Goal: Task Accomplishment & Management: Manage account settings

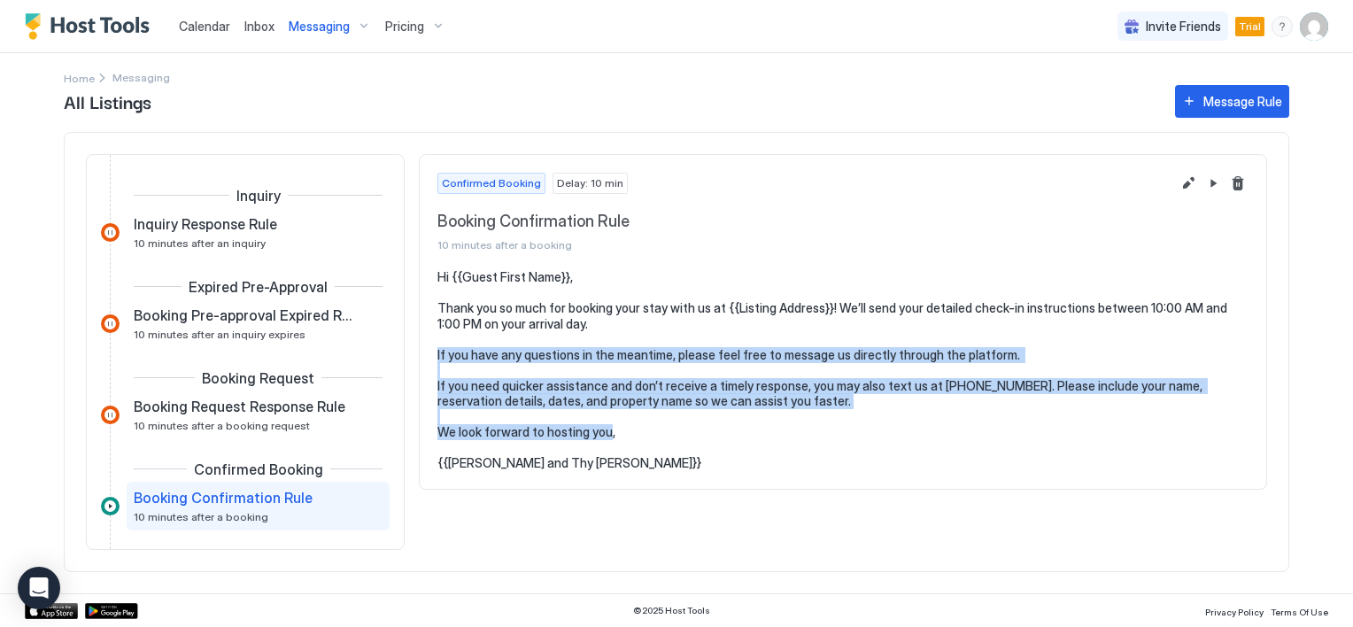
click at [256, 23] on span "Inbox" at bounding box center [259, 26] width 30 height 15
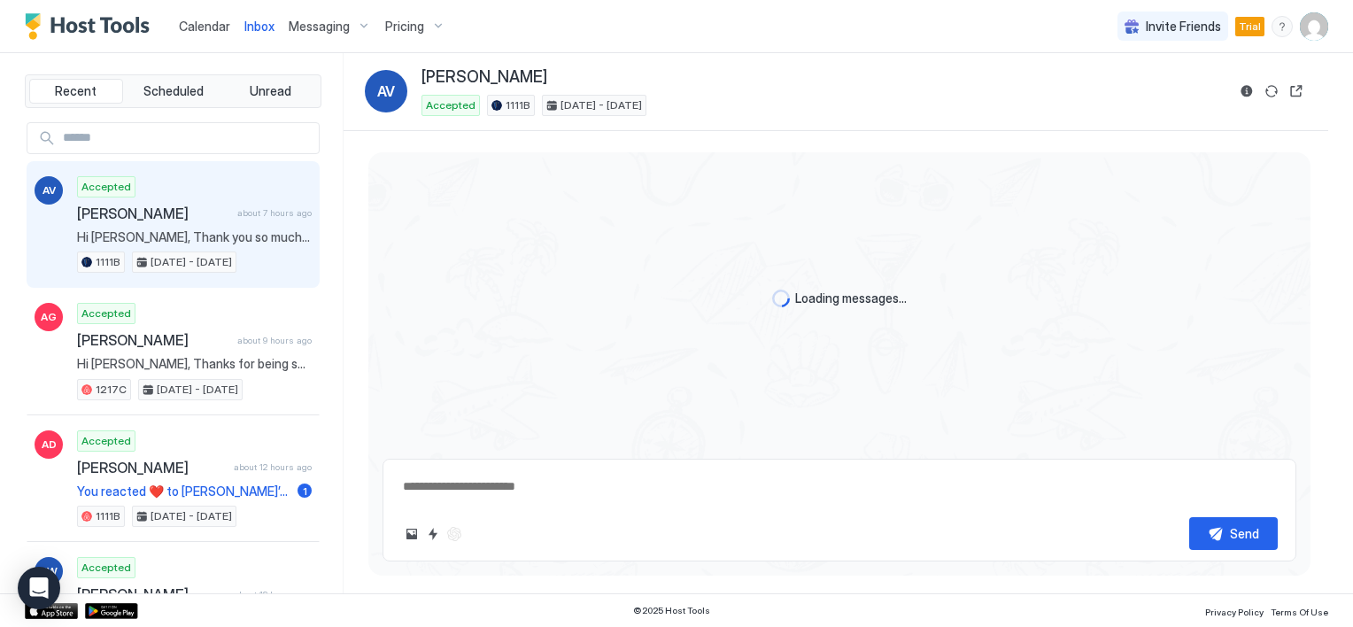
scroll to position [104, 0]
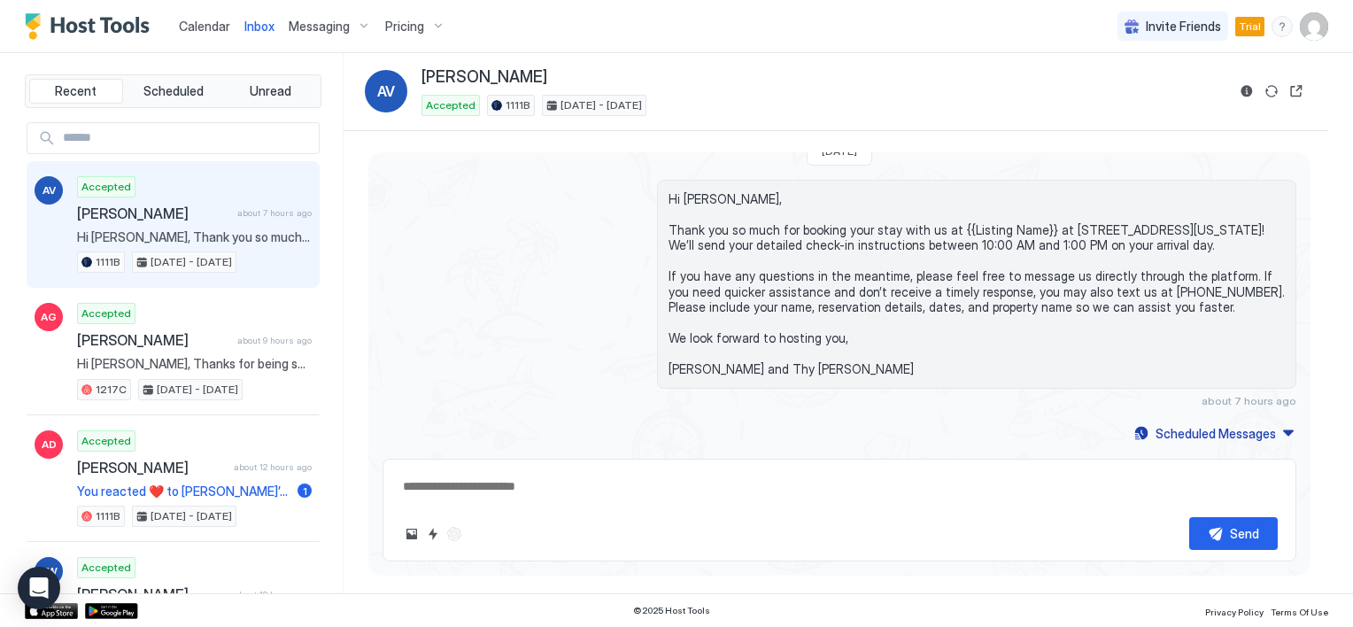
click at [320, 24] on span "Messaging" at bounding box center [319, 27] width 61 height 16
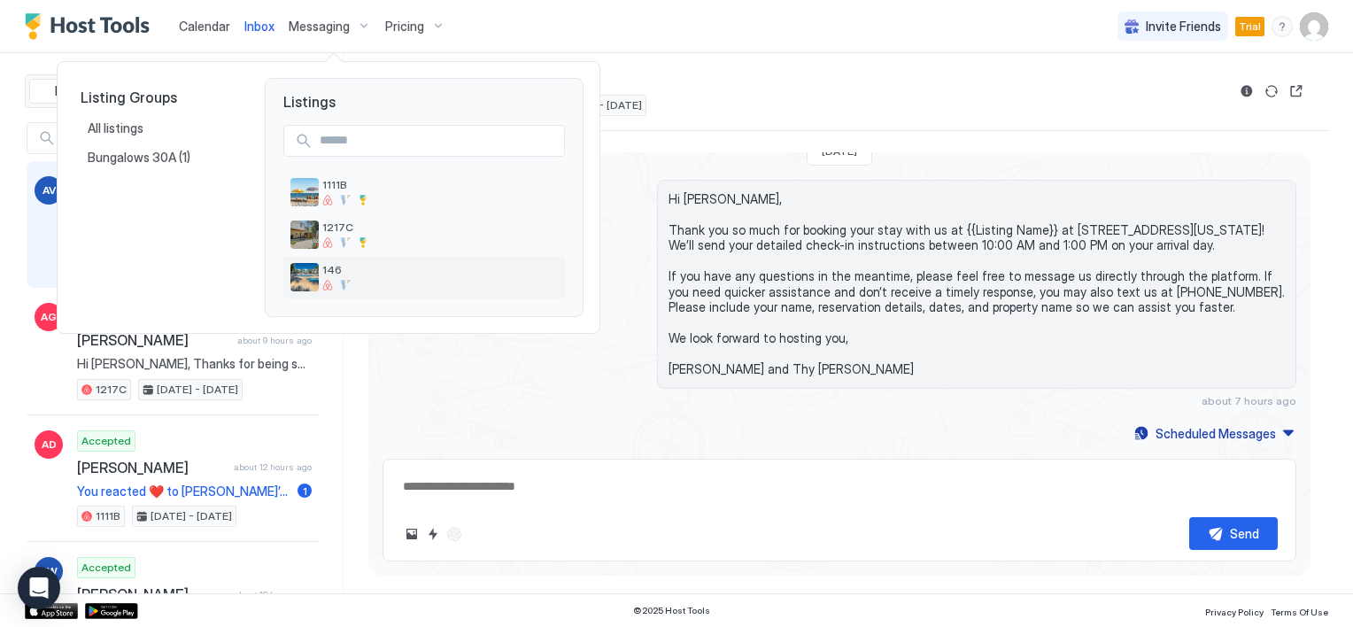
click at [322, 282] on div at bounding box center [327, 285] width 11 height 11
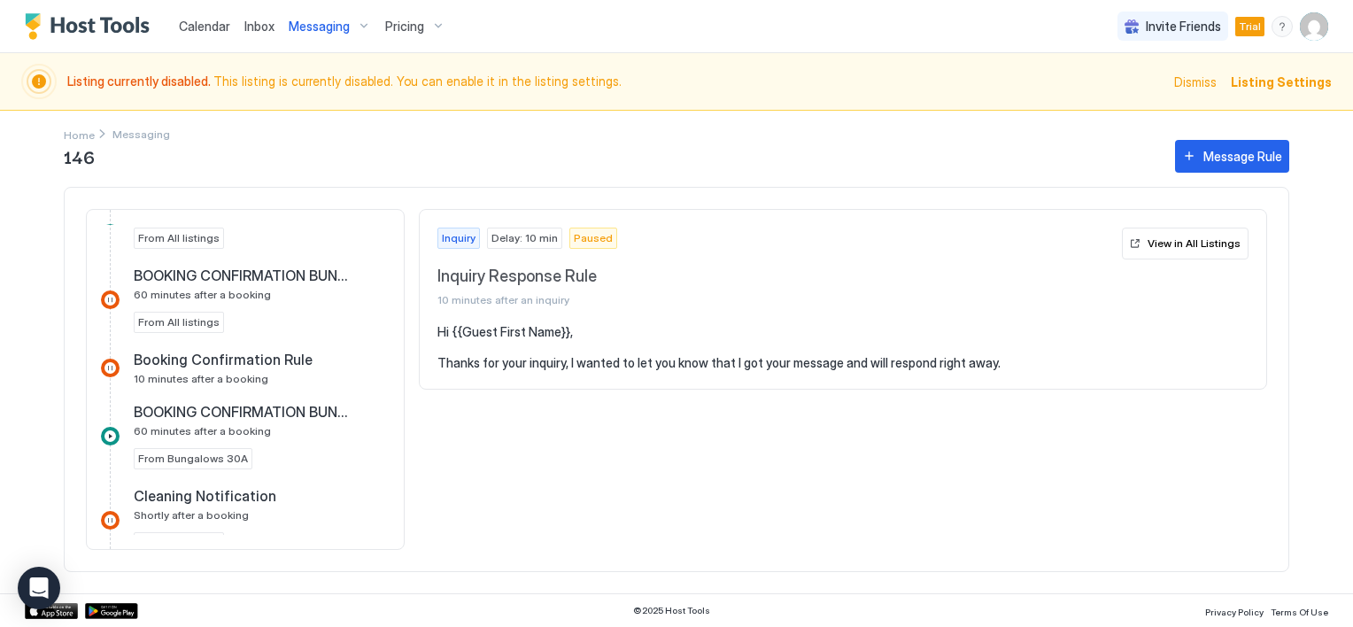
scroll to position [402, 0]
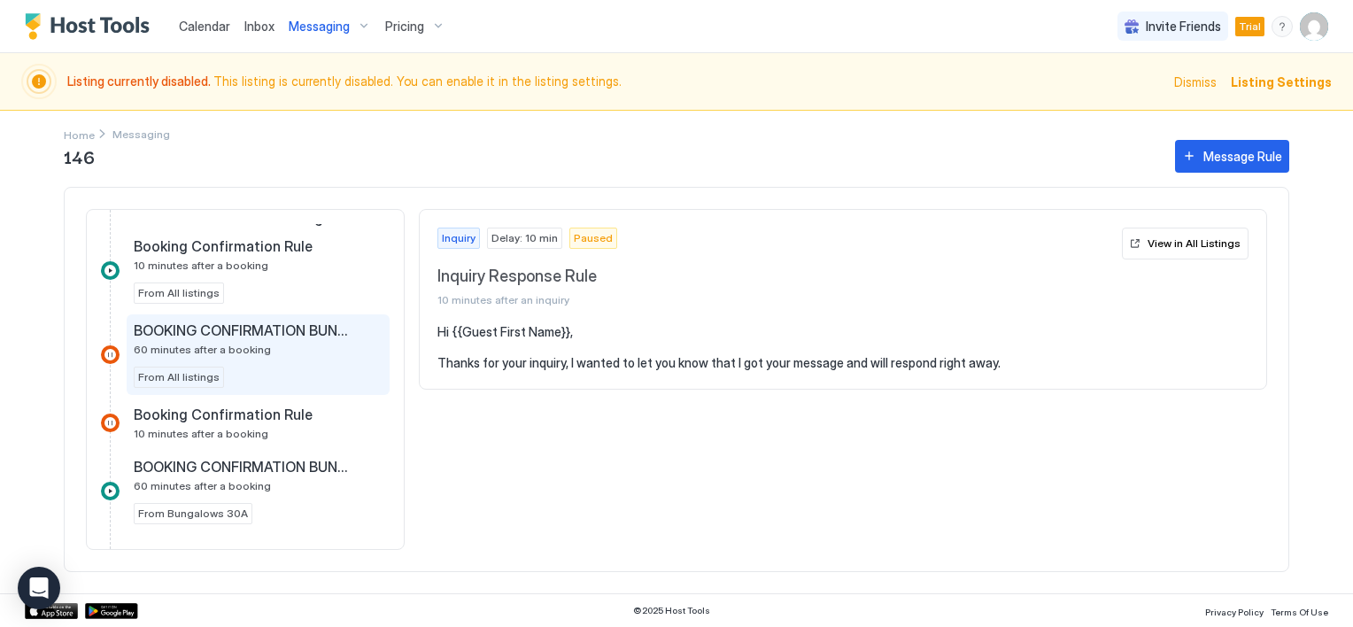
click at [262, 322] on span "BOOKING CONFIRMATION BUNGALOWS" at bounding box center [244, 330] width 220 height 18
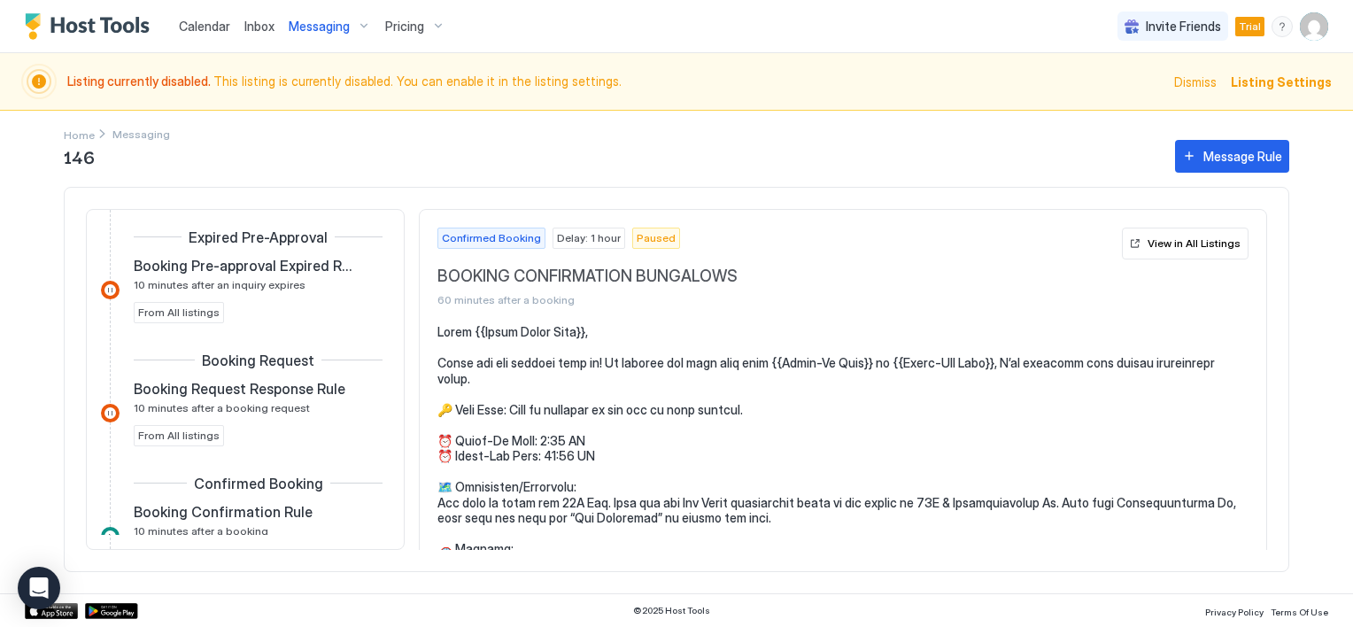
scroll to position [225, 0]
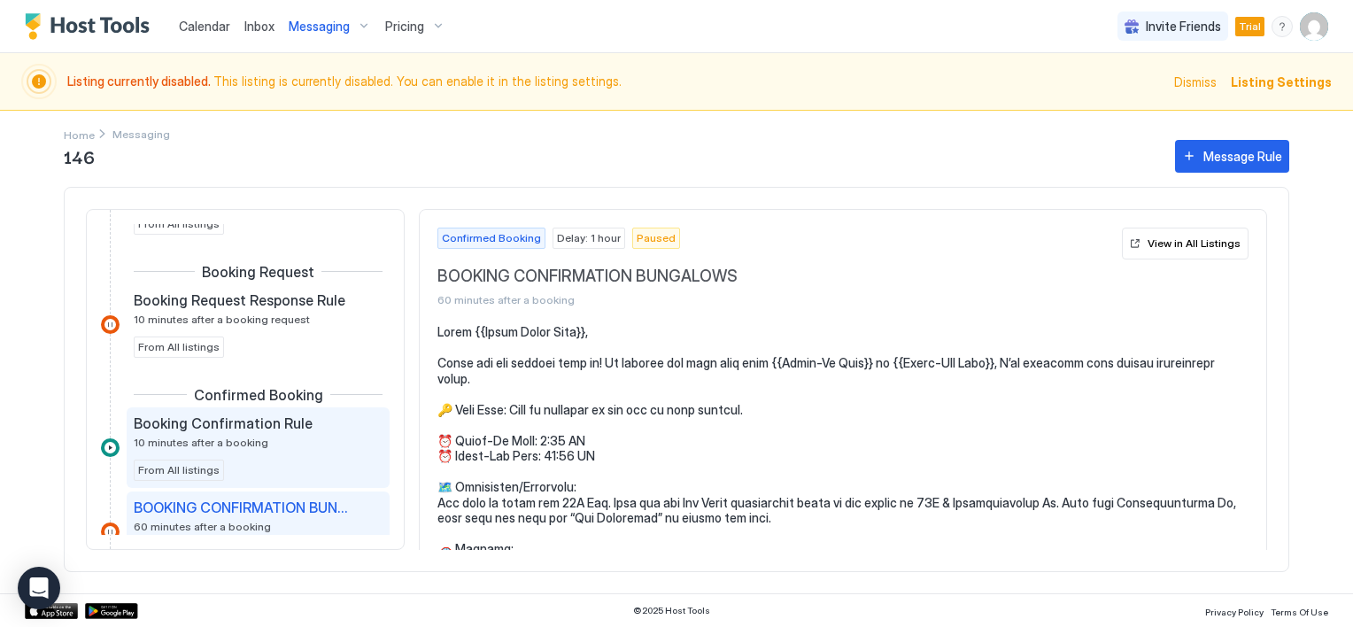
click at [258, 421] on span "Booking Confirmation Rule" at bounding box center [223, 423] width 179 height 18
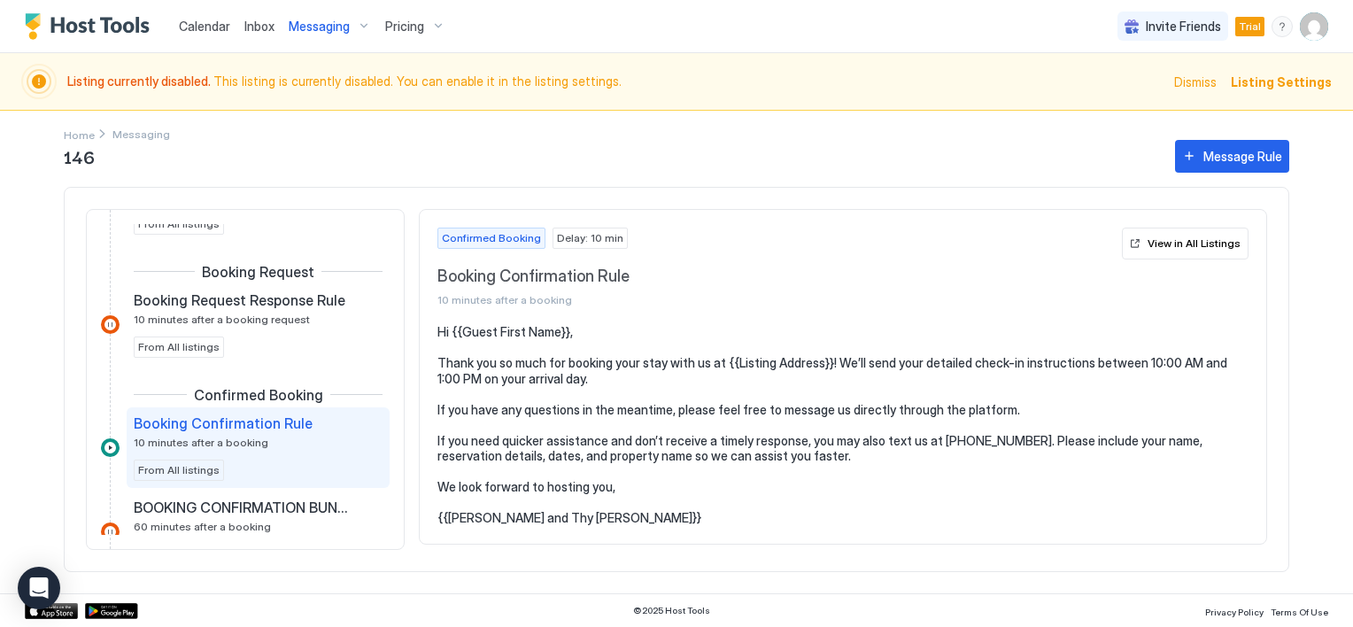
click at [110, 446] on div at bounding box center [110, 447] width 19 height 19
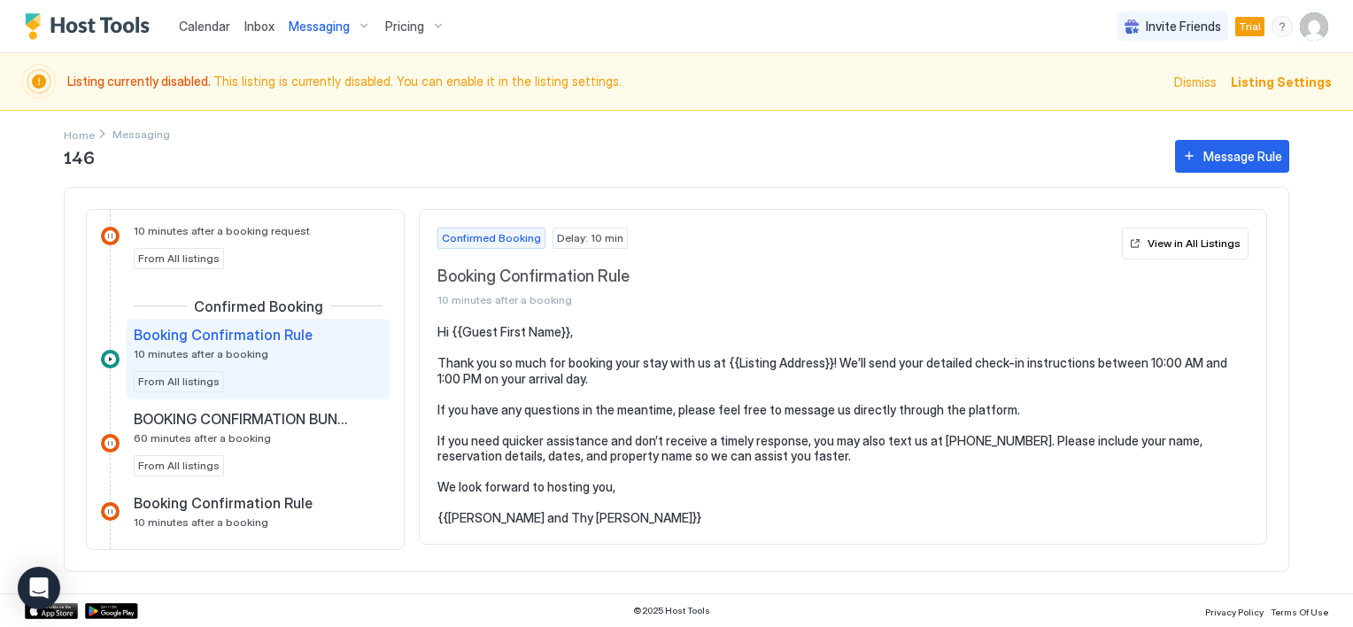
click at [258, 351] on div "Booking Confirmation Rule 10 minutes after a booking" at bounding box center [246, 343] width 224 height 35
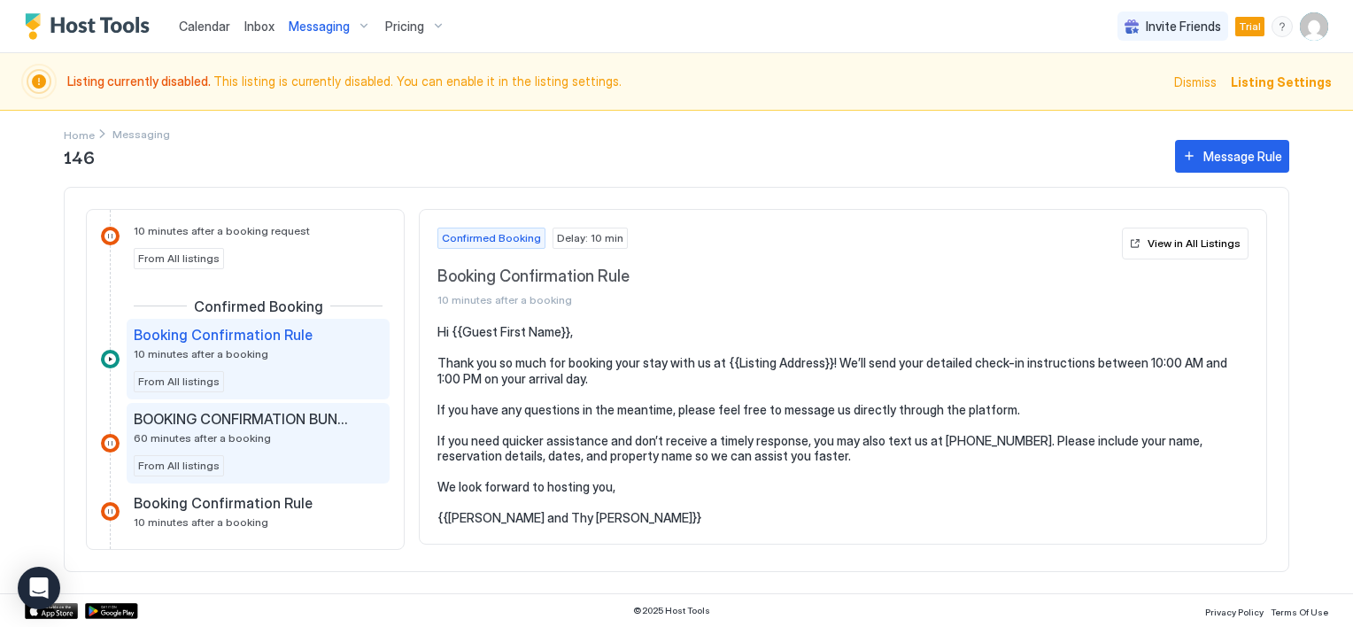
click at [234, 418] on span "BOOKING CONFIRMATION BUNGALOWS" at bounding box center [244, 419] width 220 height 18
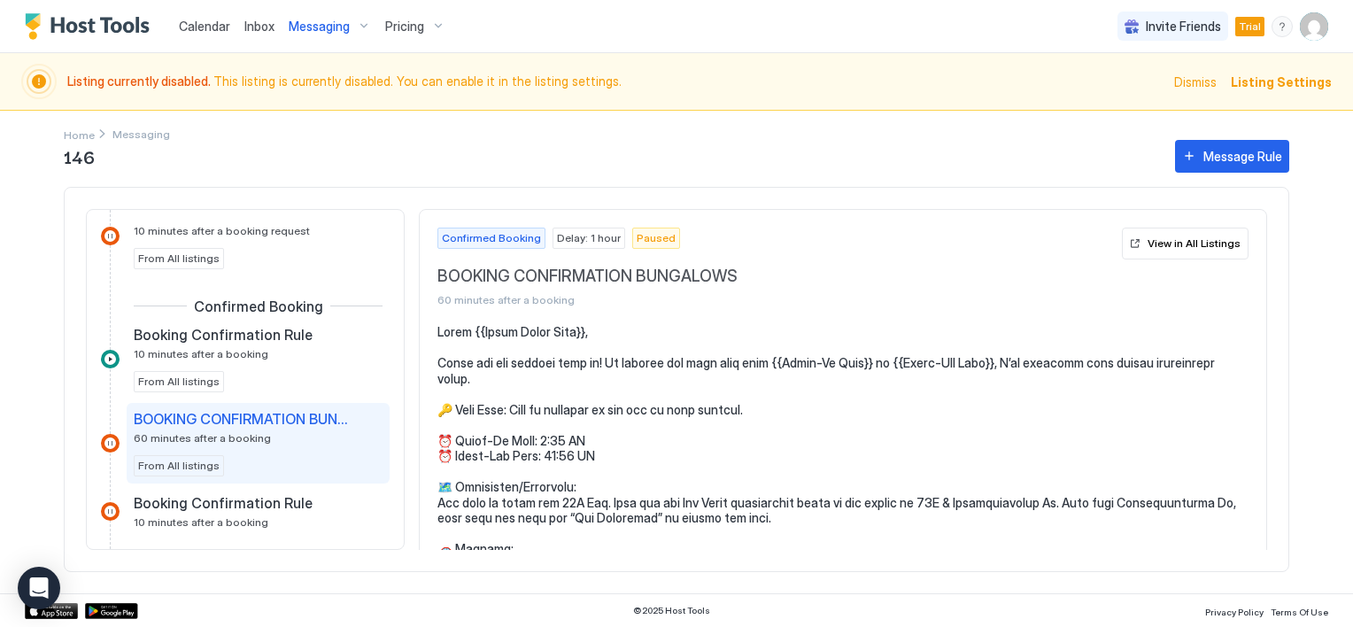
click at [111, 440] on div at bounding box center [110, 443] width 19 height 19
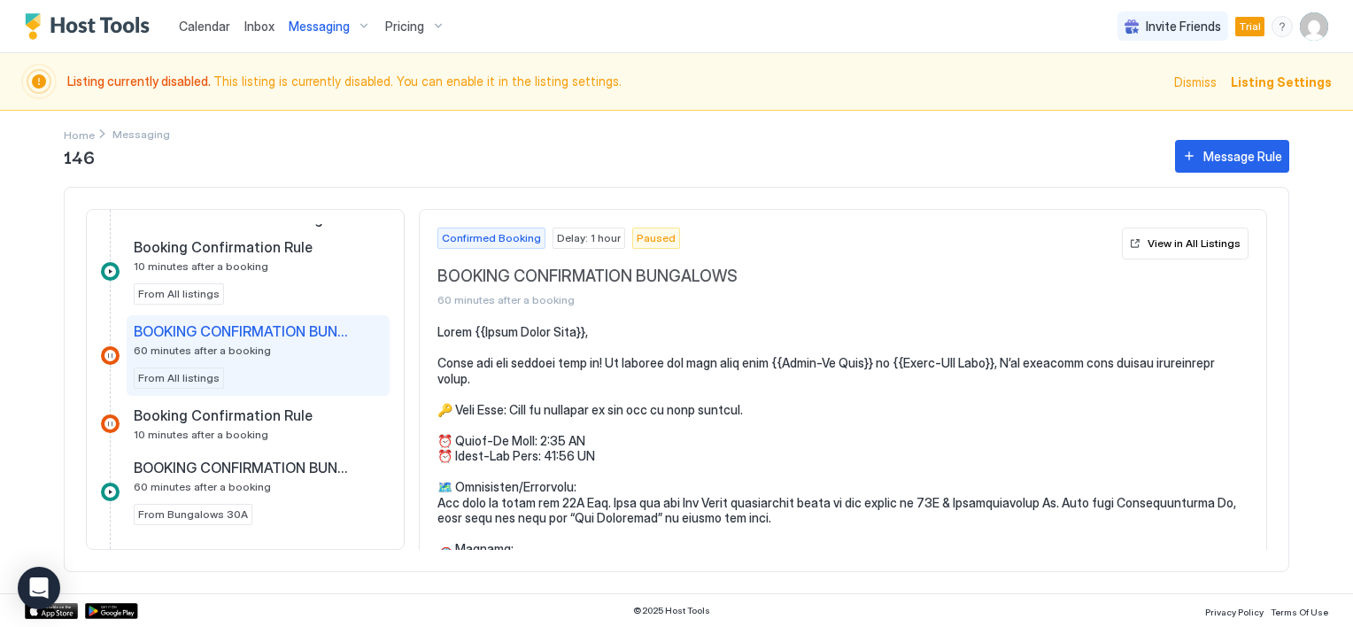
scroll to position [402, 0]
click at [109, 421] on div at bounding box center [110, 422] width 19 height 19
click at [259, 409] on span "Booking Confirmation Rule" at bounding box center [223, 414] width 179 height 18
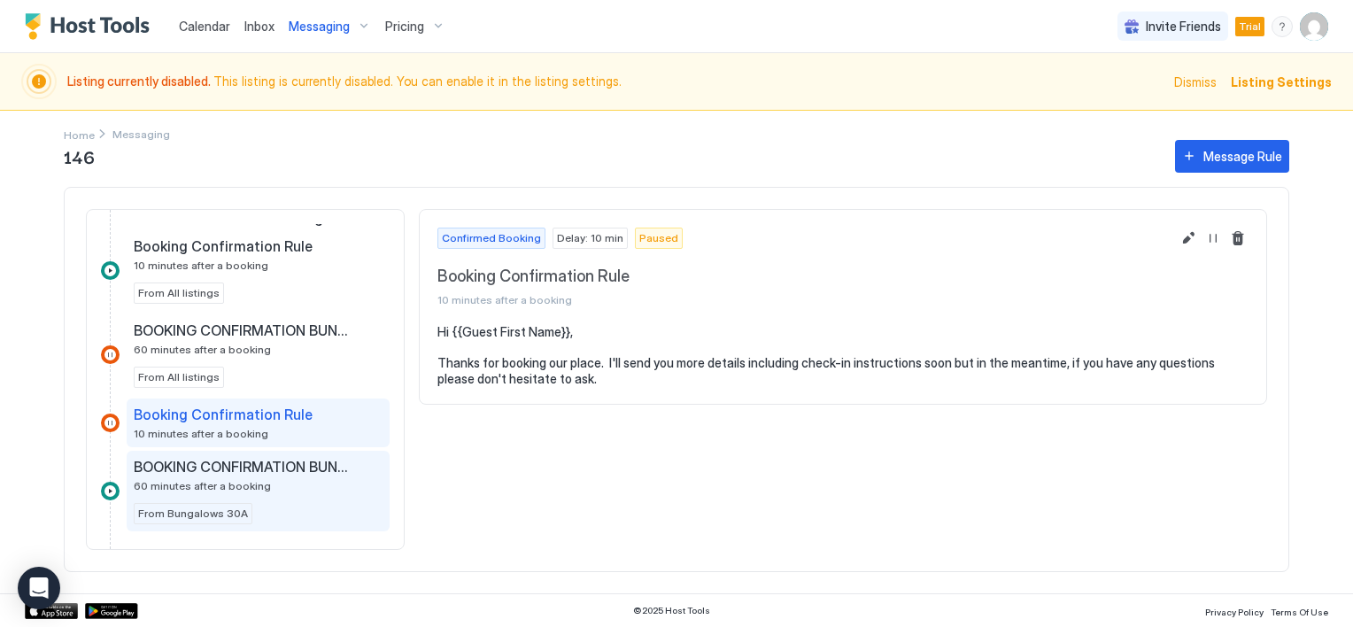
click at [230, 507] on span "From Bungalows 30A" at bounding box center [193, 514] width 110 height 16
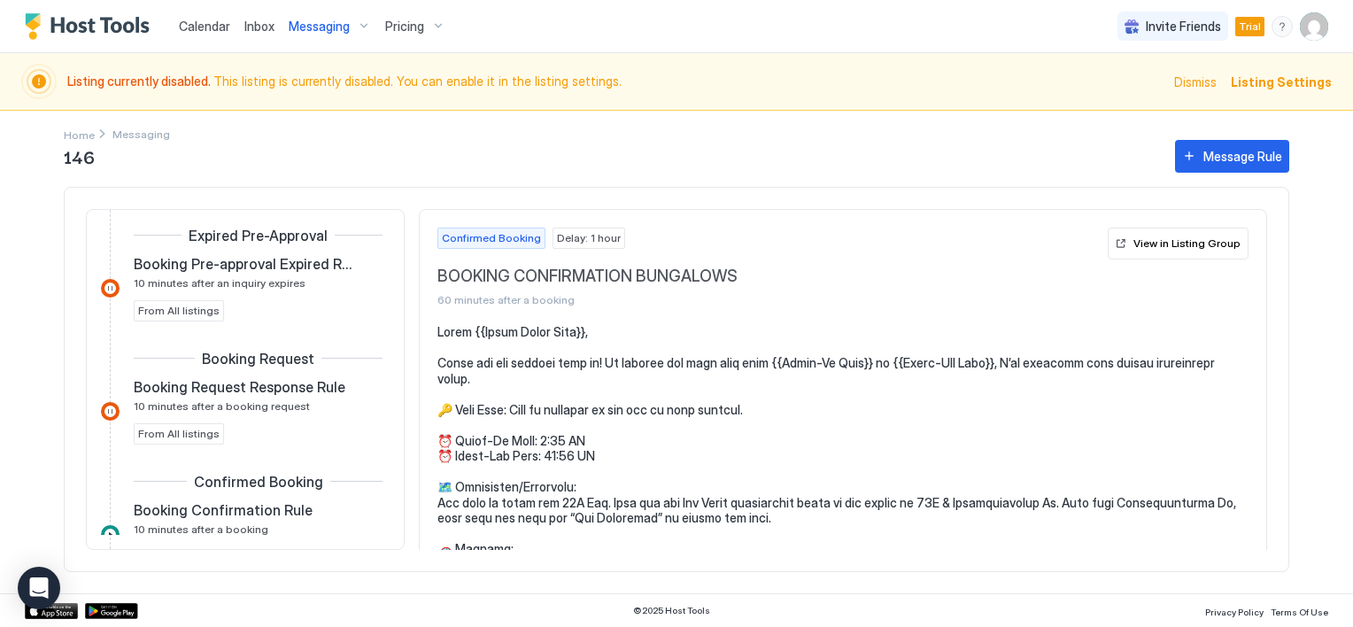
scroll to position [136, 0]
click at [89, 159] on span "146" at bounding box center [610, 156] width 1093 height 27
click at [317, 25] on span "Messaging" at bounding box center [319, 27] width 61 height 16
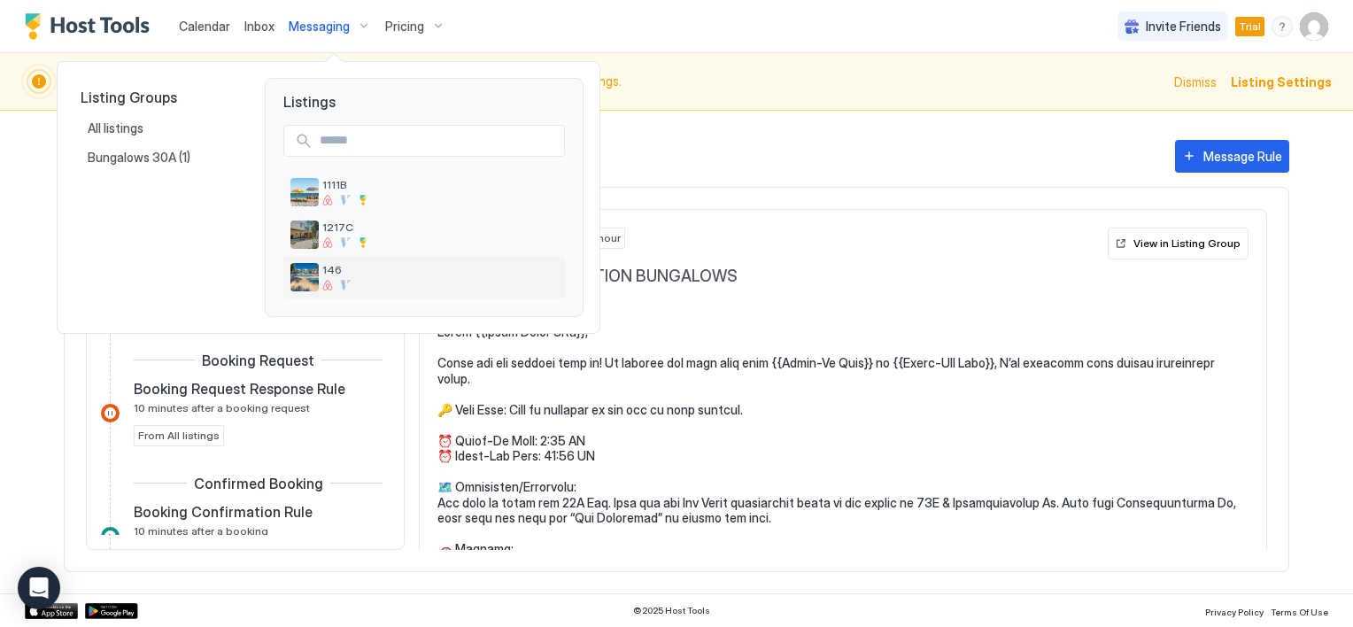
click at [313, 278] on img "listing image" at bounding box center [304, 277] width 28 height 28
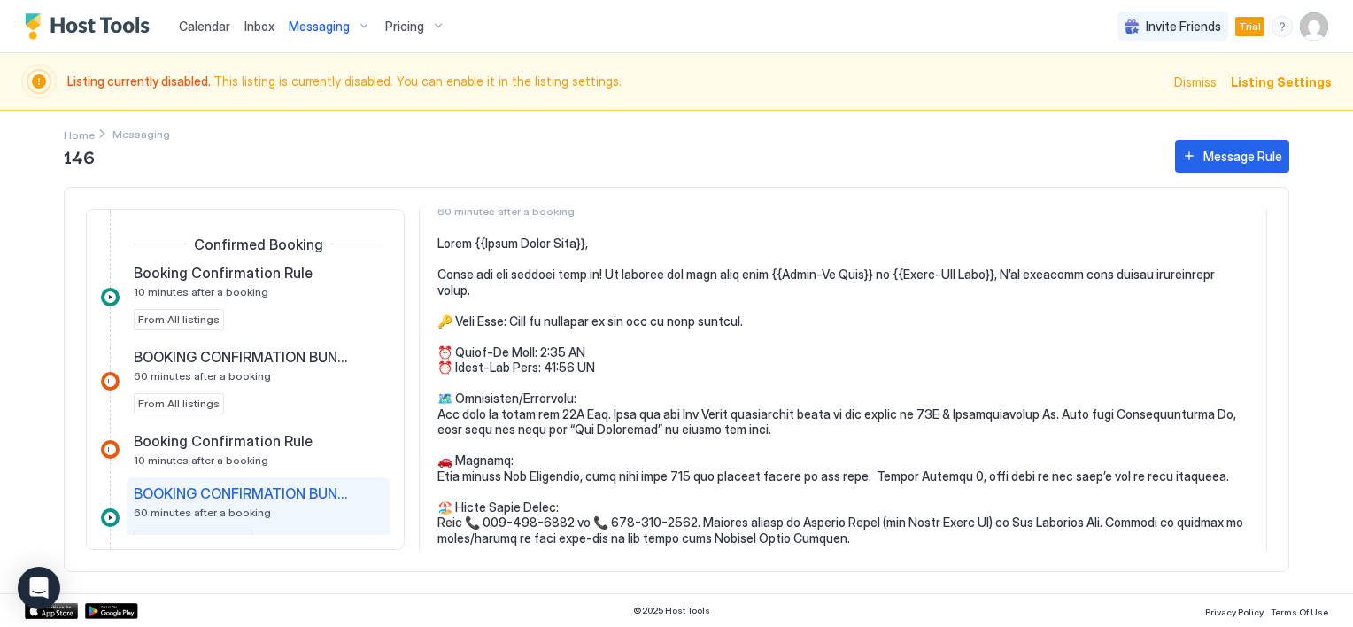
scroll to position [402, 0]
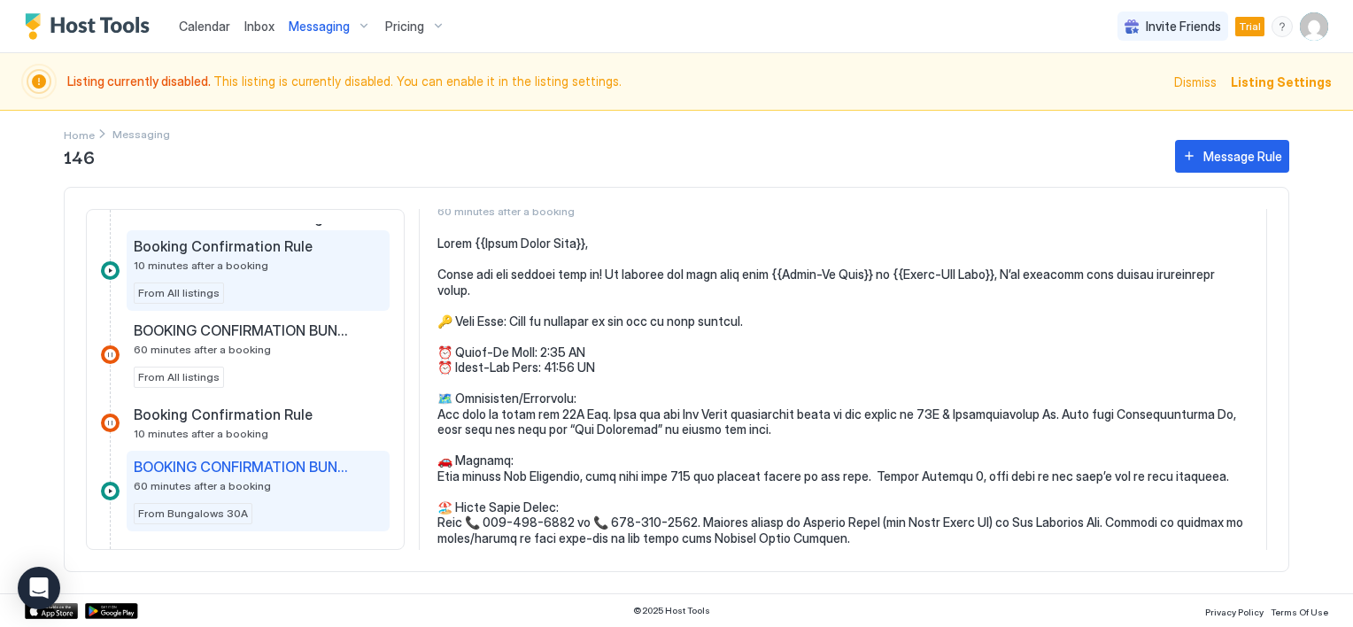
click at [244, 259] on span "10 minutes after a booking" at bounding box center [201, 265] width 135 height 13
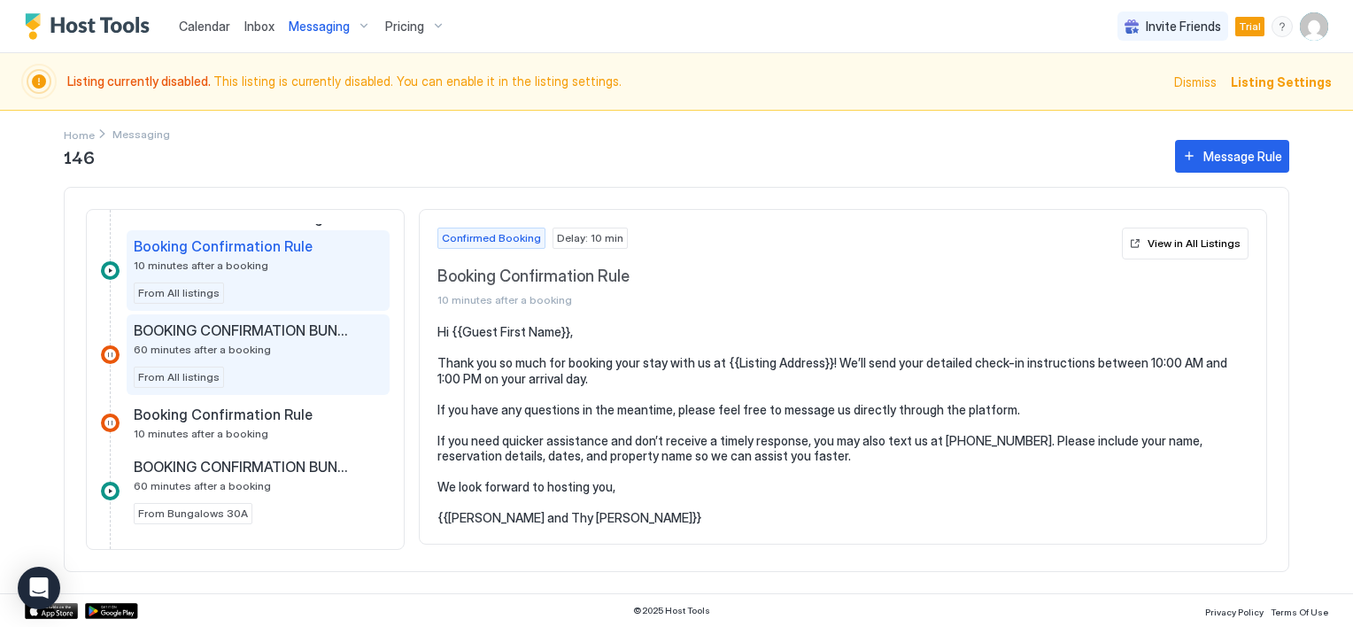
click at [254, 333] on span "BOOKING CONFIRMATION BUNGALOWS" at bounding box center [244, 330] width 220 height 18
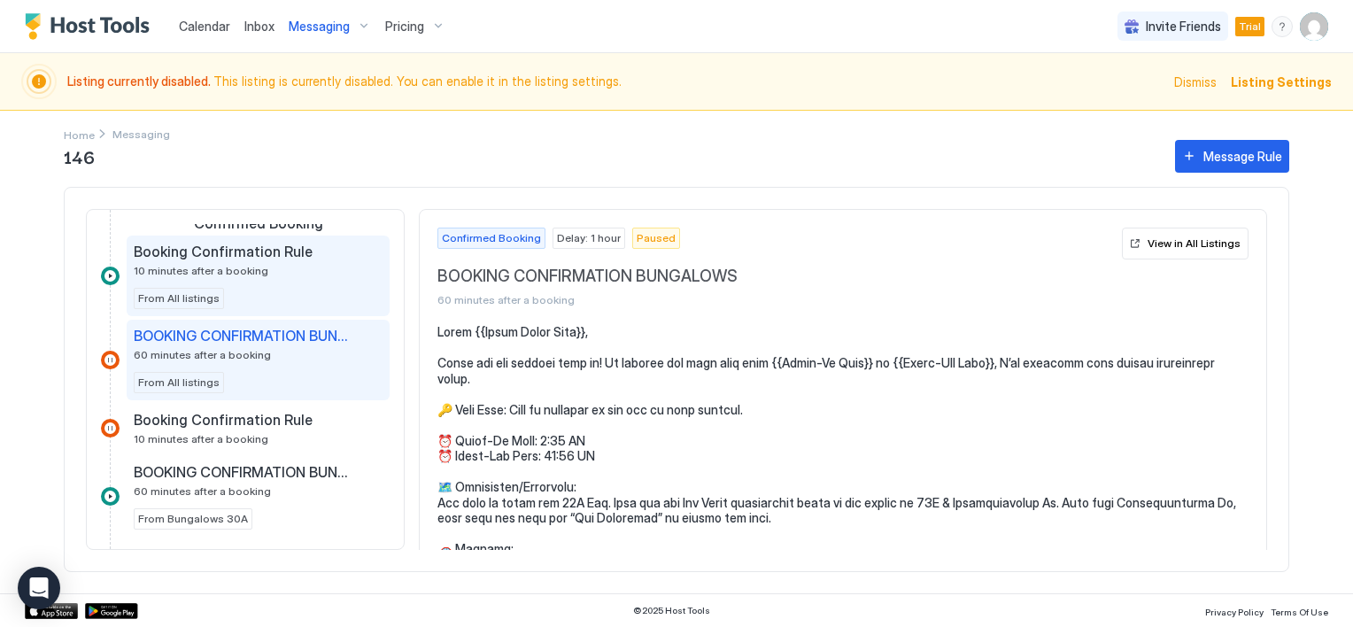
scroll to position [485, 0]
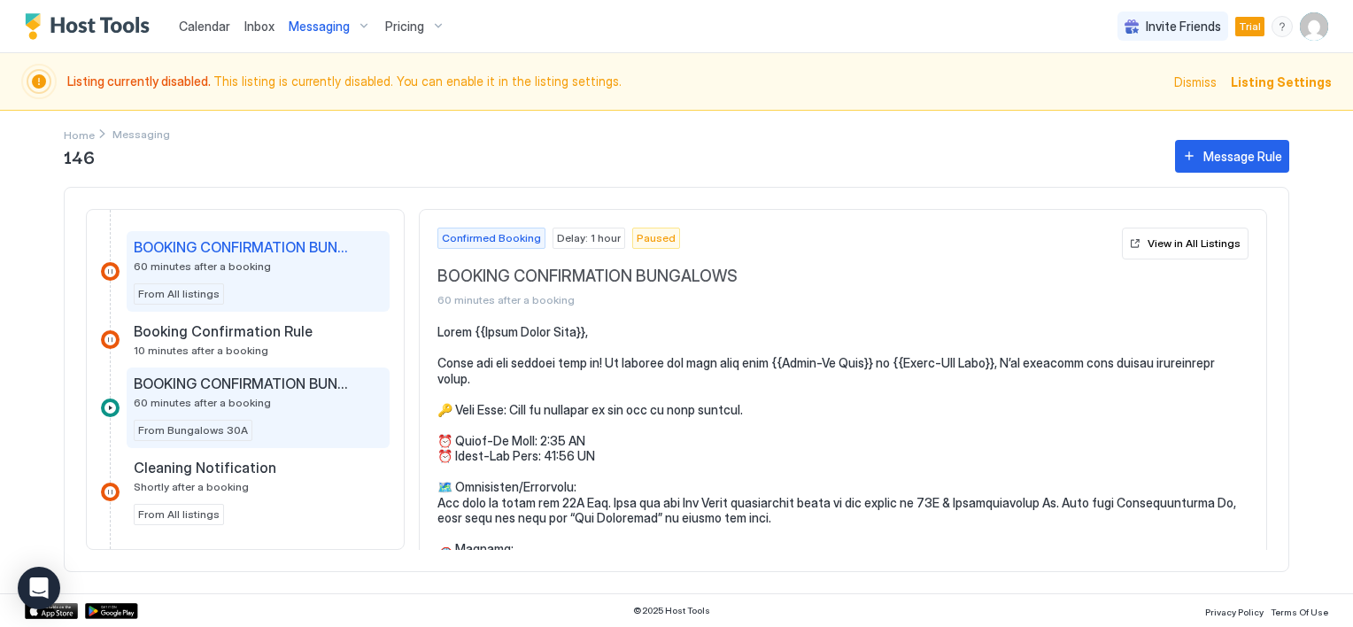
click at [177, 423] on span "From Bungalows 30A" at bounding box center [193, 430] width 110 height 16
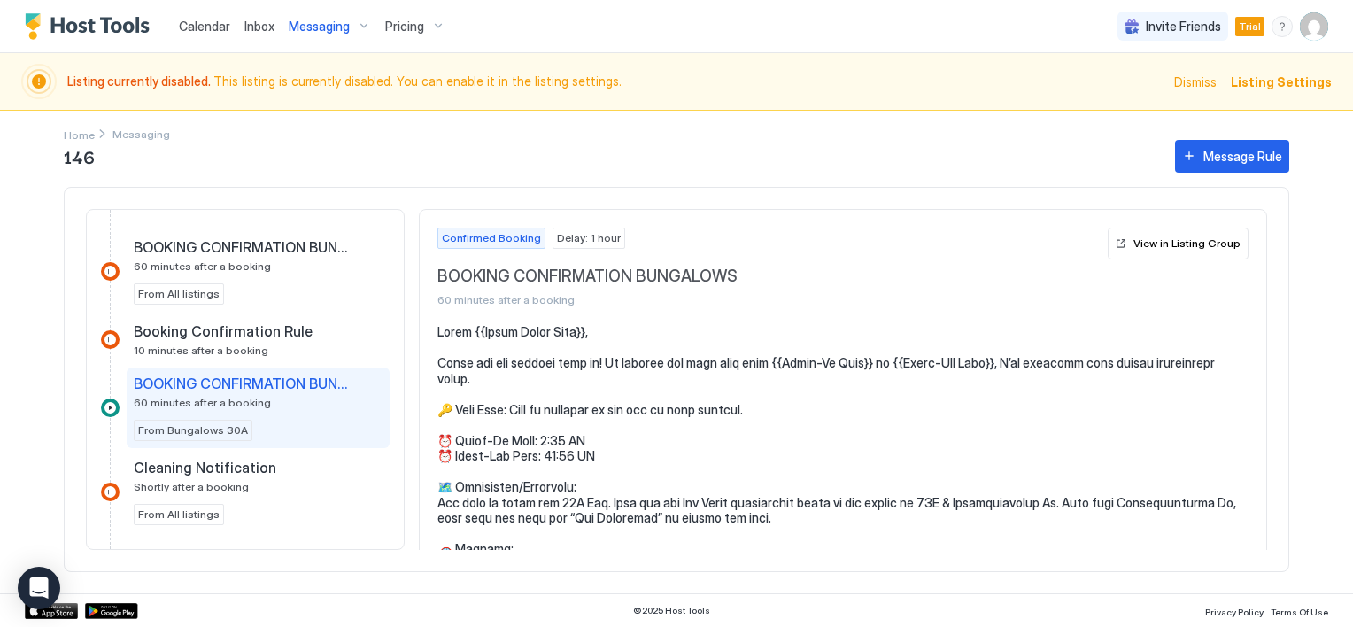
click at [177, 423] on span "From Bungalows 30A" at bounding box center [193, 430] width 110 height 16
drag, startPoint x: 177, startPoint y: 423, endPoint x: 166, endPoint y: 425, distance: 11.6
click at [166, 425] on span "From Bungalows 30A" at bounding box center [193, 430] width 110 height 16
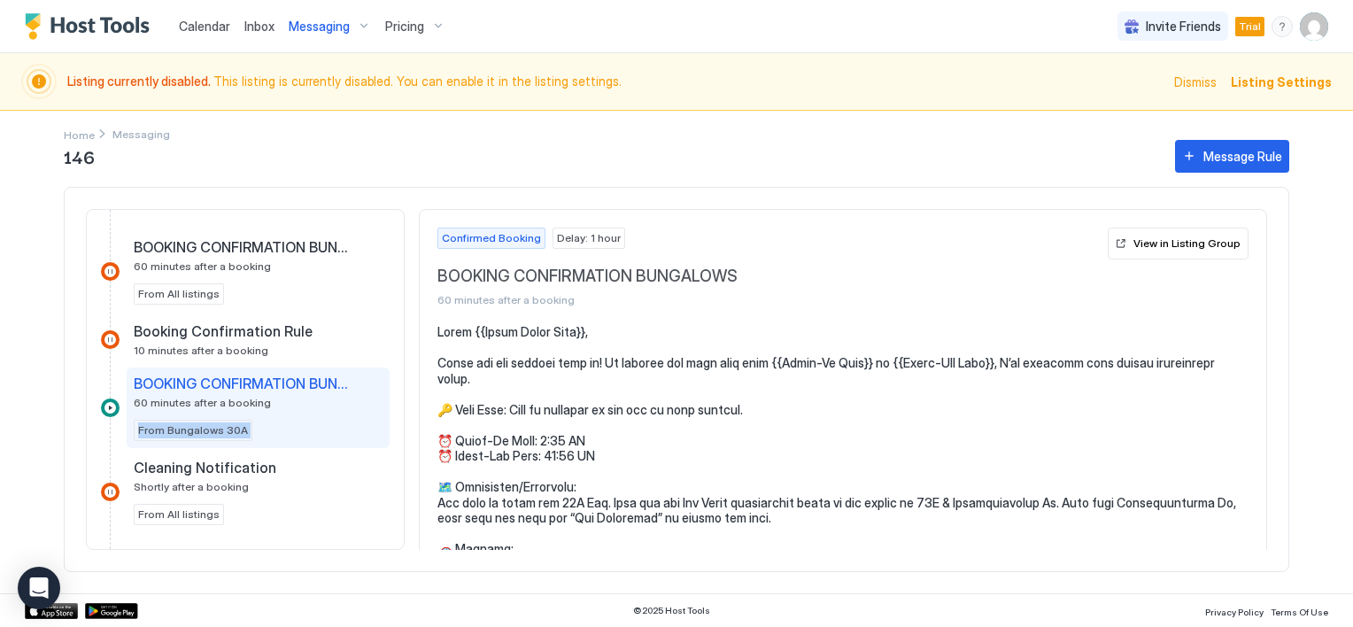
click at [166, 425] on span "From Bungalows 30A" at bounding box center [193, 430] width 110 height 16
drag, startPoint x: 166, startPoint y: 425, endPoint x: 106, endPoint y: 404, distance: 63.0
click at [106, 404] on div at bounding box center [110, 407] width 19 height 19
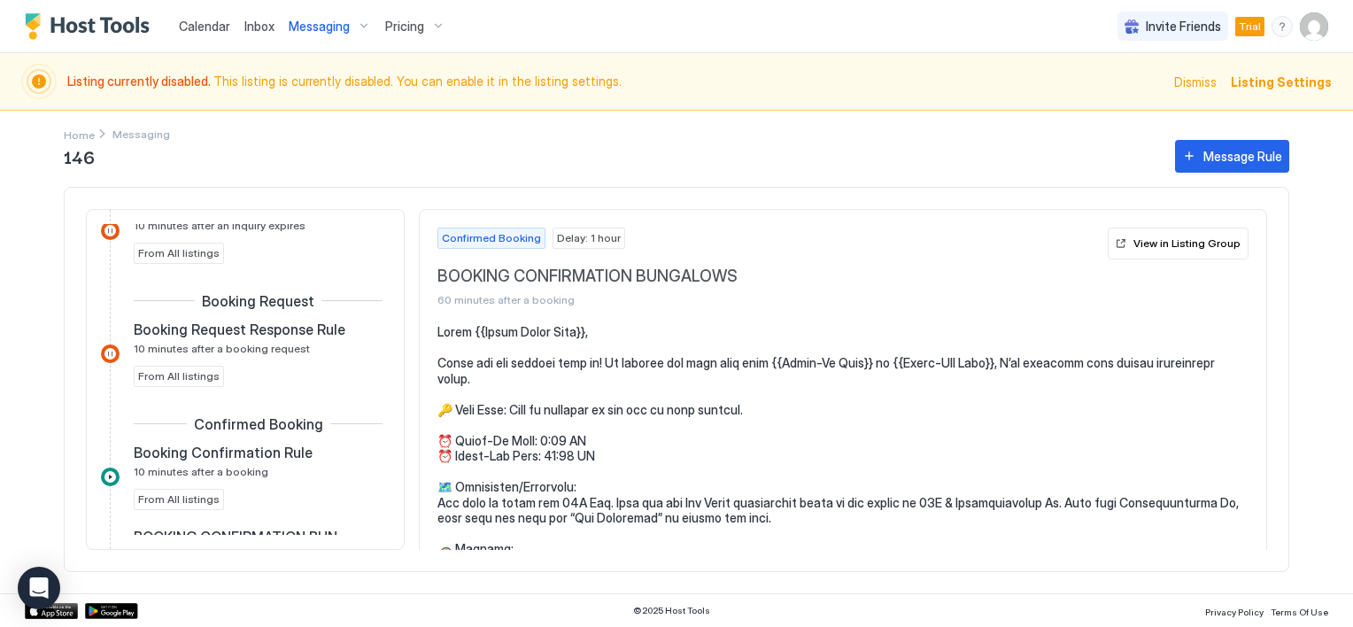
scroll to position [226, 0]
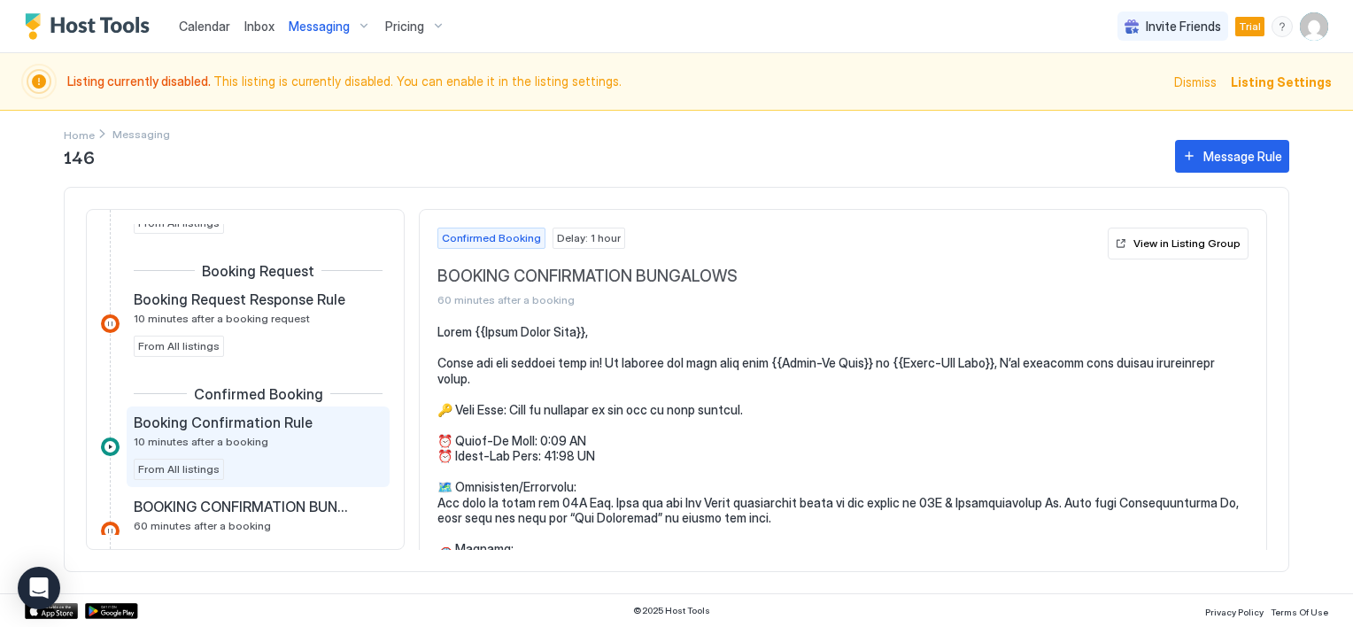
click at [267, 423] on span "Booking Confirmation Rule" at bounding box center [223, 422] width 179 height 18
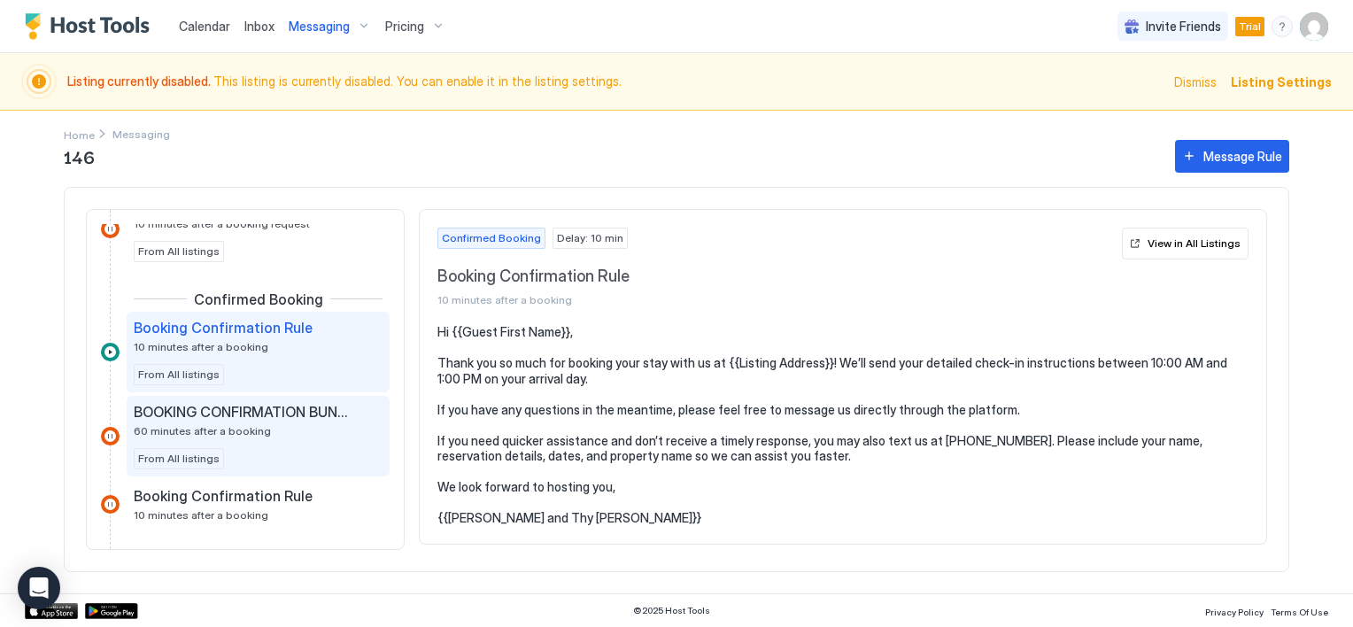
scroll to position [314, 0]
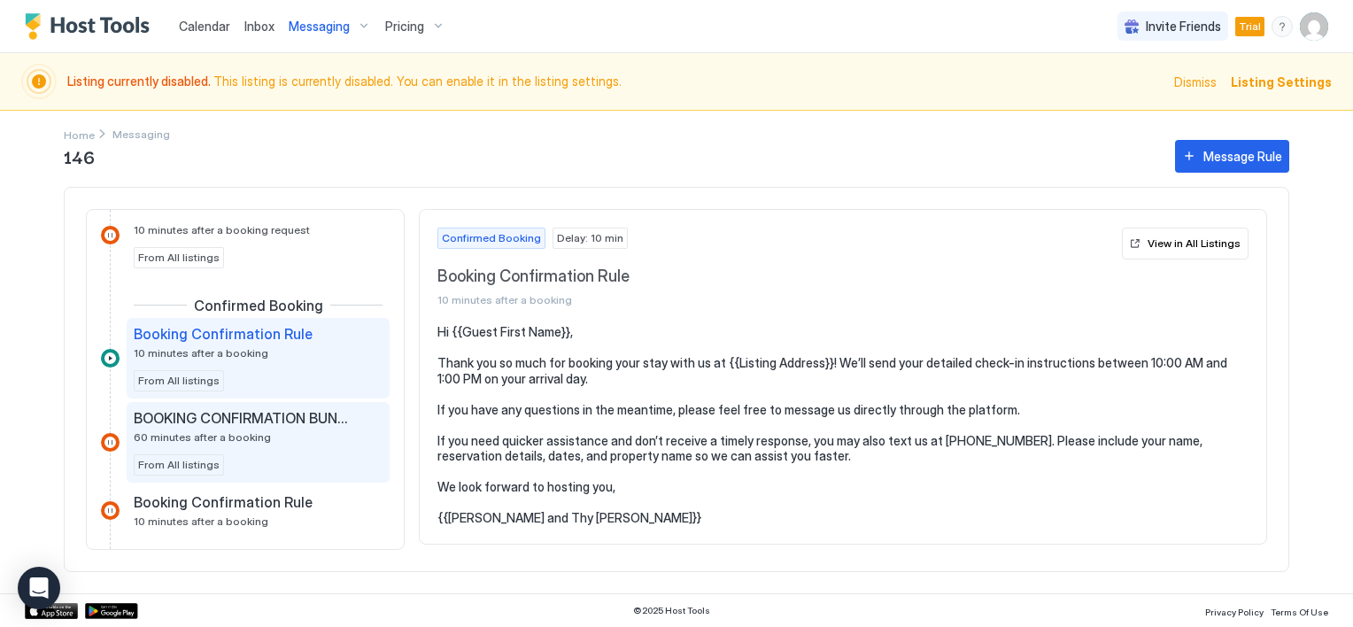
click at [244, 418] on span "BOOKING CONFIRMATION BUNGALOWS" at bounding box center [244, 418] width 220 height 18
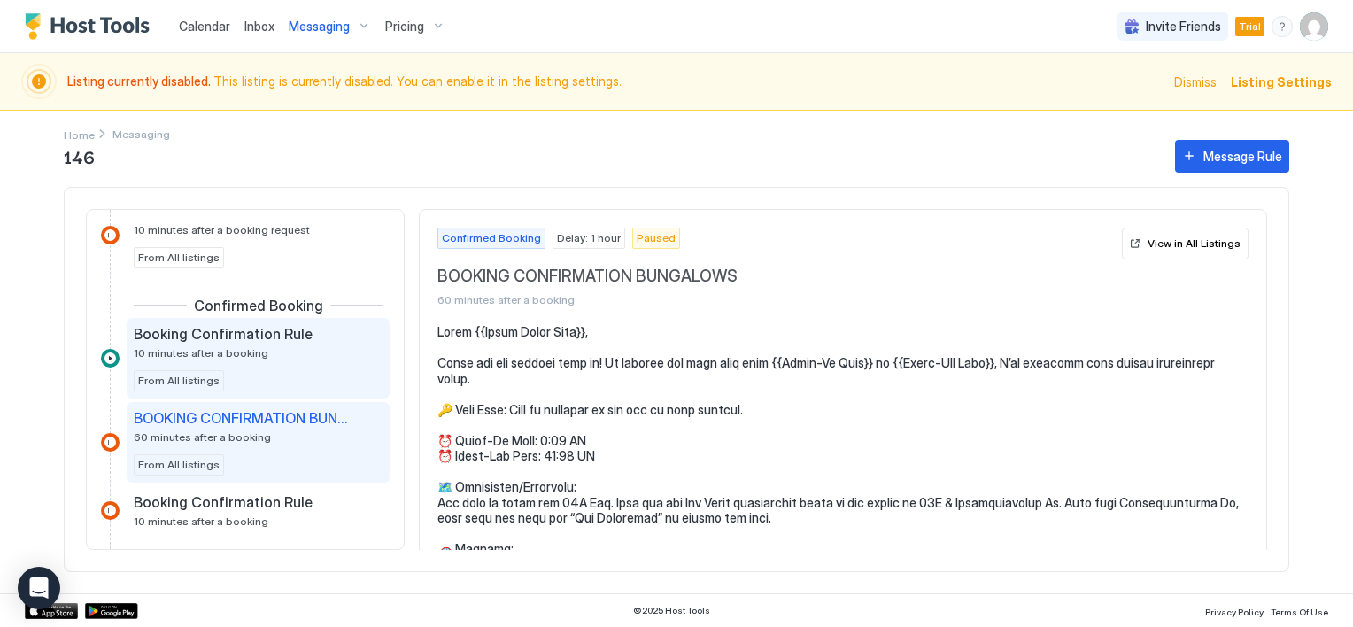
click at [257, 336] on span "Booking Confirmation Rule" at bounding box center [223, 334] width 179 height 18
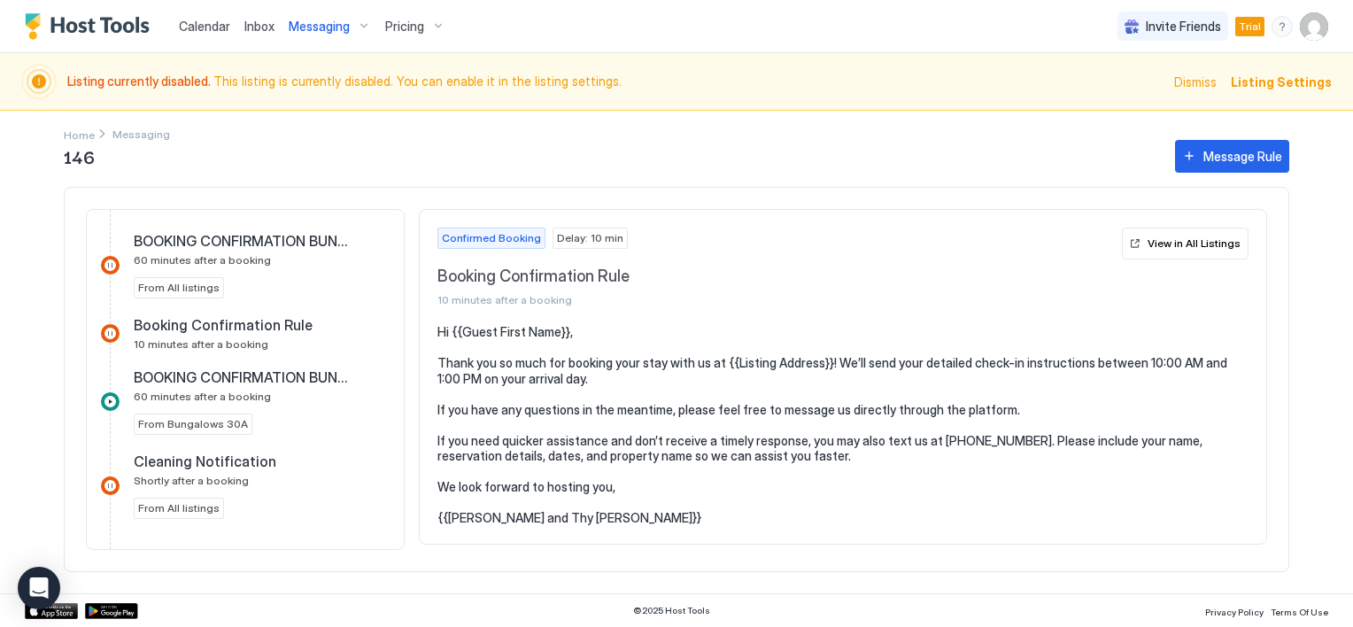
scroll to position [580, 0]
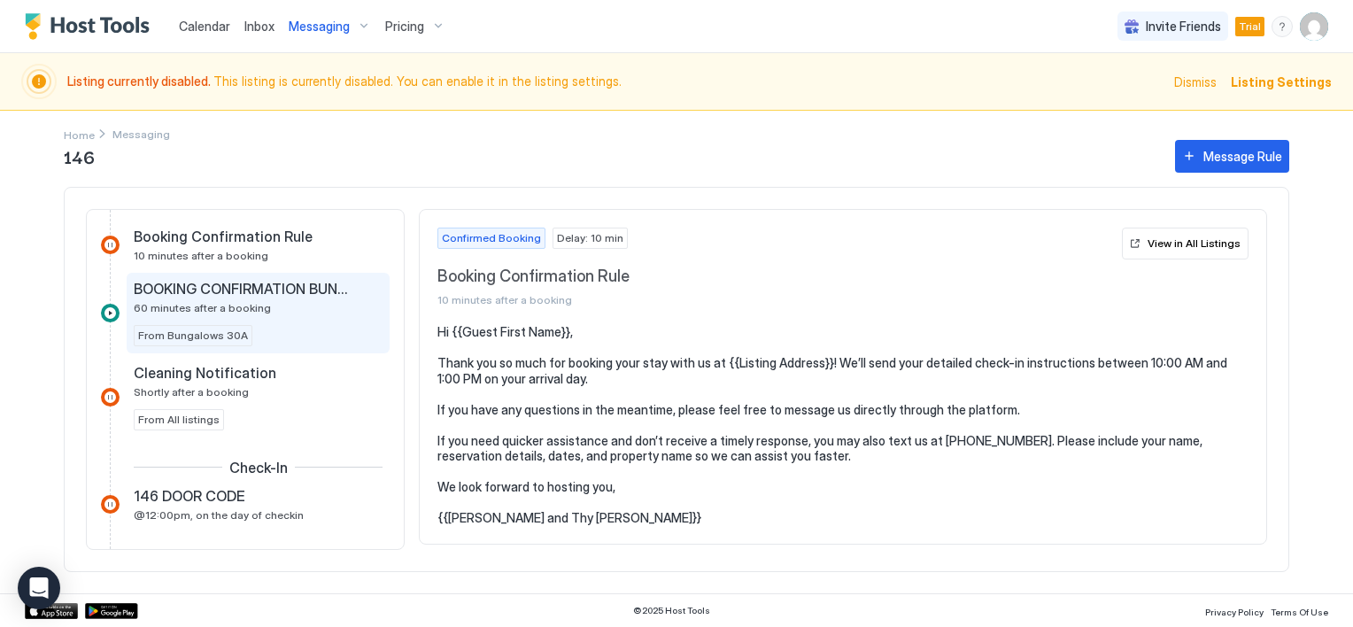
click at [256, 286] on span "BOOKING CONFIRMATION BUNGALOWS" at bounding box center [244, 289] width 220 height 18
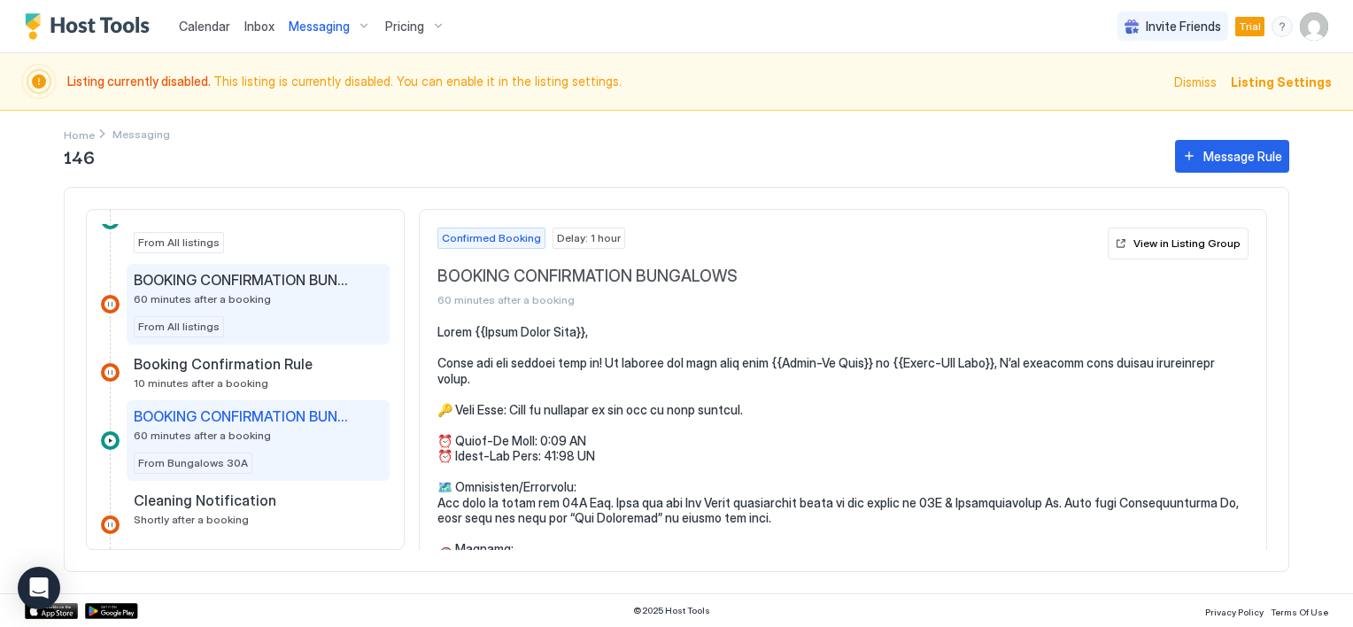
scroll to position [491, 0]
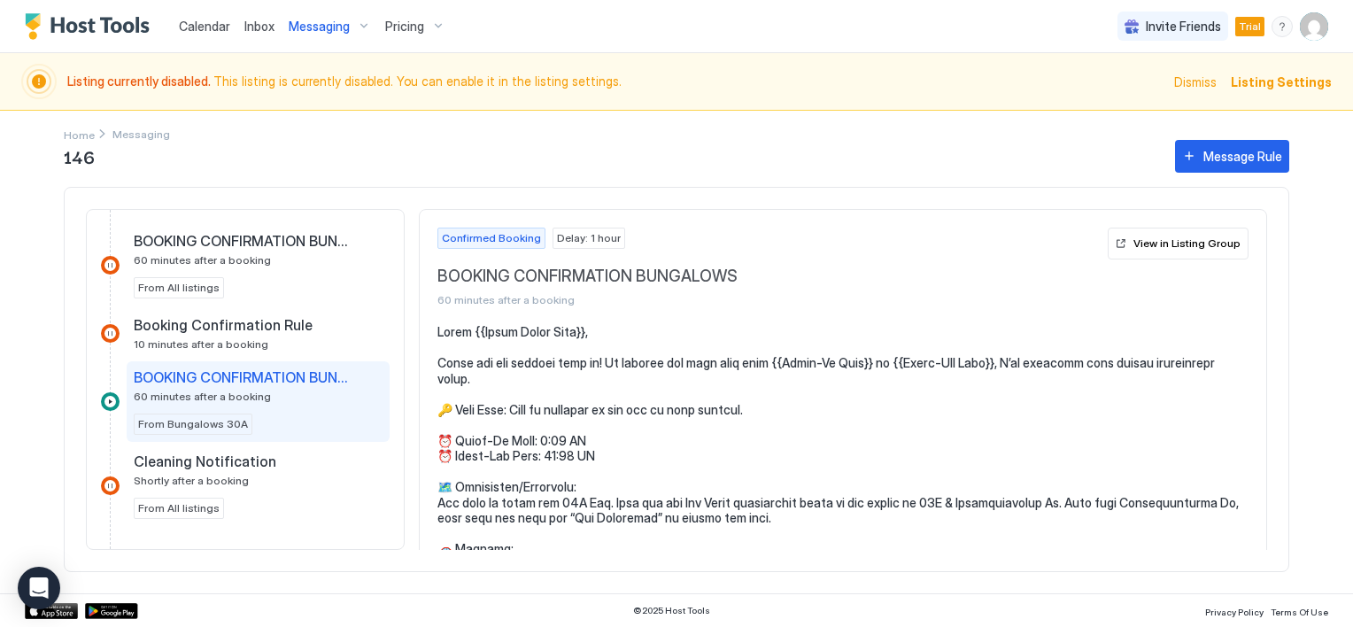
click at [268, 375] on span "BOOKING CONFIRMATION BUNGALOWS" at bounding box center [244, 377] width 220 height 18
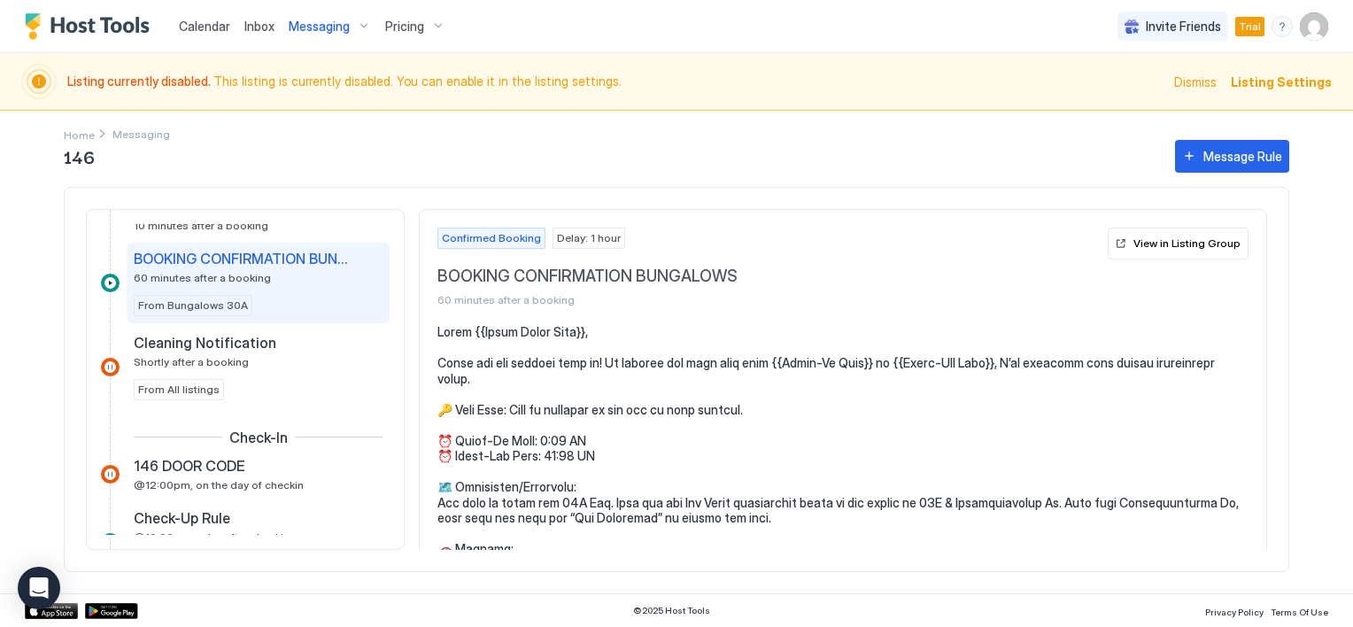
scroll to position [580, 0]
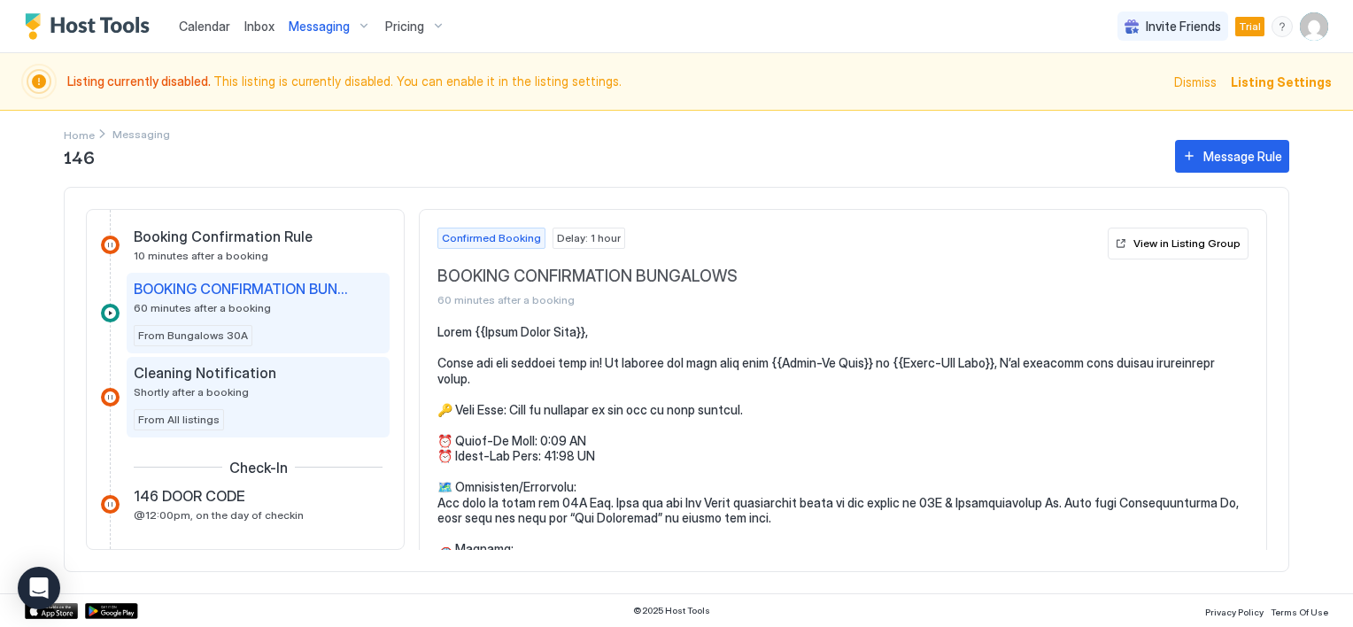
click at [214, 368] on span "Cleaning Notification" at bounding box center [205, 373] width 143 height 18
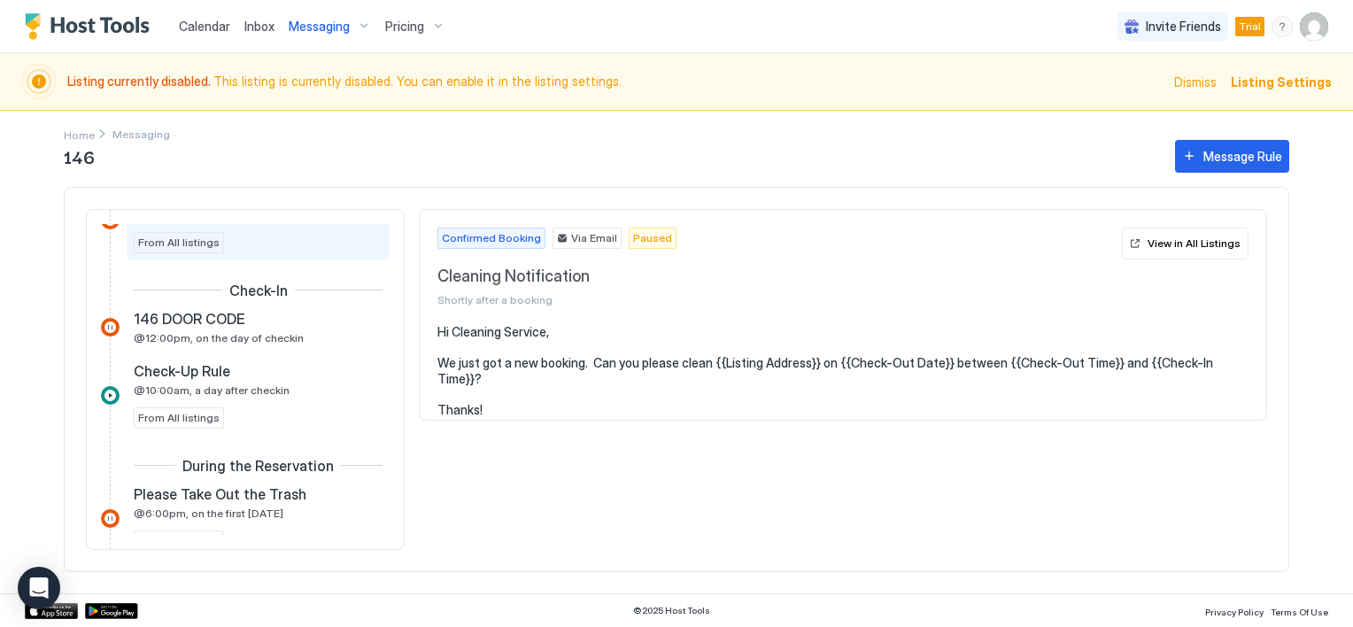
scroll to position [668, 0]
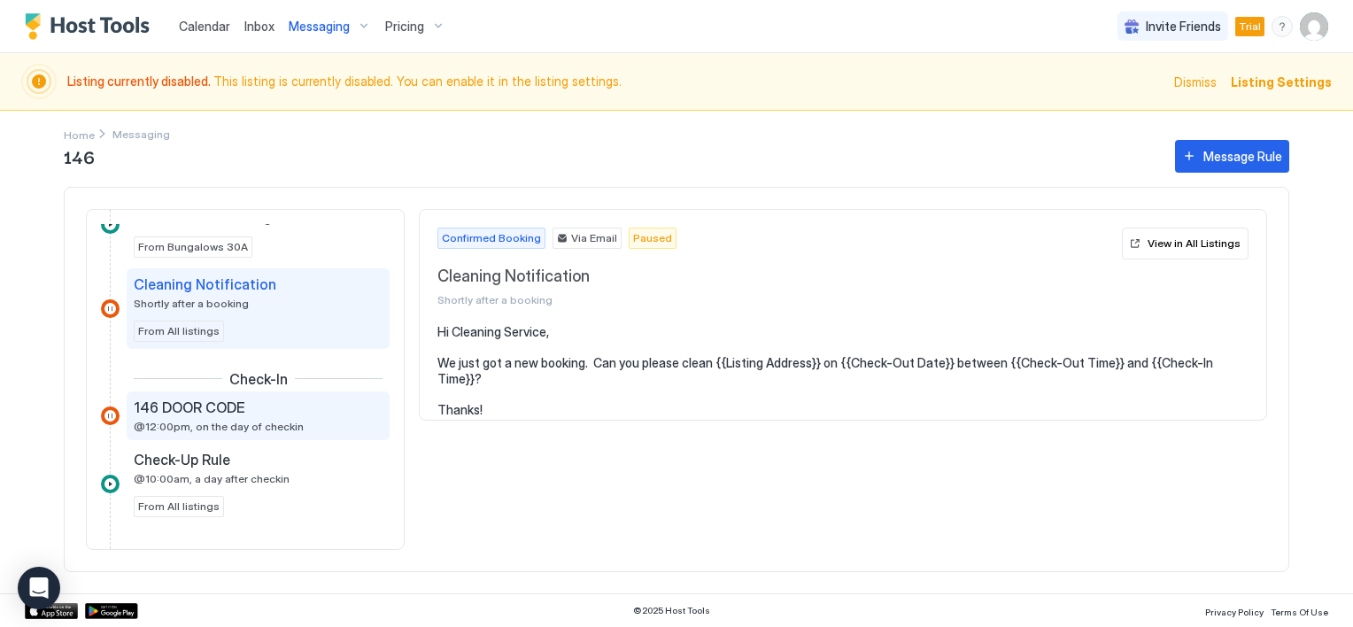
click at [228, 408] on span "146 DOOR CODE" at bounding box center [190, 407] width 112 height 18
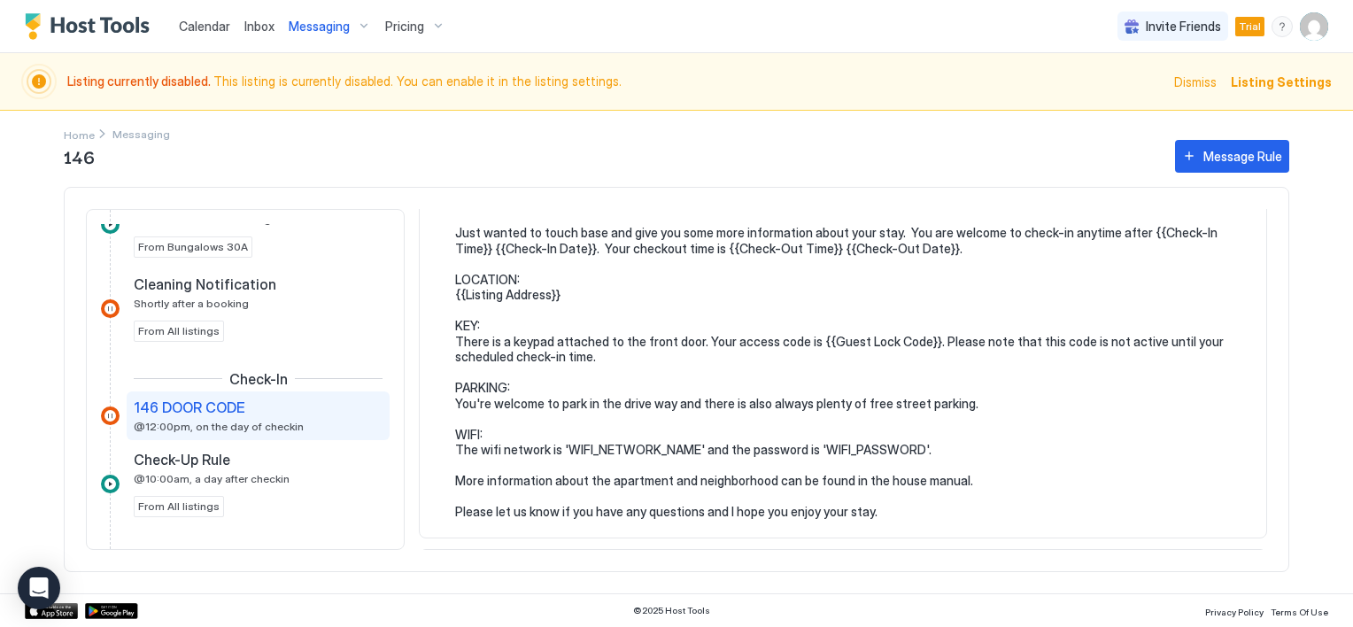
scroll to position [89, 0]
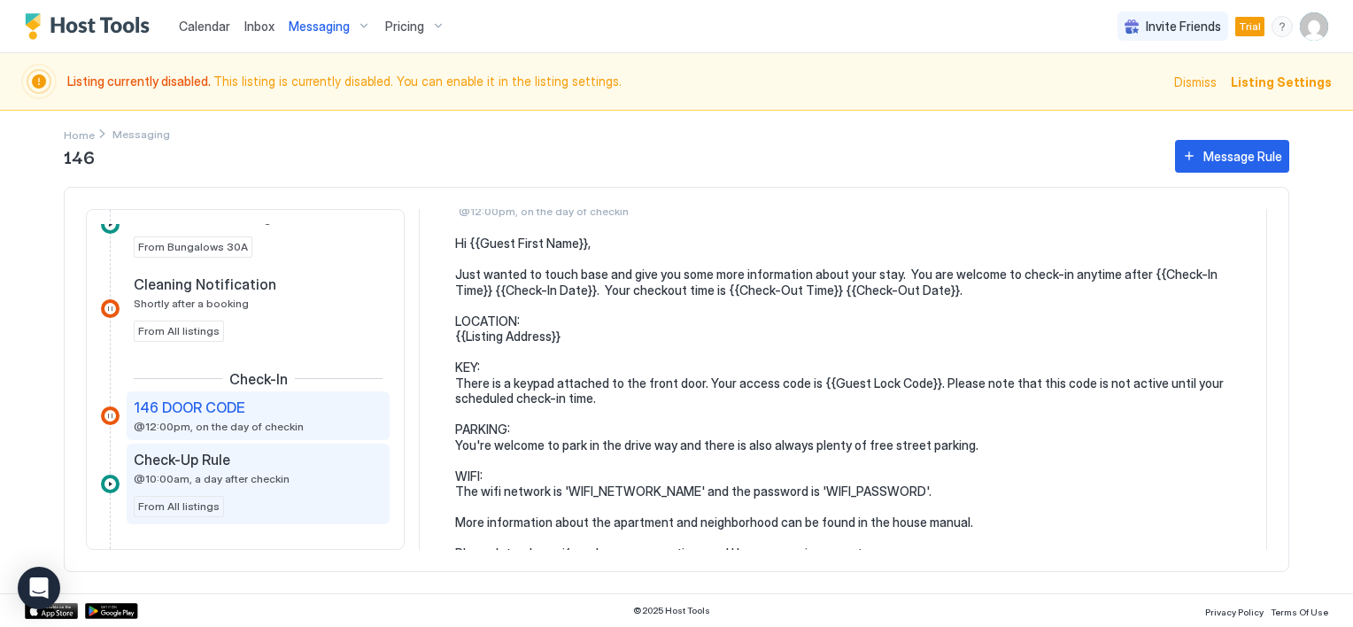
click at [209, 478] on span "@10:00am, a day after checkin" at bounding box center [212, 478] width 156 height 13
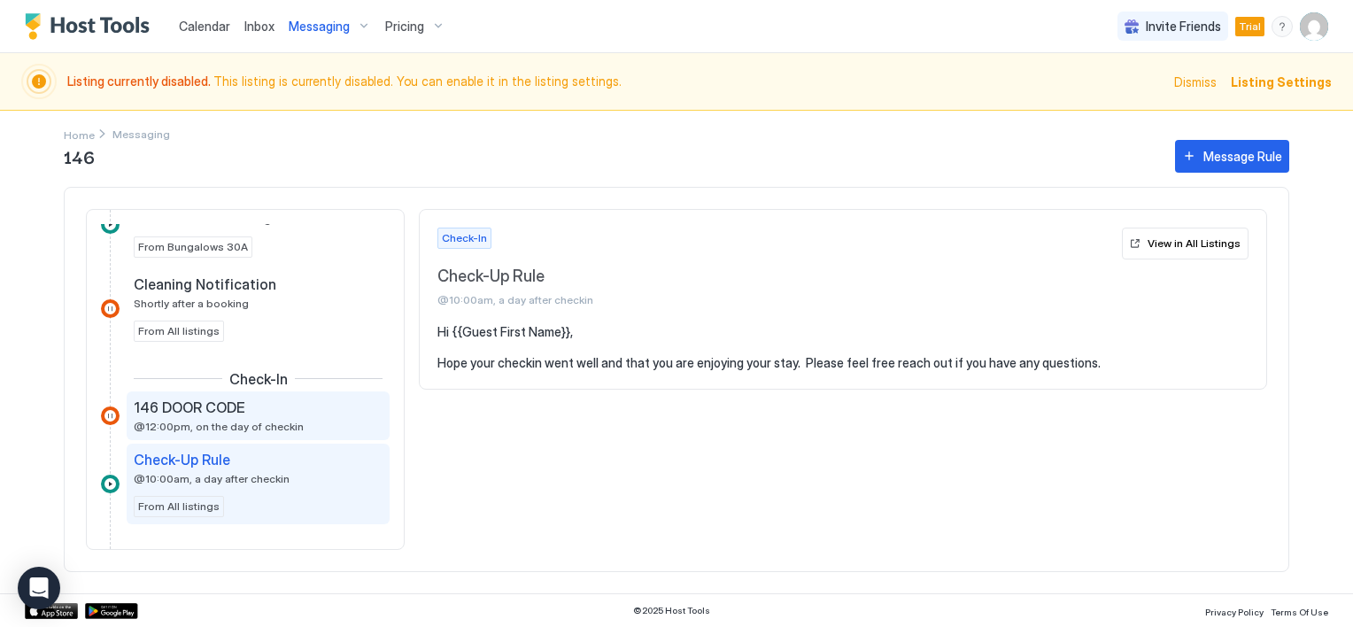
click at [212, 420] on span "@12:00pm, on the day of checkin" at bounding box center [219, 426] width 170 height 13
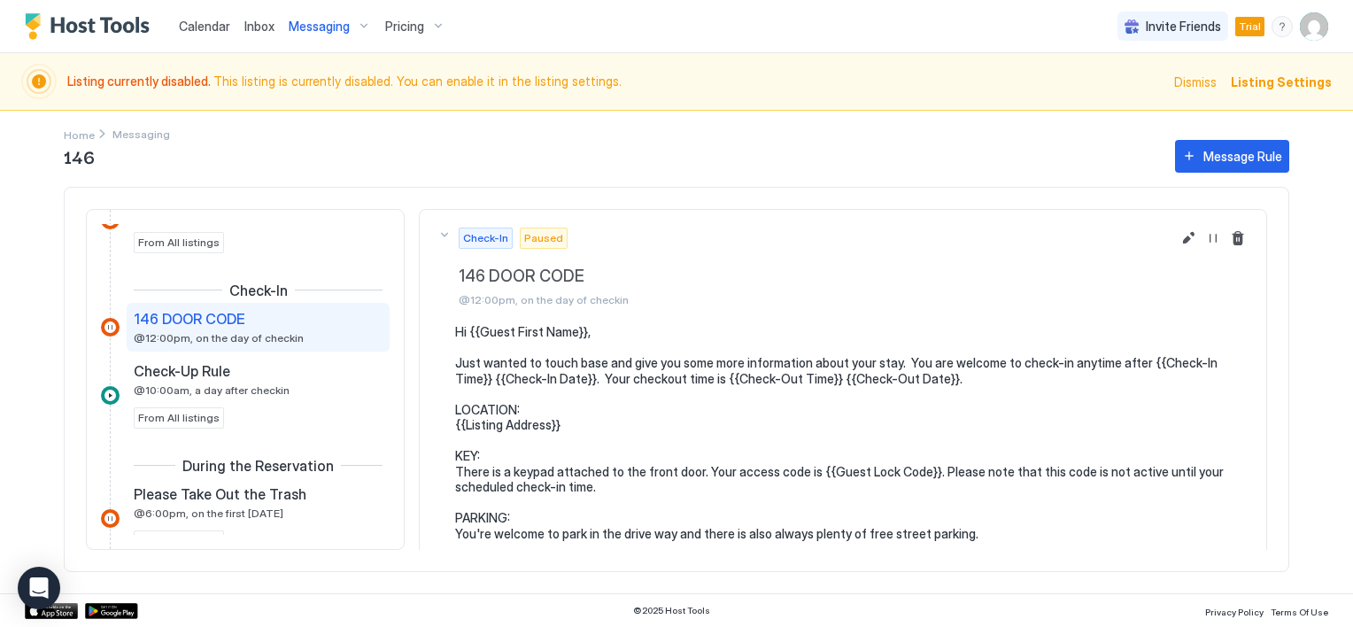
click at [691, 405] on pre "Hi {{Guest First Name}}, Just wanted to touch base and give you some more infor…" at bounding box center [851, 487] width 793 height 326
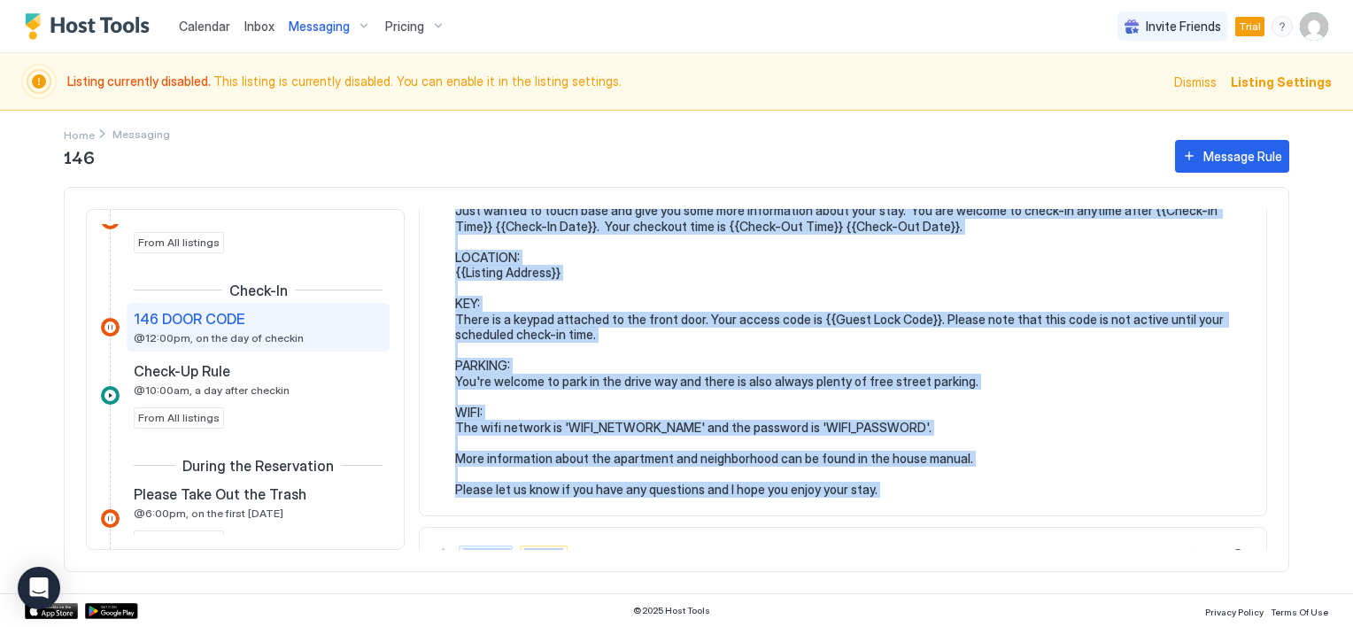
scroll to position [181, 0]
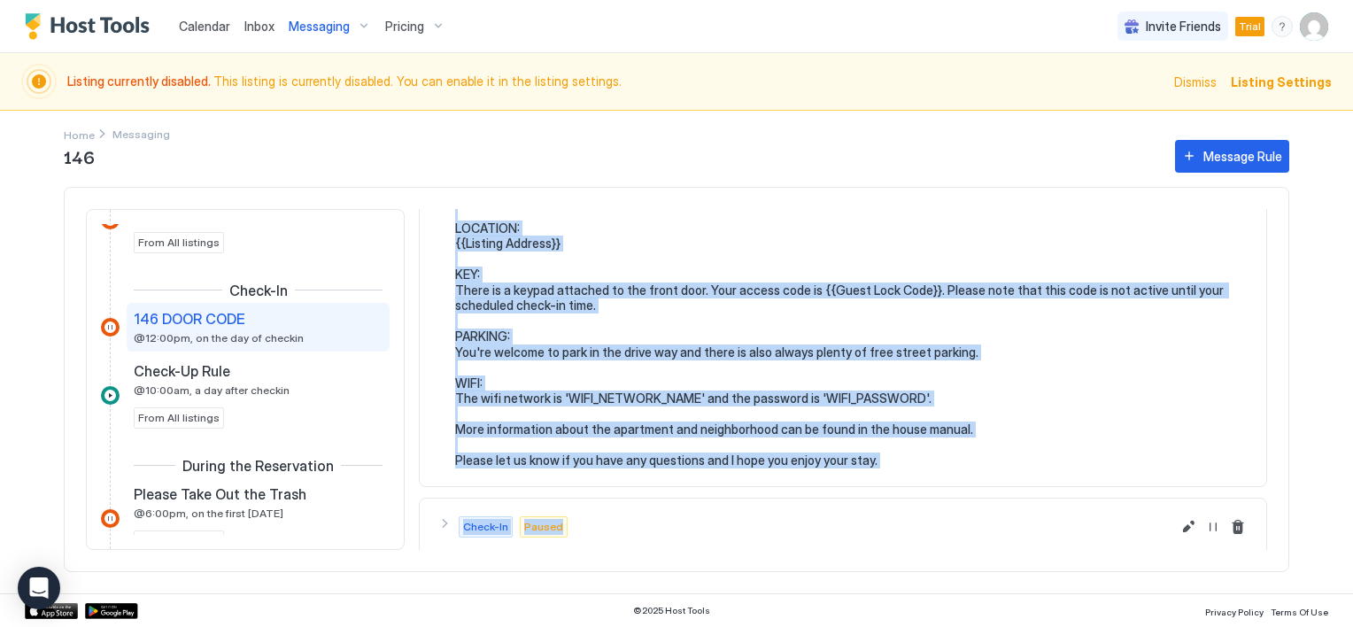
drag, startPoint x: 457, startPoint y: 361, endPoint x: 911, endPoint y: 504, distance: 476.0
click at [911, 368] on div "Check-In Paused 146 DOOR CODE @12:00pm, on the day of checkin Hi {{Guest First …" at bounding box center [843, 197] width 848 height 341
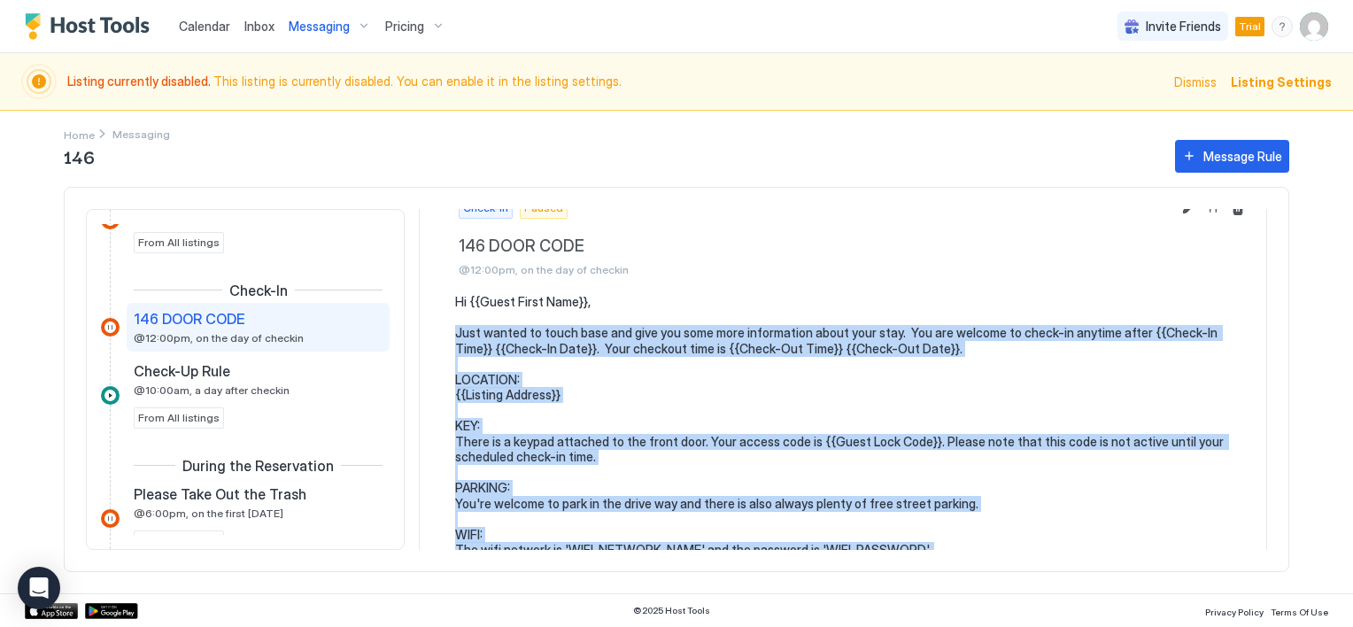
scroll to position [0, 0]
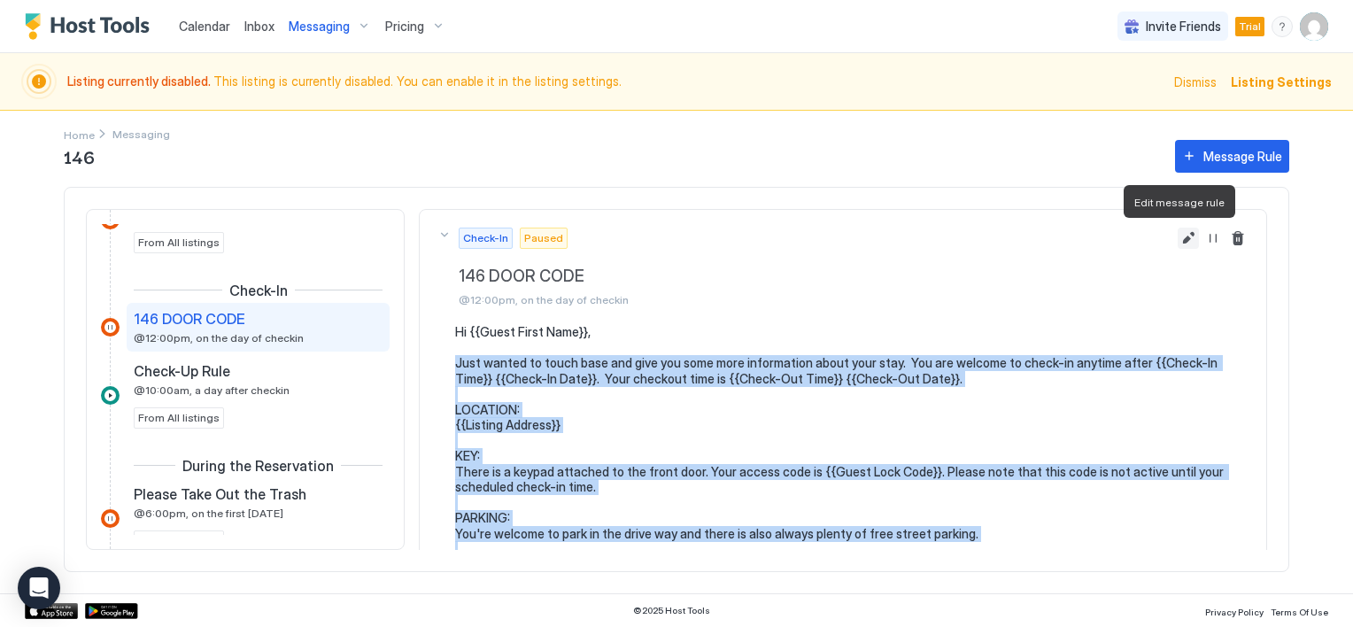
click at [1177, 236] on button "Edit message rule" at bounding box center [1187, 238] width 21 height 21
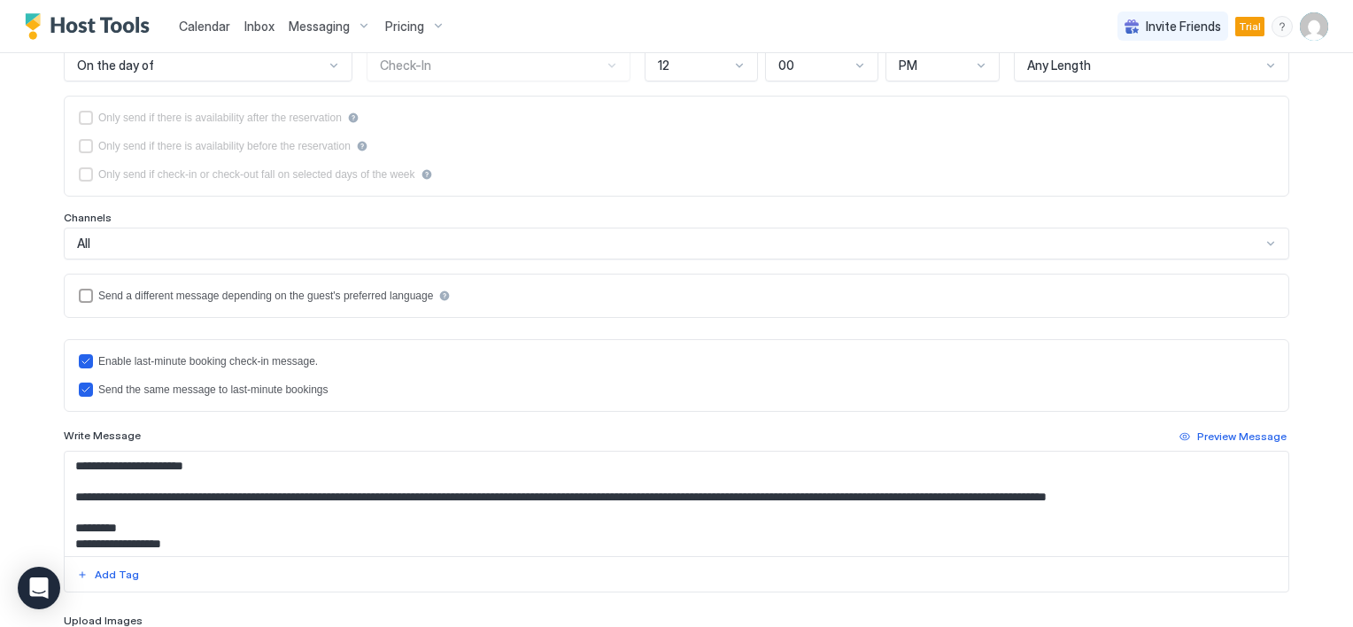
scroll to position [354, 0]
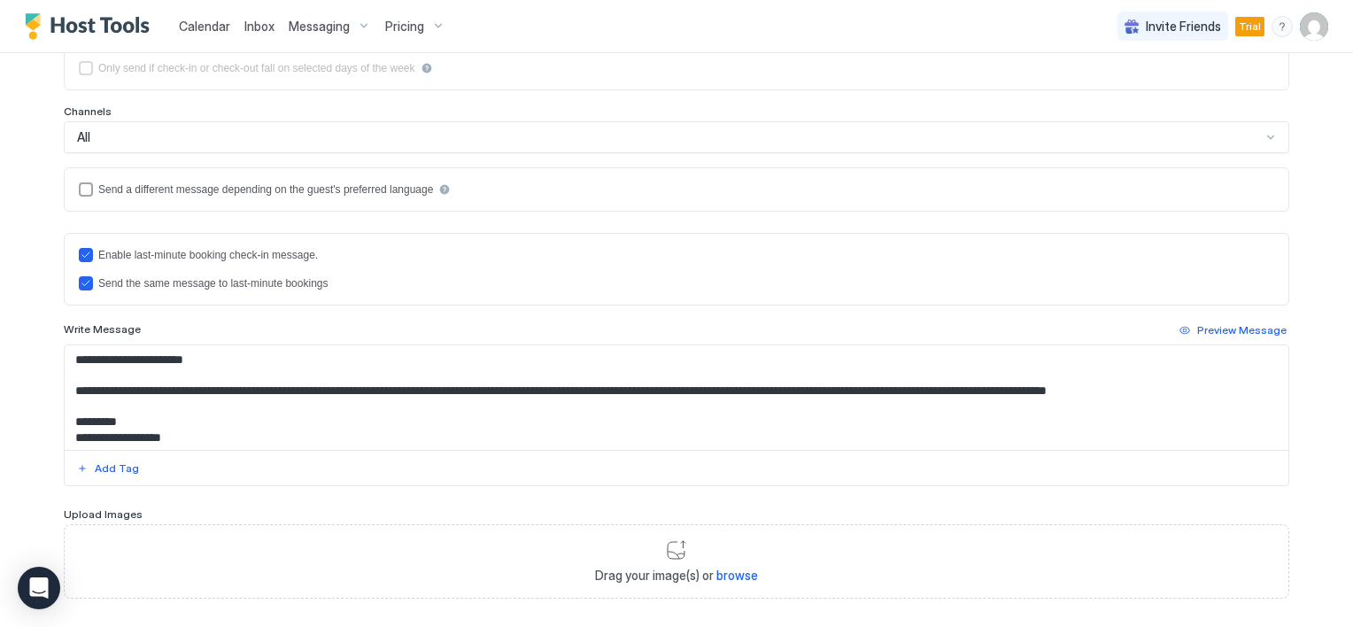
click at [158, 418] on textarea "**********" at bounding box center [677, 397] width 1224 height 104
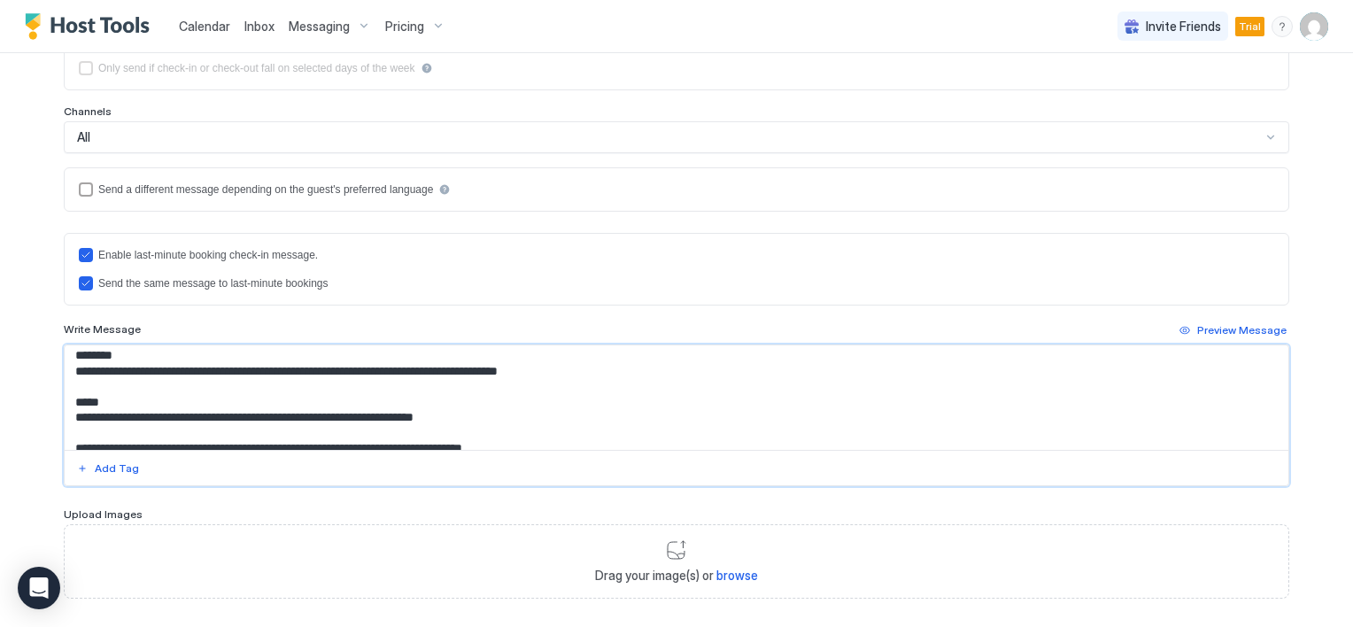
scroll to position [220, 0]
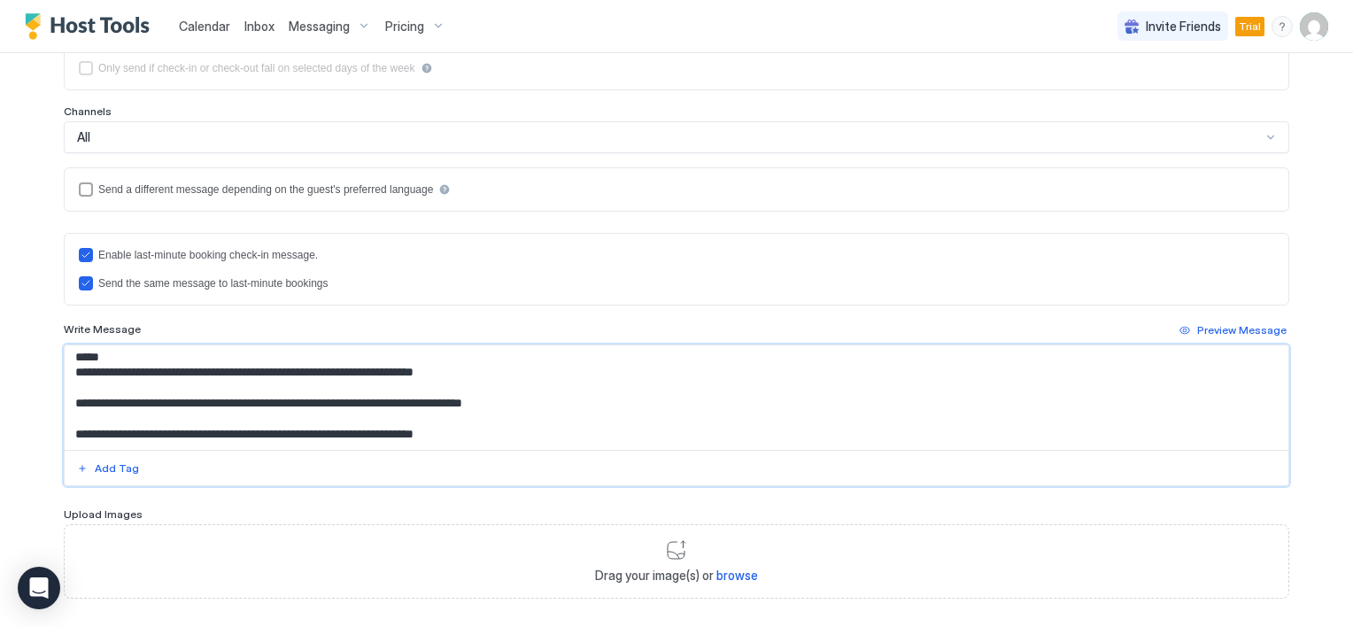
drag, startPoint x: 69, startPoint y: 390, endPoint x: 569, endPoint y: 463, distance: 505.6
click at [569, 463] on div "**********" at bounding box center [676, 415] width 1225 height 142
paste textarea "**********"
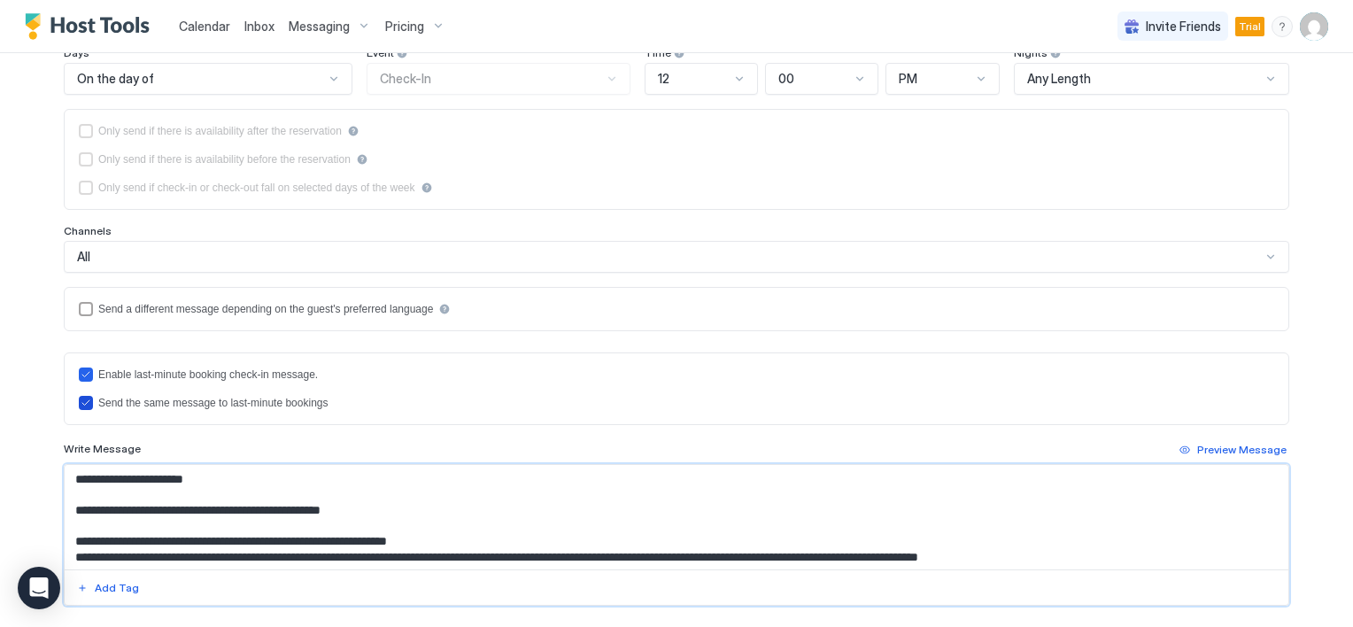
scroll to position [266, 0]
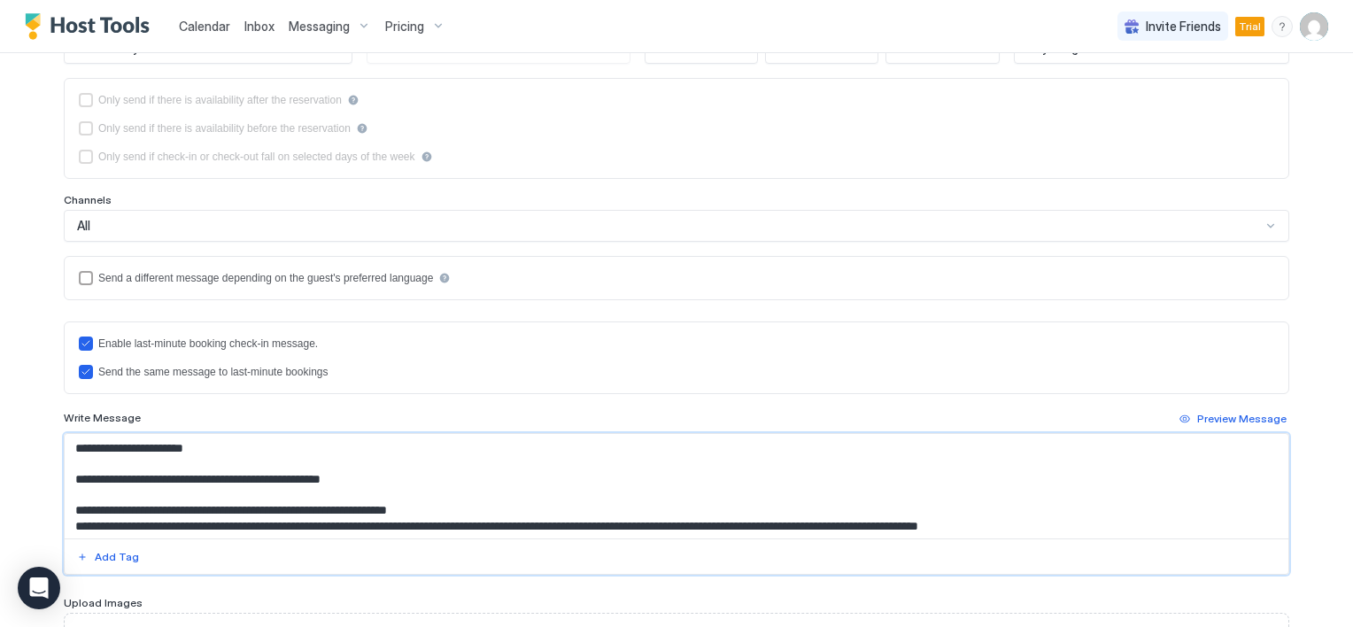
click at [229, 451] on textarea "**********" at bounding box center [677, 486] width 1224 height 104
click at [420, 478] on textarea "**********" at bounding box center [677, 486] width 1224 height 104
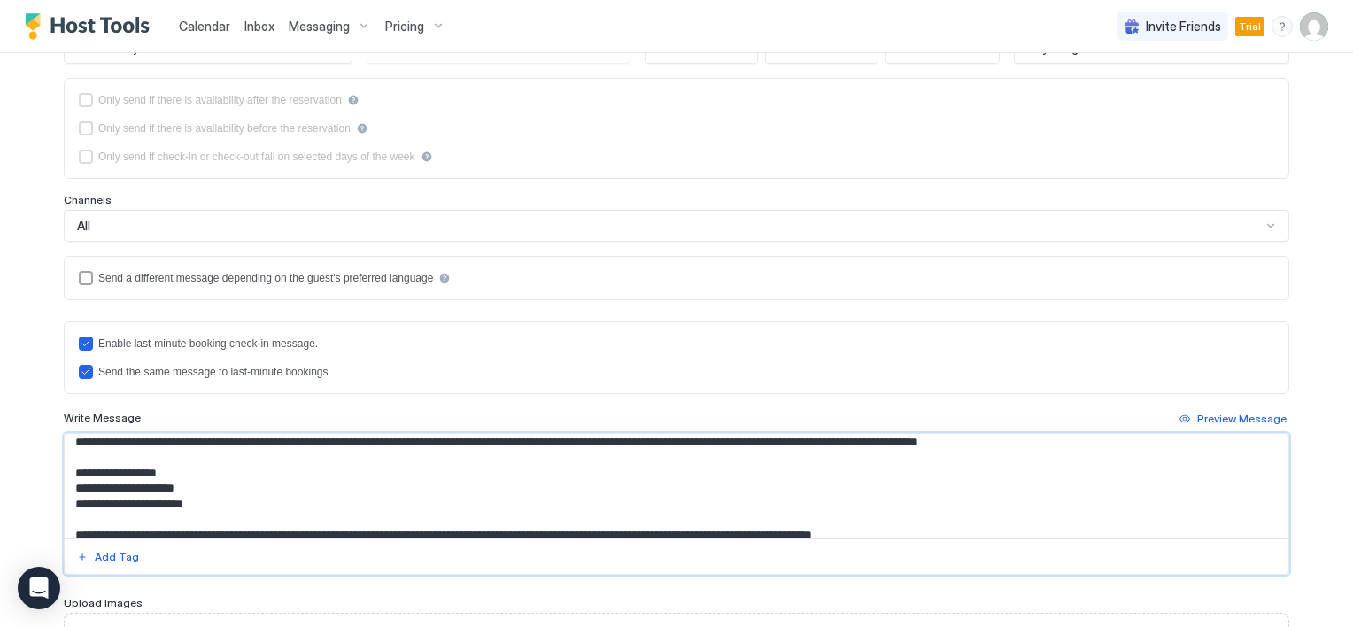
scroll to position [250, 0]
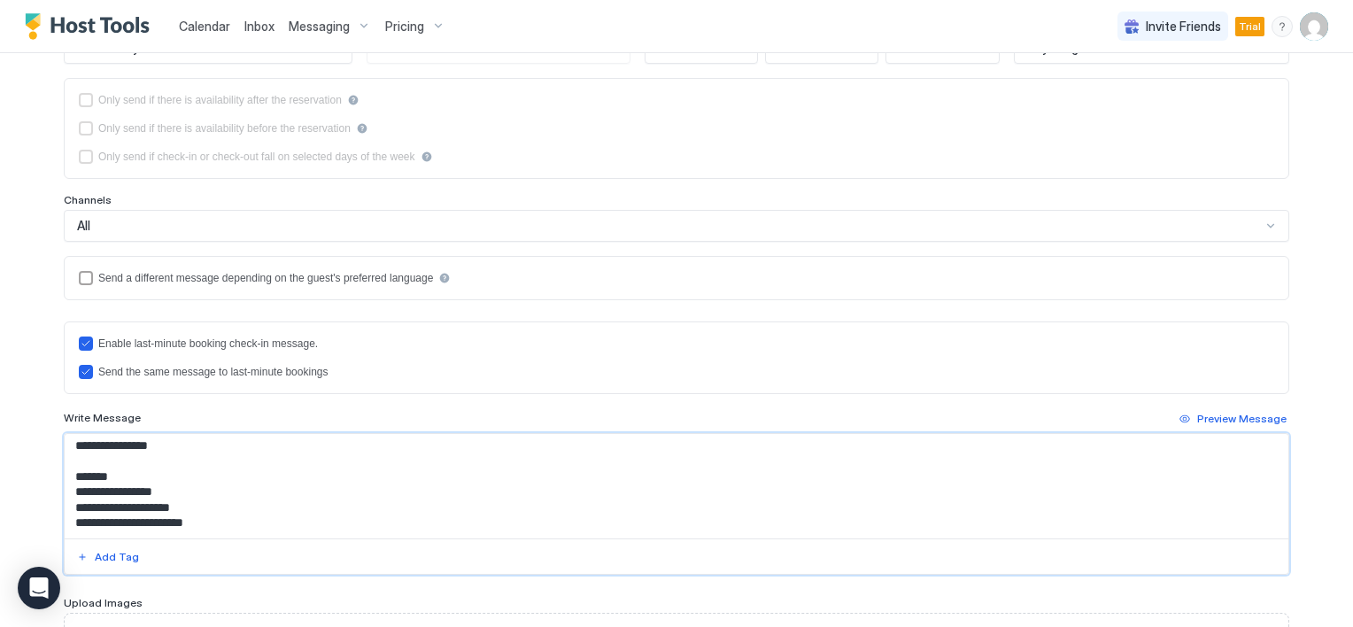
drag, startPoint x: 68, startPoint y: 475, endPoint x: 237, endPoint y: 515, distance: 173.9
click at [237, 515] on textarea "**********" at bounding box center [677, 486] width 1224 height 104
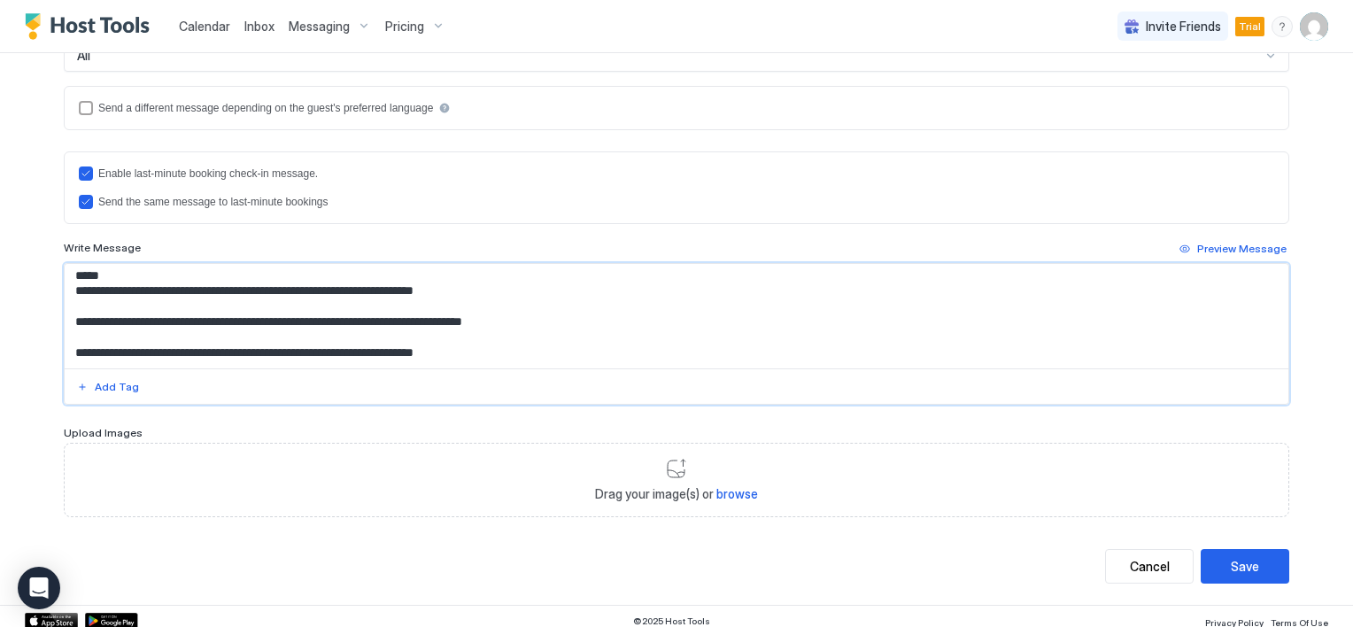
scroll to position [442, 0]
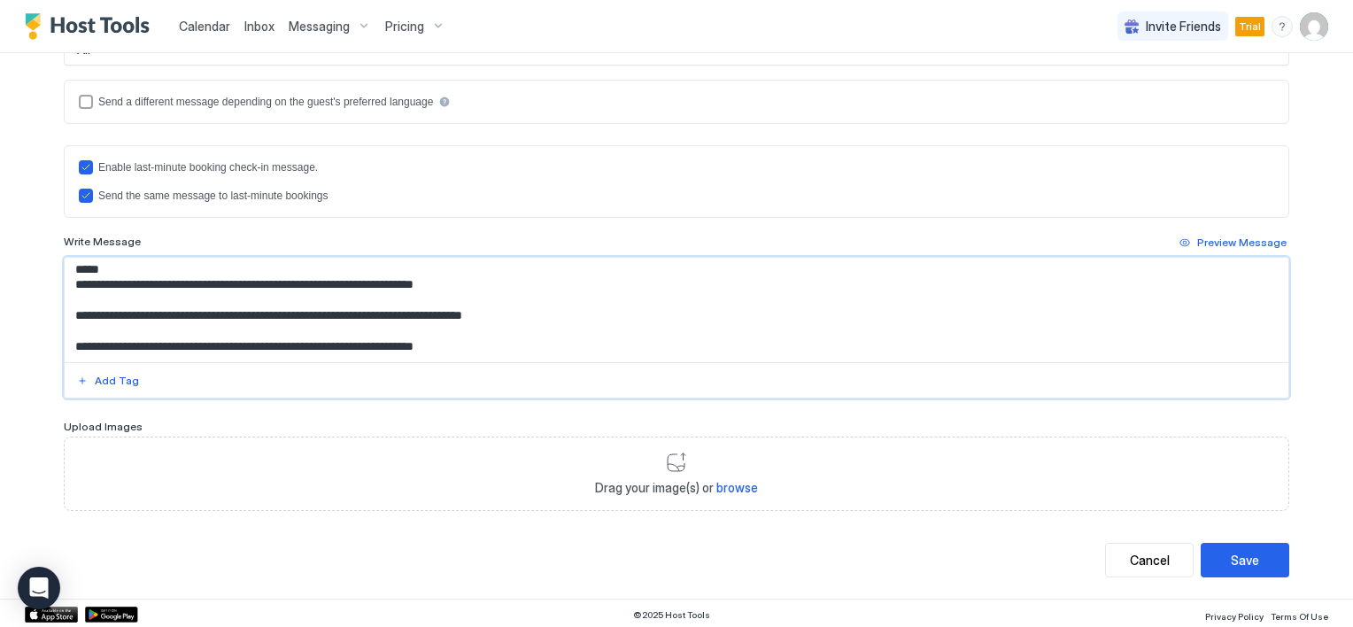
click at [137, 341] on textarea "**********" at bounding box center [677, 310] width 1224 height 104
click at [377, 319] on textarea "**********" at bounding box center [677, 310] width 1224 height 104
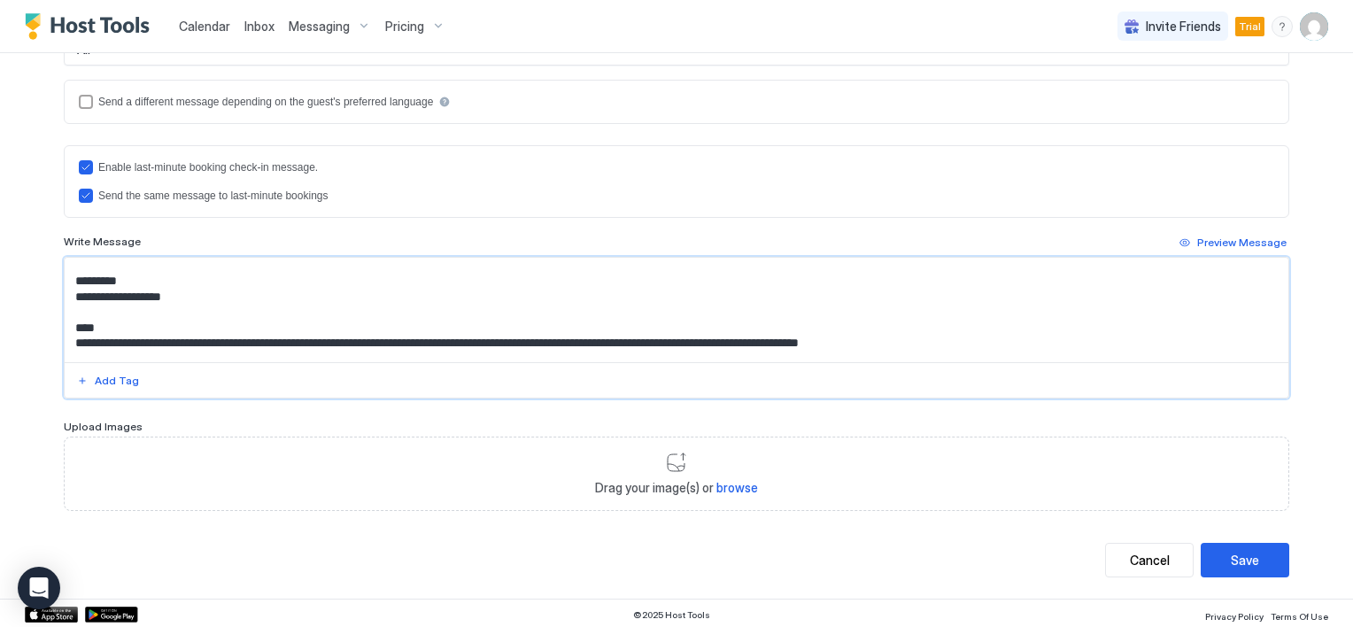
scroll to position [0, 0]
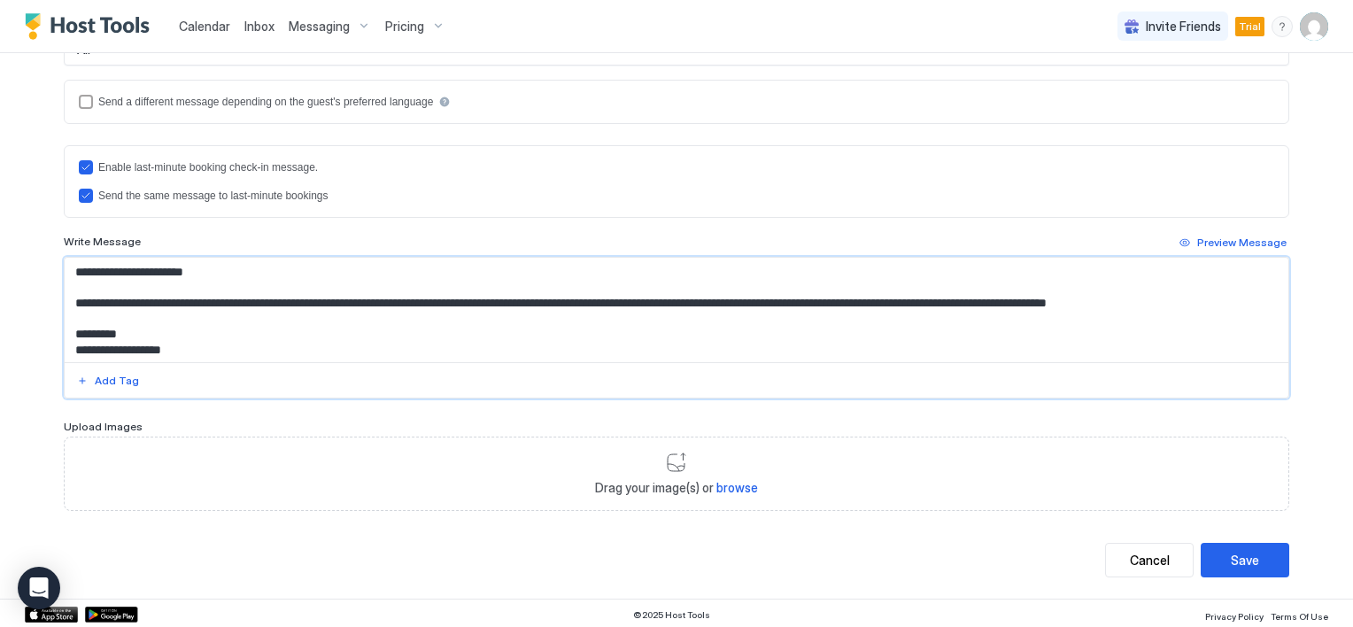
drag, startPoint x: 482, startPoint y: 346, endPoint x: 52, endPoint y: 238, distance: 442.8
click at [52, 238] on div "**********" at bounding box center [676, 104] width 1275 height 987
click at [110, 305] on textarea "**********" at bounding box center [677, 310] width 1224 height 104
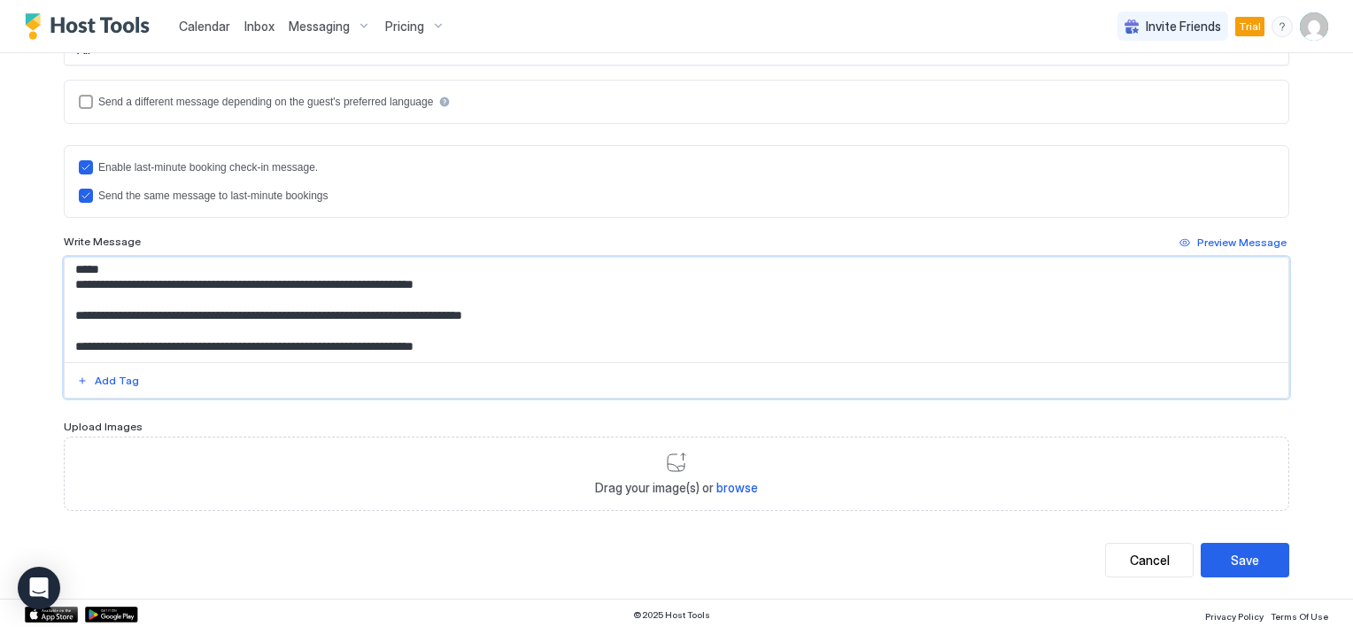
drag, startPoint x: 67, startPoint y: 298, endPoint x: 597, endPoint y: 375, distance: 535.0
click at [597, 375] on div "**********" at bounding box center [676, 328] width 1225 height 142
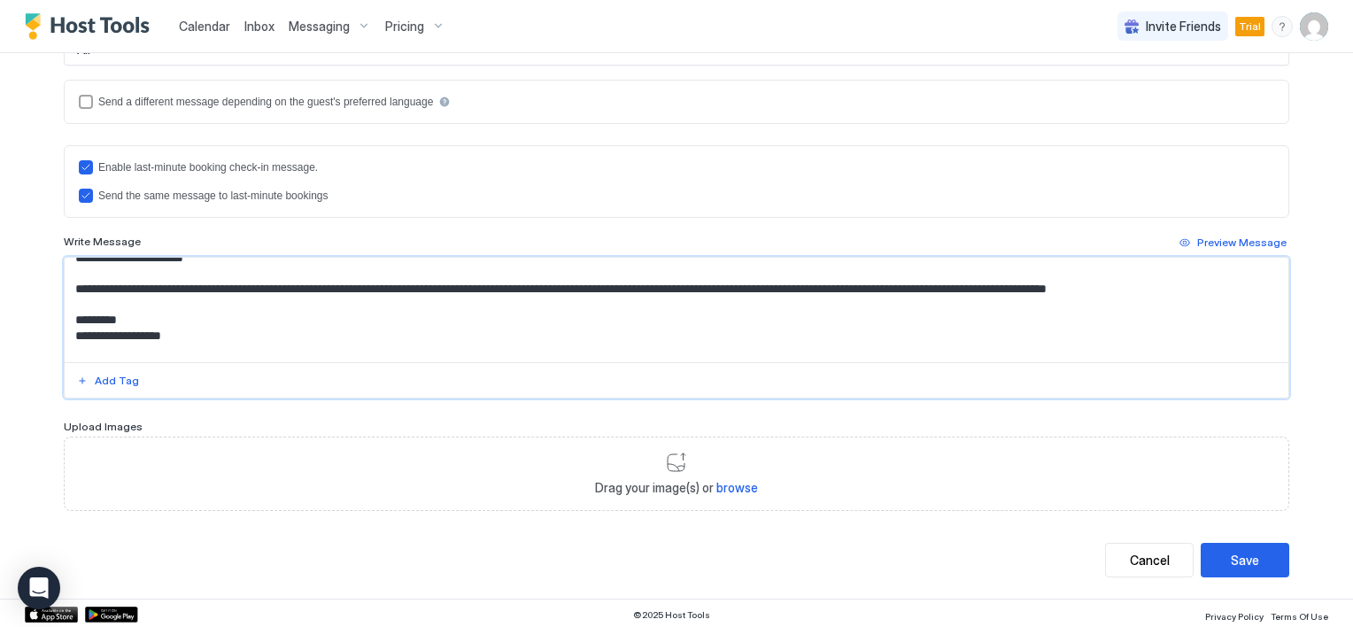
scroll to position [0, 0]
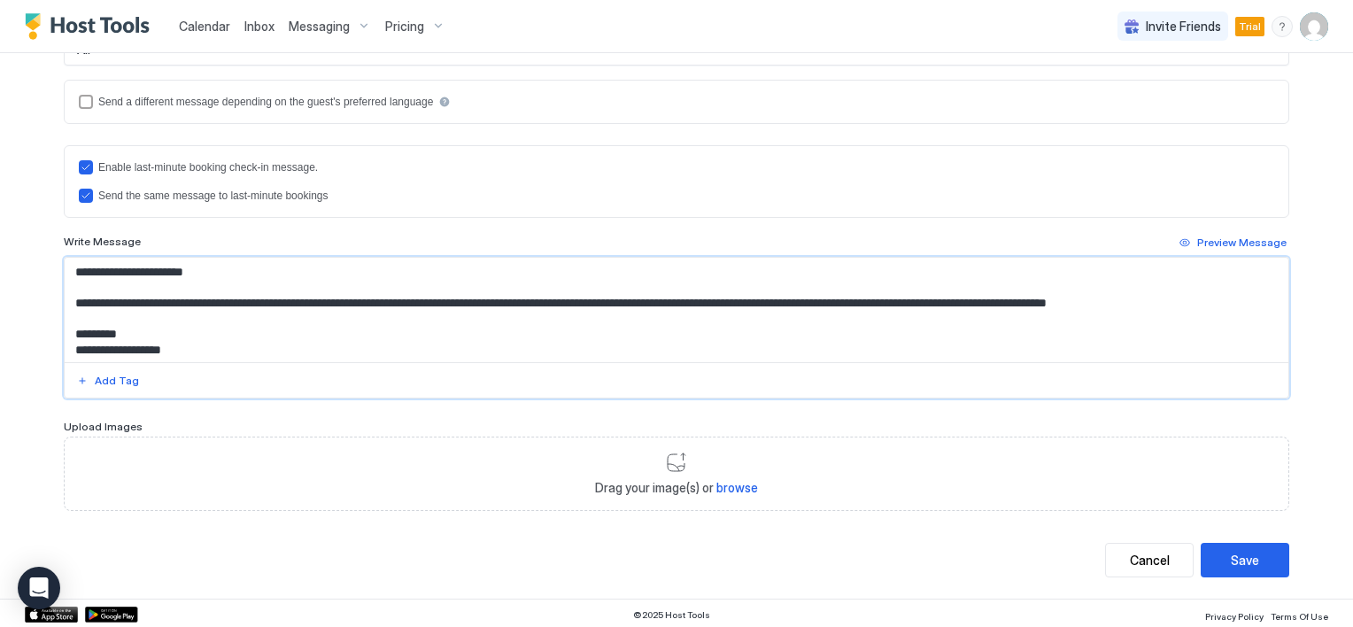
paste textarea "**********"
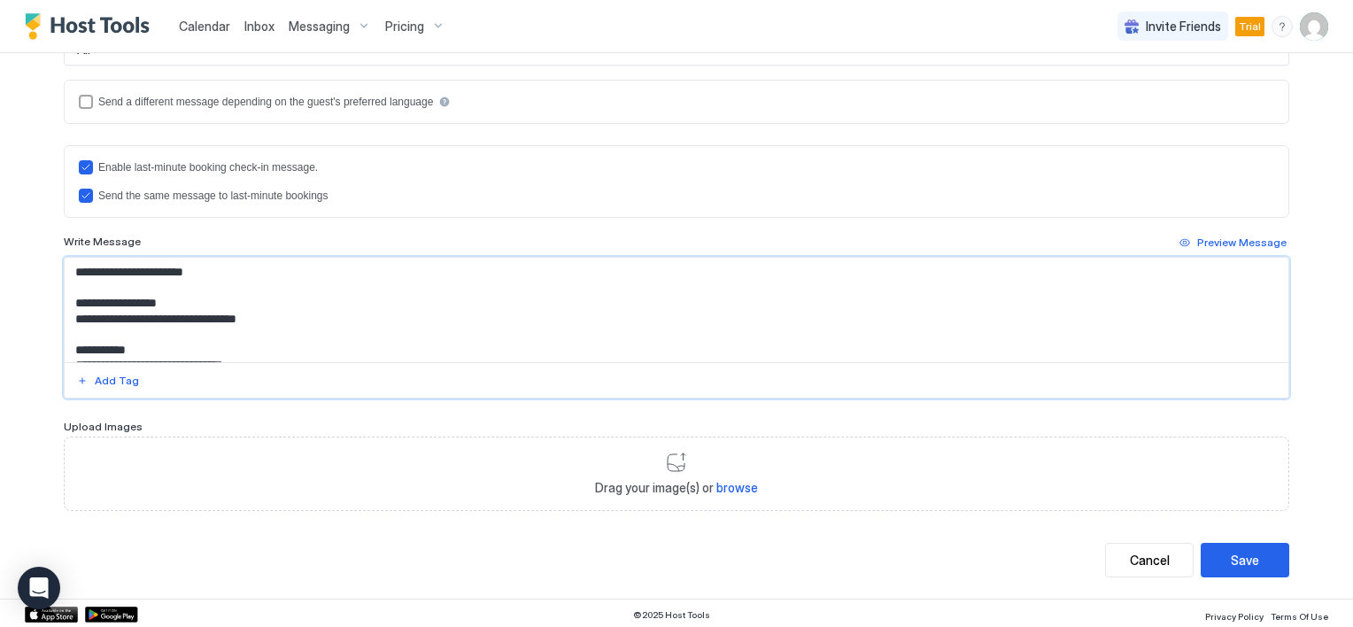
click at [227, 271] on textarea "**********" at bounding box center [677, 310] width 1224 height 104
drag, startPoint x: 121, startPoint y: 315, endPoint x: 290, endPoint y: 320, distance: 168.3
click at [290, 320] on textarea "**********" at bounding box center [677, 310] width 1224 height 104
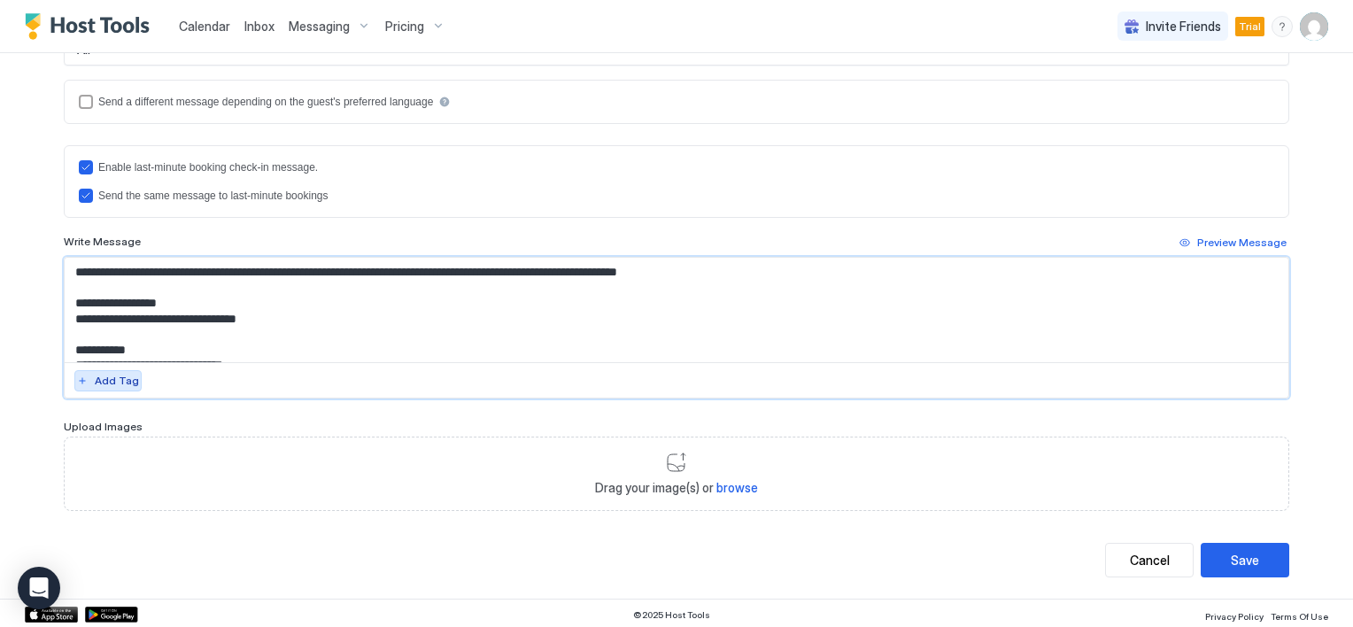
click at [110, 379] on div "Add Tag" at bounding box center [117, 381] width 44 height 16
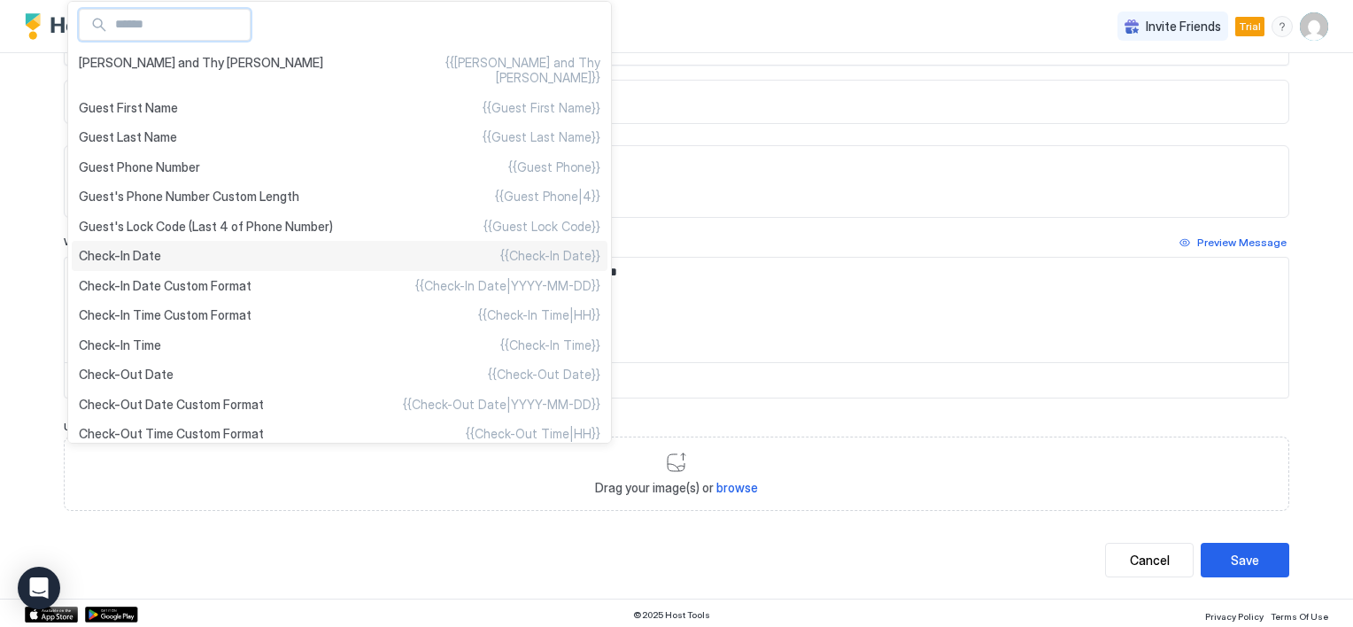
click at [159, 271] on div "Check-In Date {{Check-In Date}}" at bounding box center [340, 256] width 536 height 30
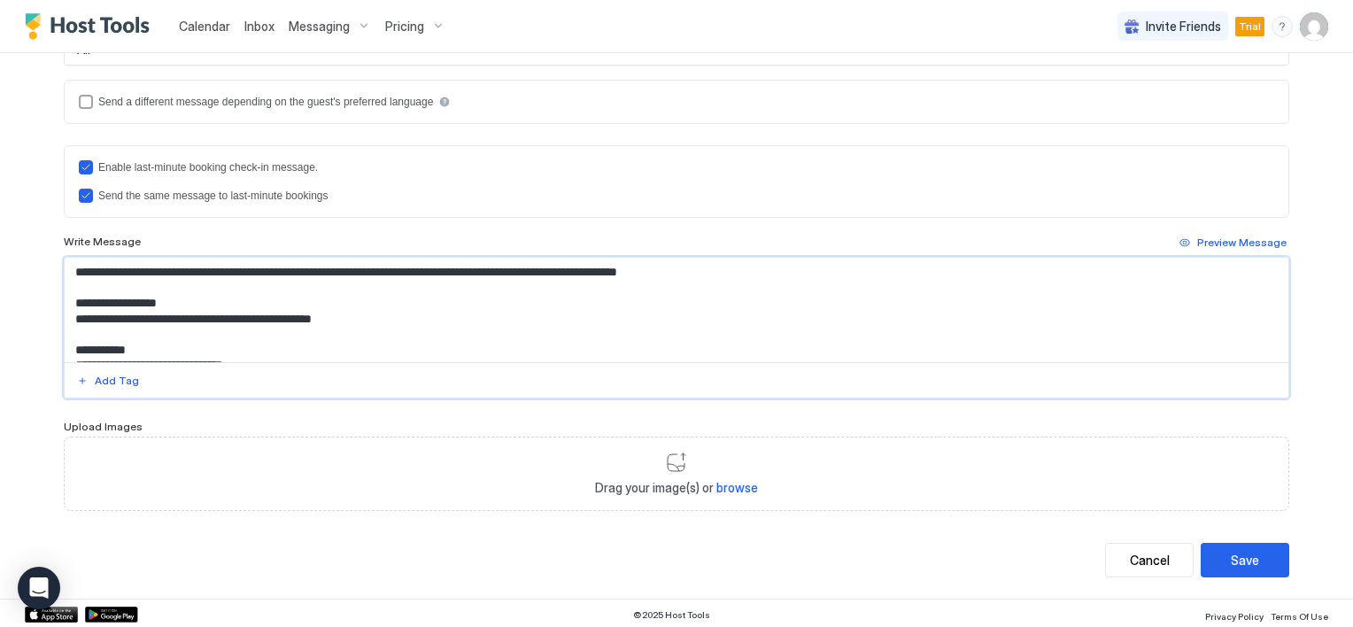
click at [217, 315] on textarea "**********" at bounding box center [677, 310] width 1224 height 104
drag, startPoint x: 233, startPoint y: 313, endPoint x: 406, endPoint y: 320, distance: 173.6
click at [406, 320] on textarea "**********" at bounding box center [677, 310] width 1224 height 104
click at [110, 375] on div "Add Tag" at bounding box center [117, 381] width 44 height 16
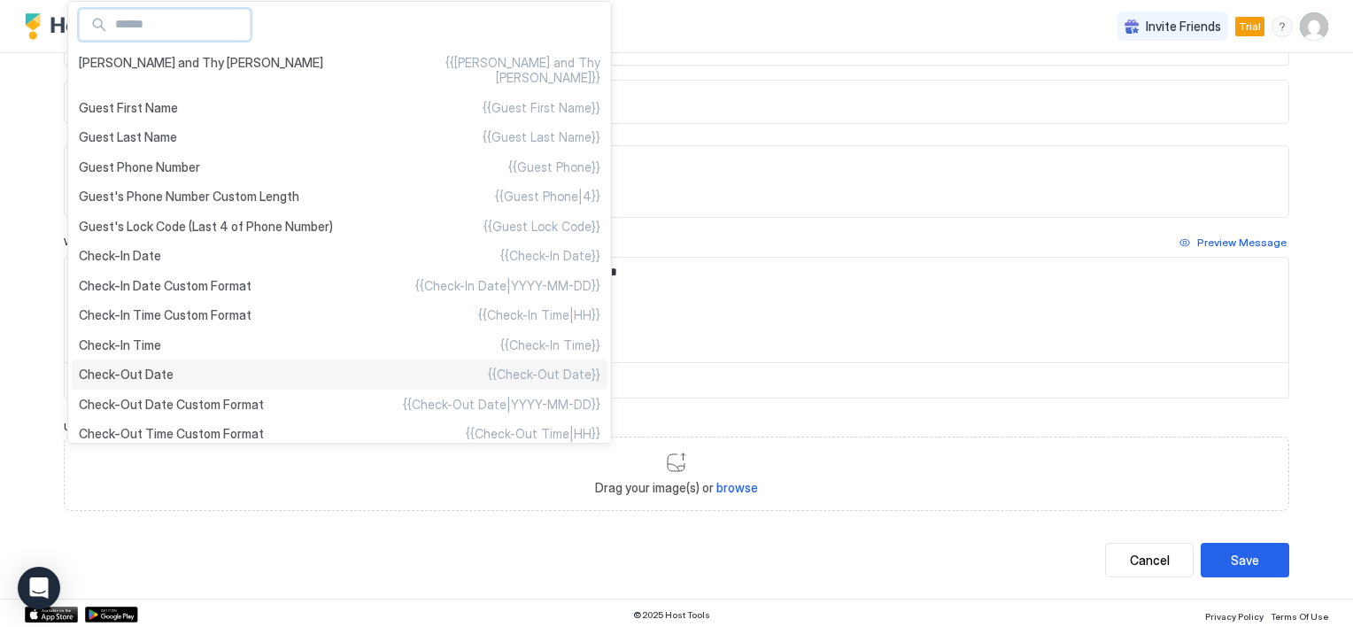
click at [158, 382] on span "Check-Out Date" at bounding box center [126, 375] width 95 height 16
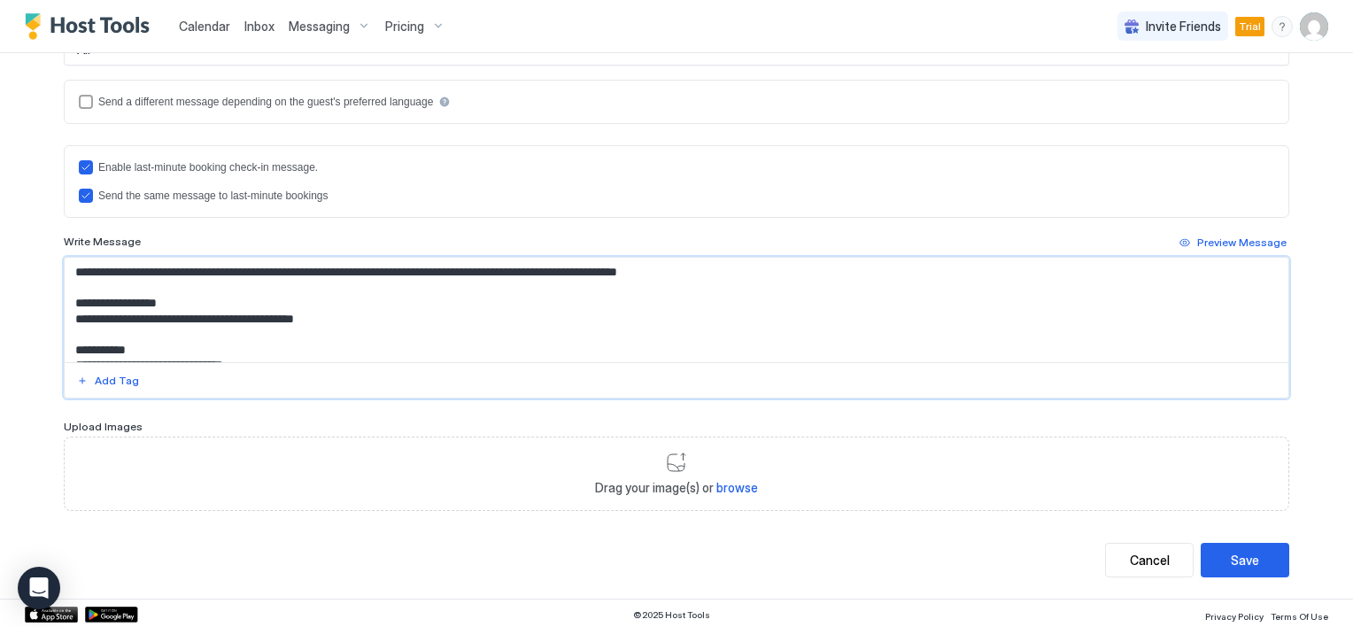
click at [299, 347] on textarea "**********" at bounding box center [677, 310] width 1224 height 104
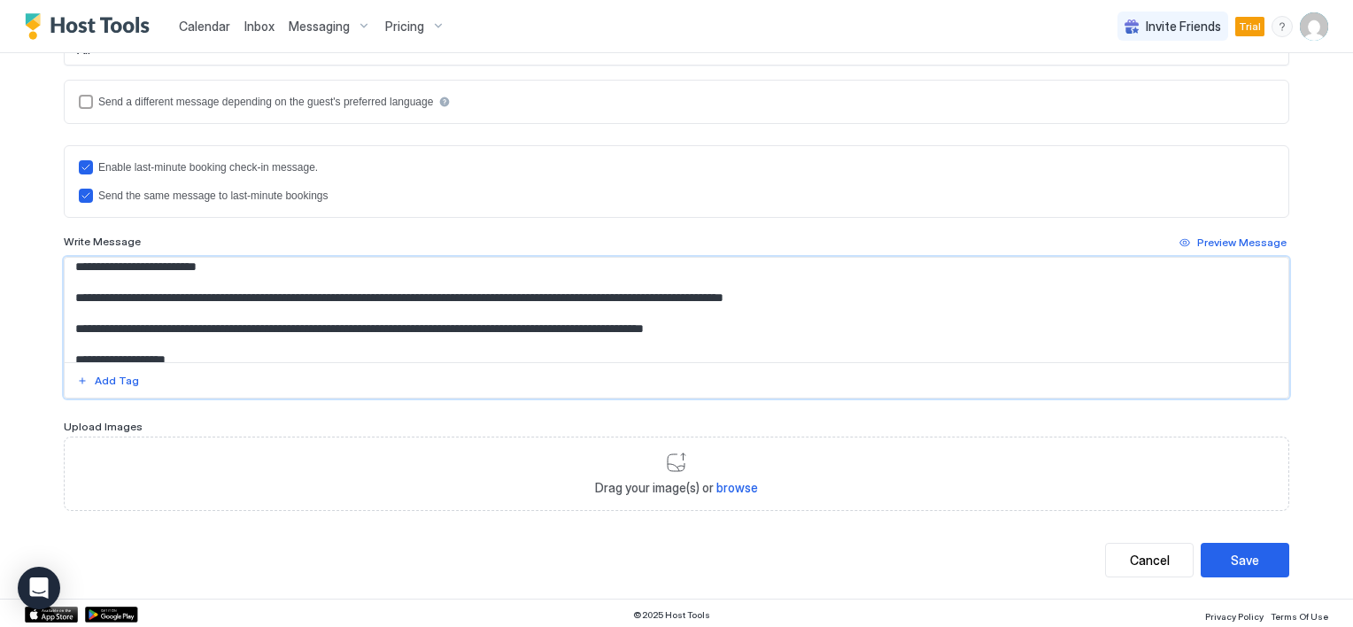
scroll to position [177, 0]
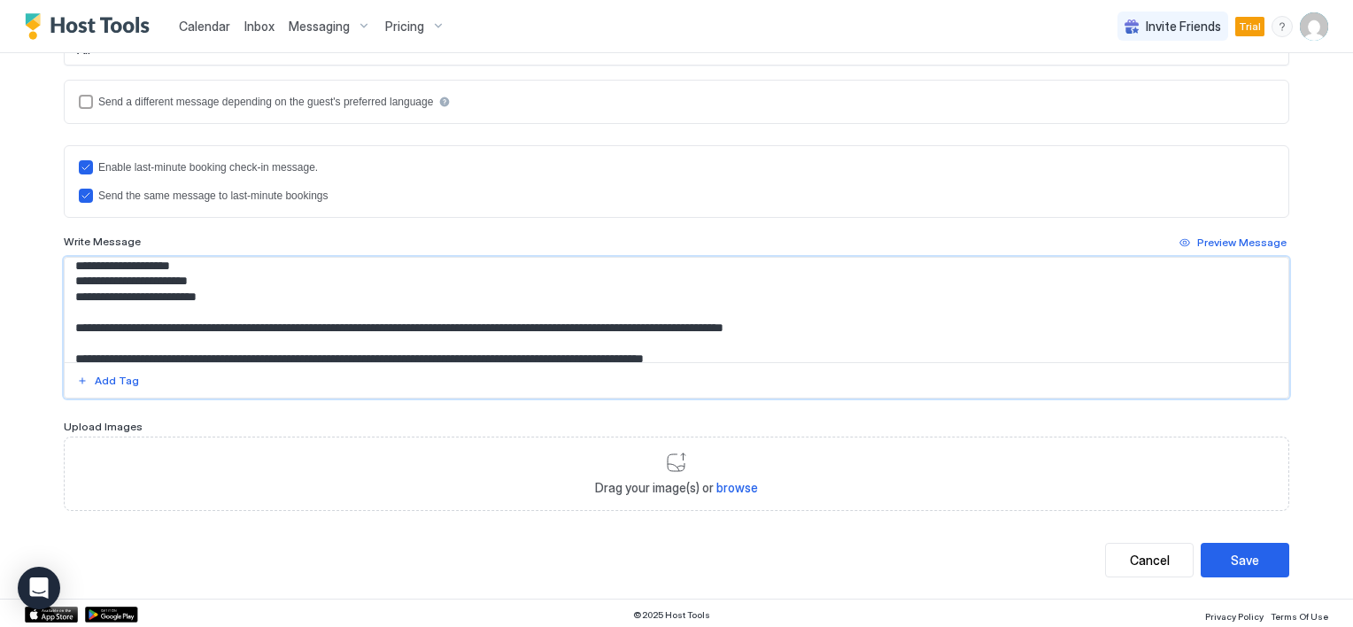
click at [422, 344] on textarea "**********" at bounding box center [677, 310] width 1224 height 104
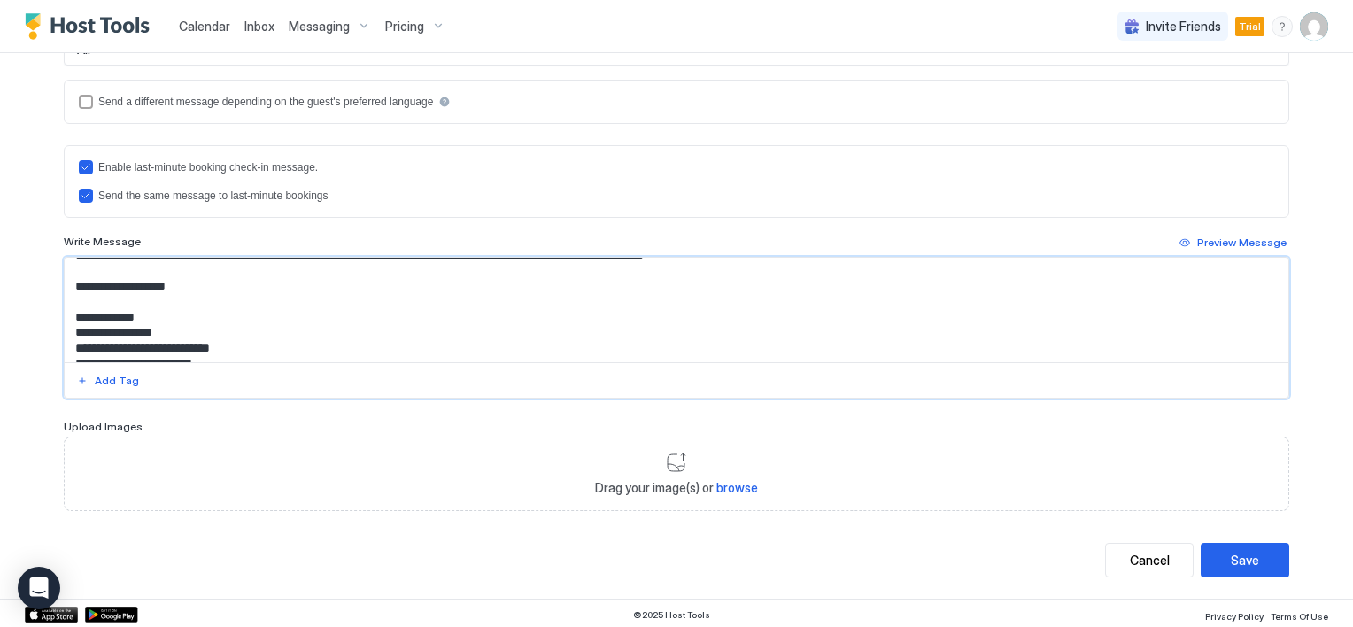
scroll to position [297, 0]
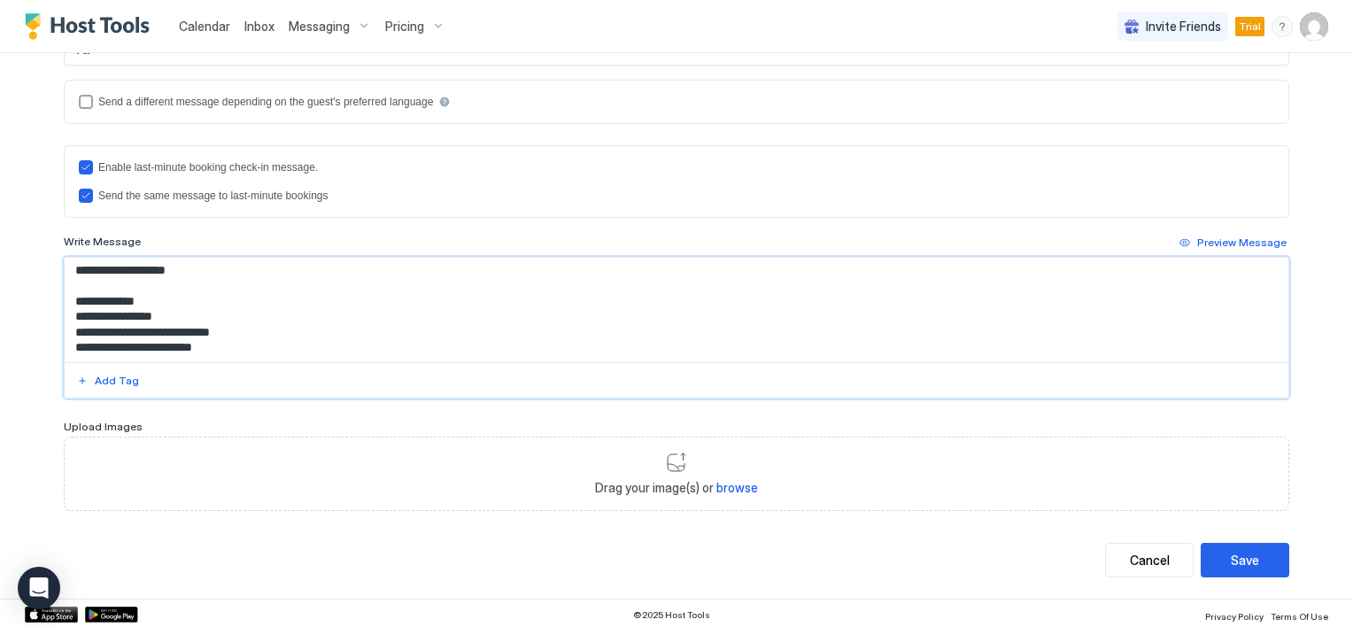
drag, startPoint x: 768, startPoint y: 353, endPoint x: 442, endPoint y: 318, distance: 328.6
click at [442, 318] on textarea "**********" at bounding box center [677, 310] width 1224 height 104
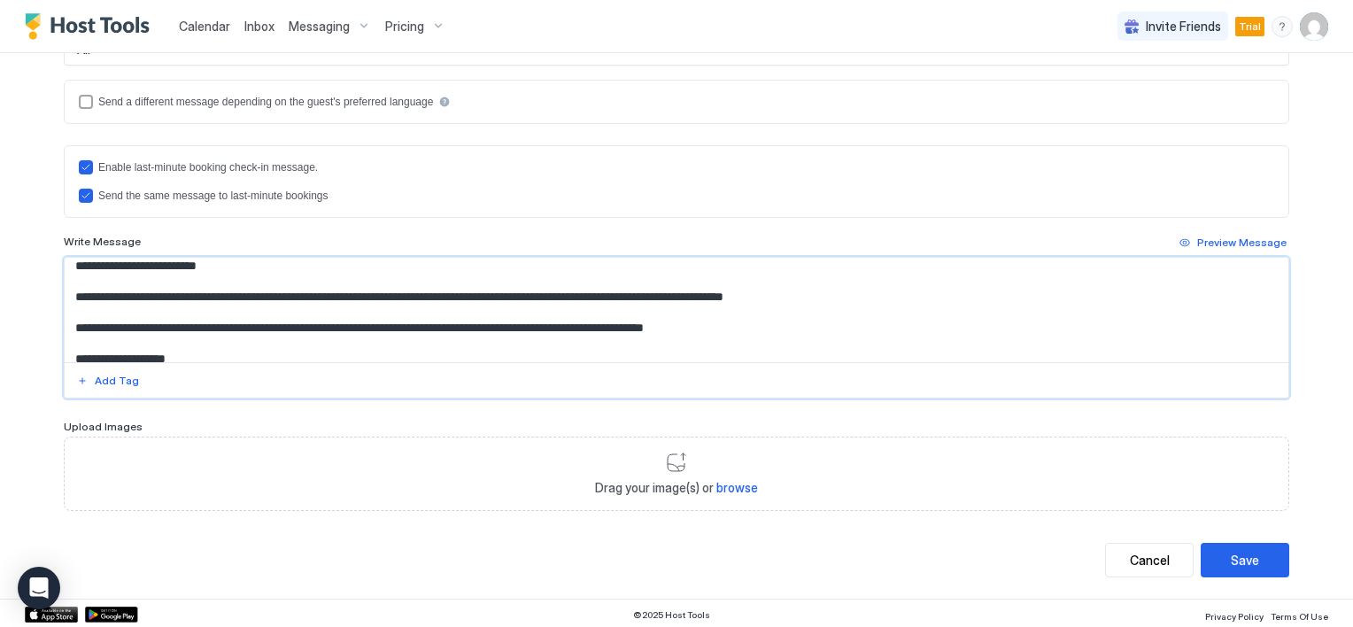
drag, startPoint x: 69, startPoint y: 322, endPoint x: 632, endPoint y: 336, distance: 563.3
click at [632, 336] on textarea "**********" at bounding box center [677, 310] width 1224 height 104
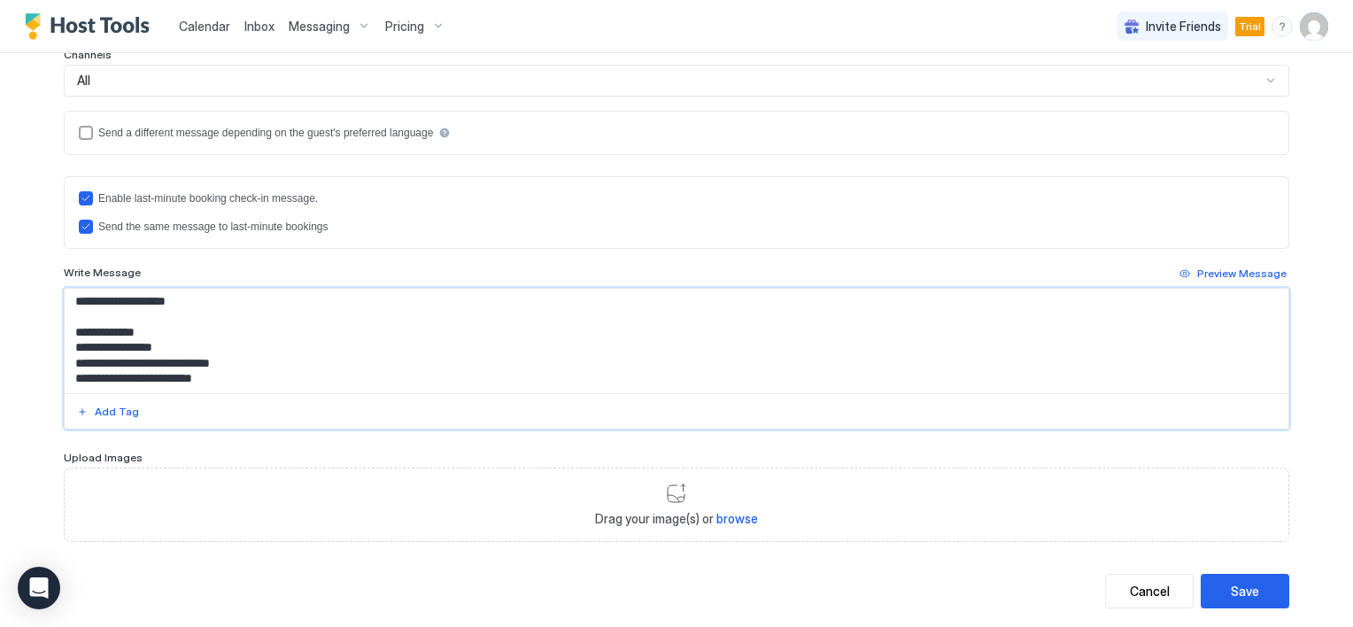
scroll to position [442, 0]
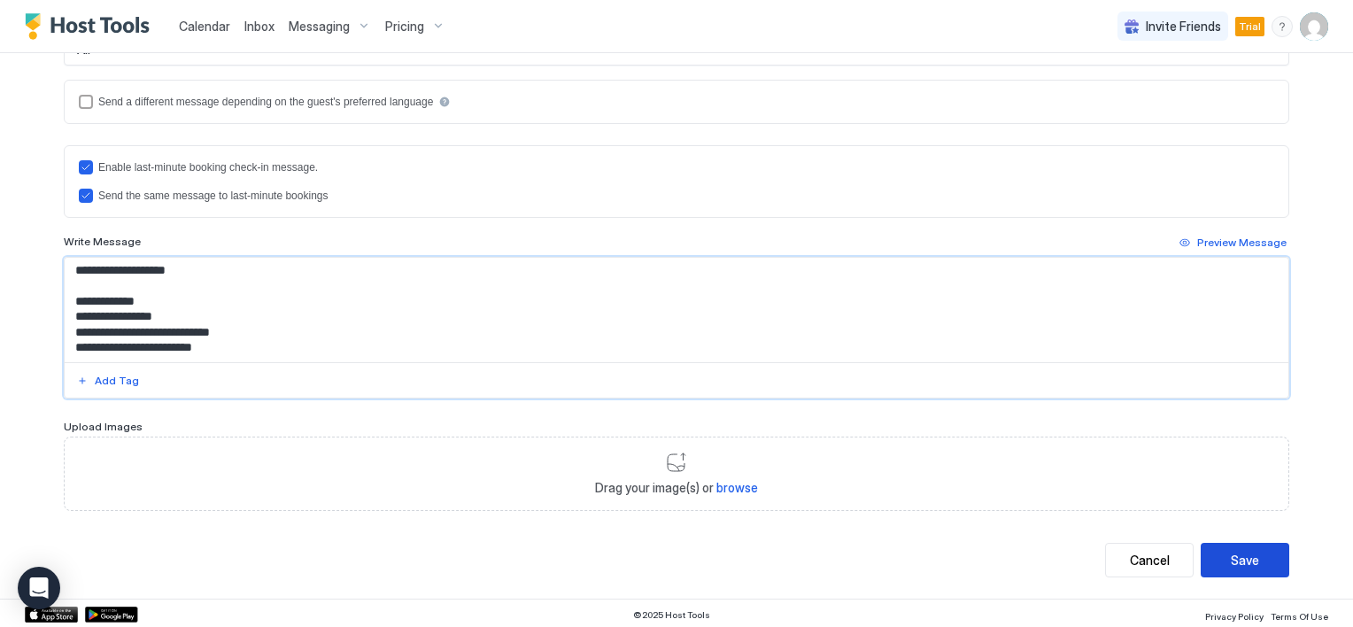
type textarea "**********"
click at [1250, 551] on div "Save" at bounding box center [1245, 560] width 28 height 19
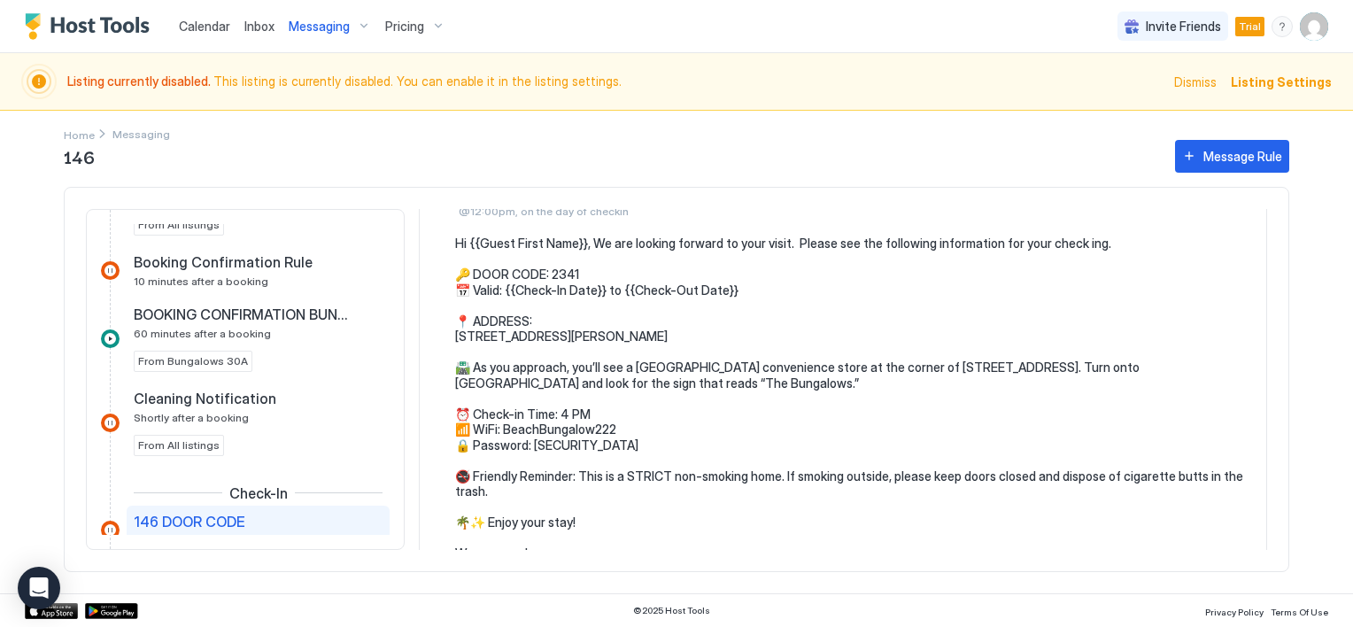
scroll to position [524, 0]
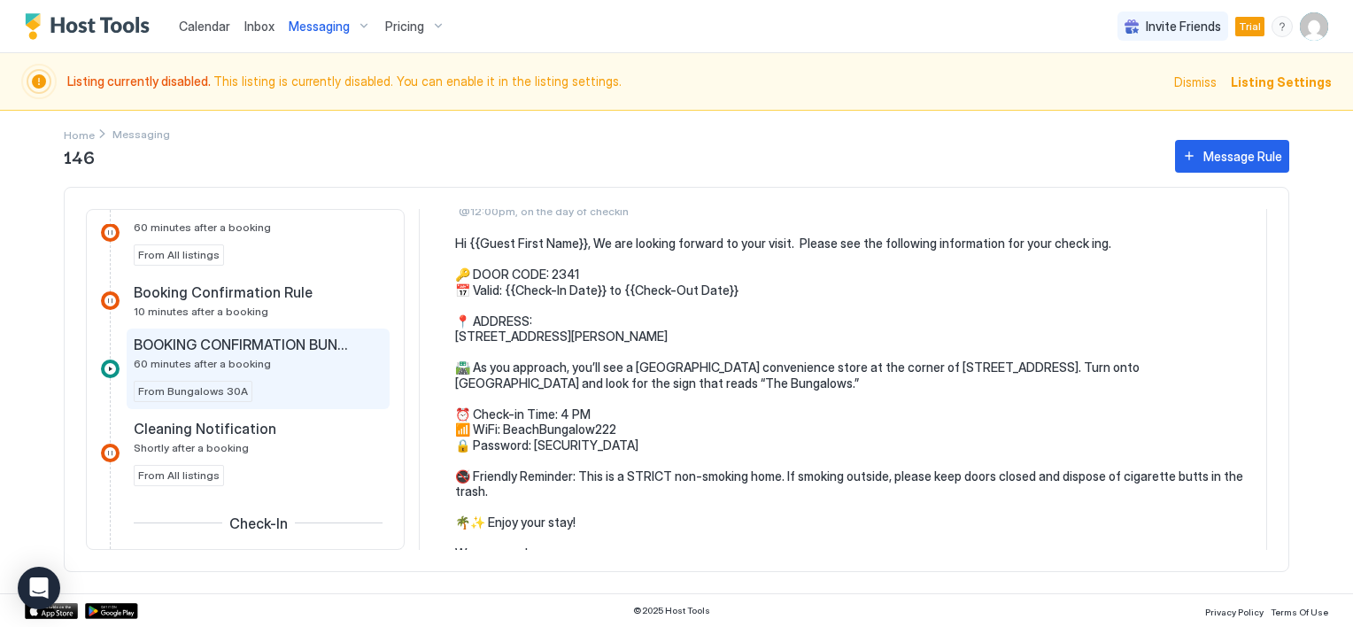
click at [233, 351] on div "BOOKING CONFIRMATION BUNGALOWS 60 minutes after a booking" at bounding box center [246, 353] width 224 height 35
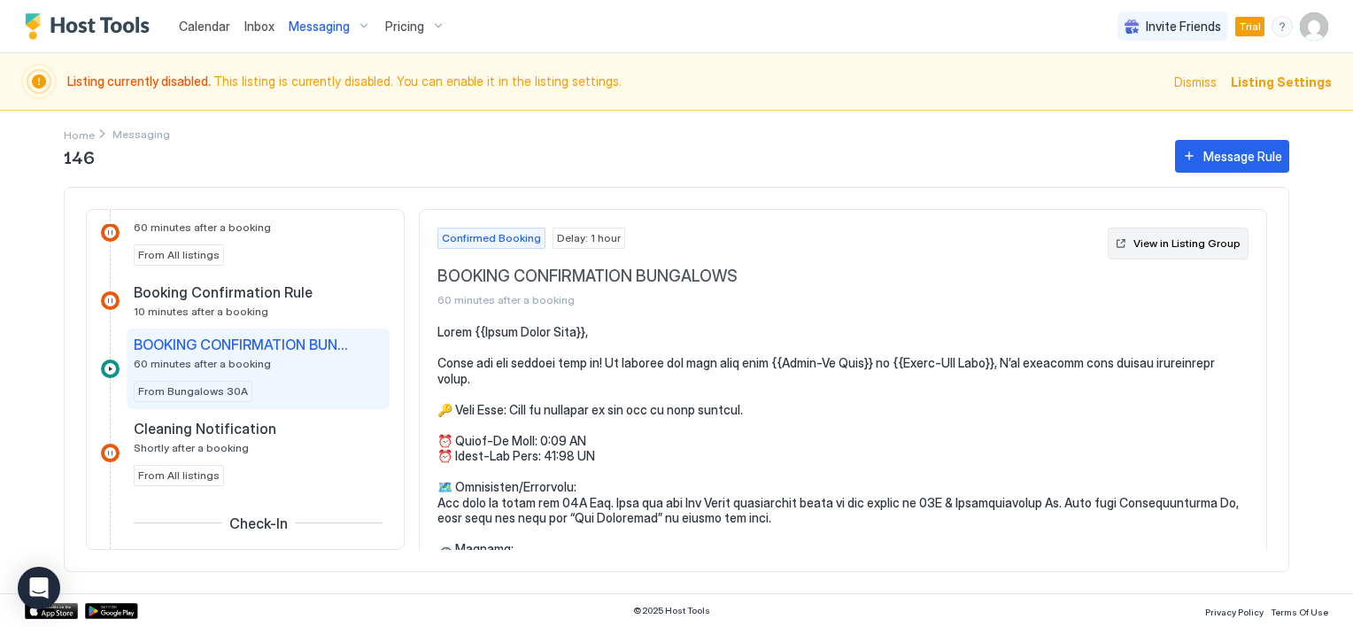
click at [1140, 244] on div "View in Listing Group" at bounding box center [1186, 243] width 107 height 16
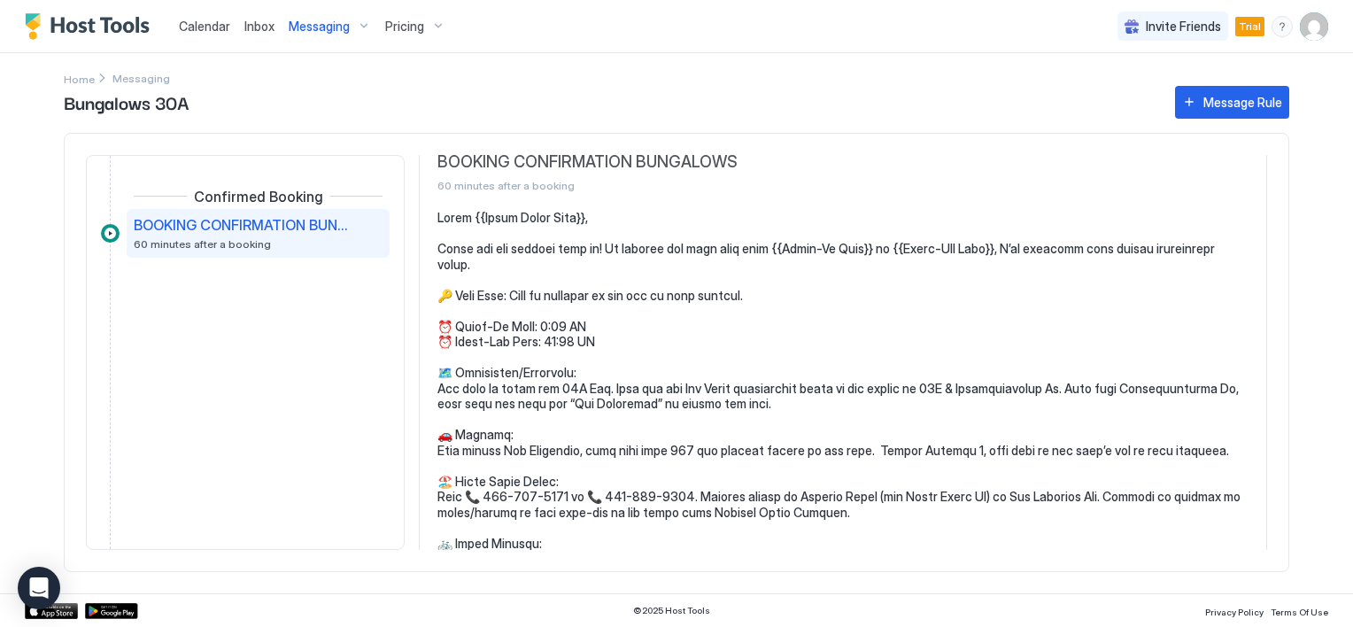
scroll to position [89, 0]
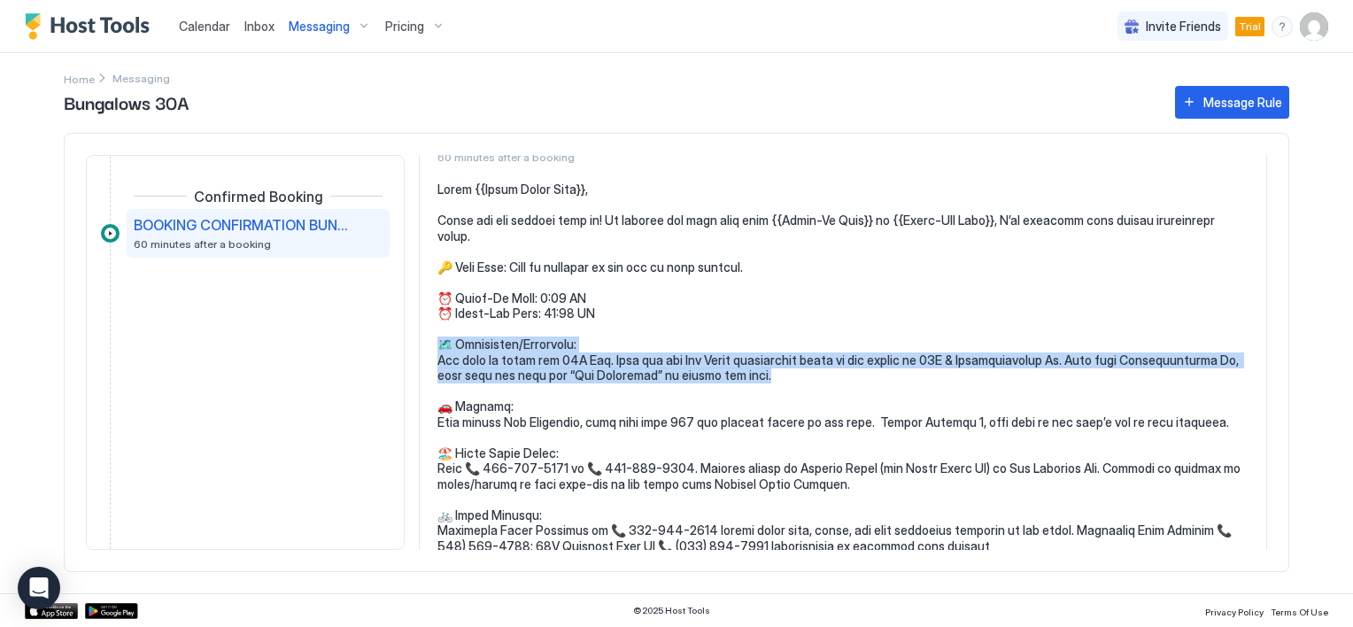
drag, startPoint x: 775, startPoint y: 377, endPoint x: 423, endPoint y: 345, distance: 352.9
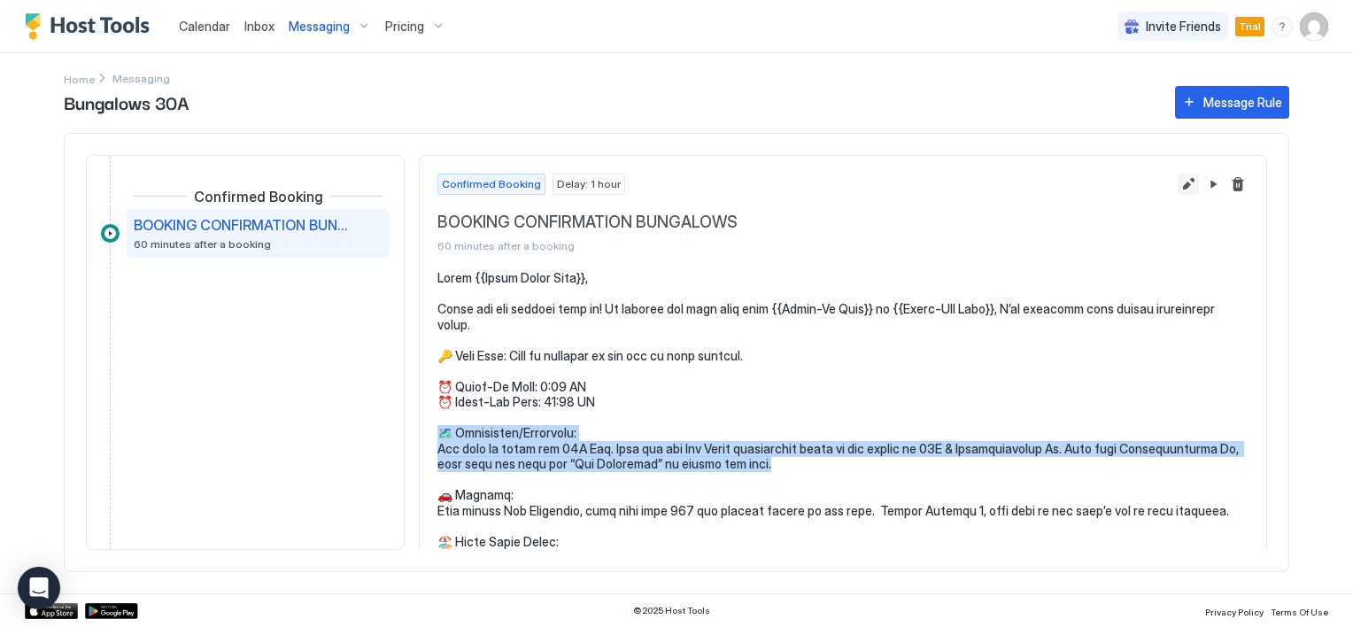
click at [1177, 181] on button "Edit message rule" at bounding box center [1187, 184] width 21 height 21
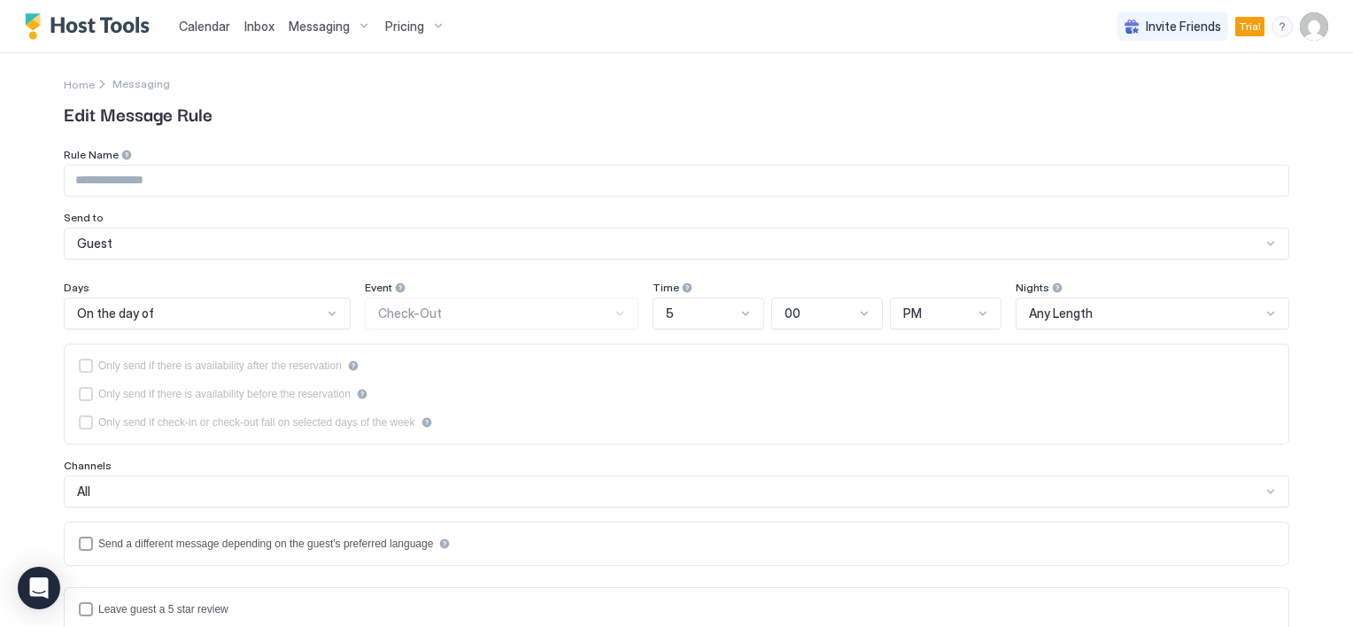
type input "**********"
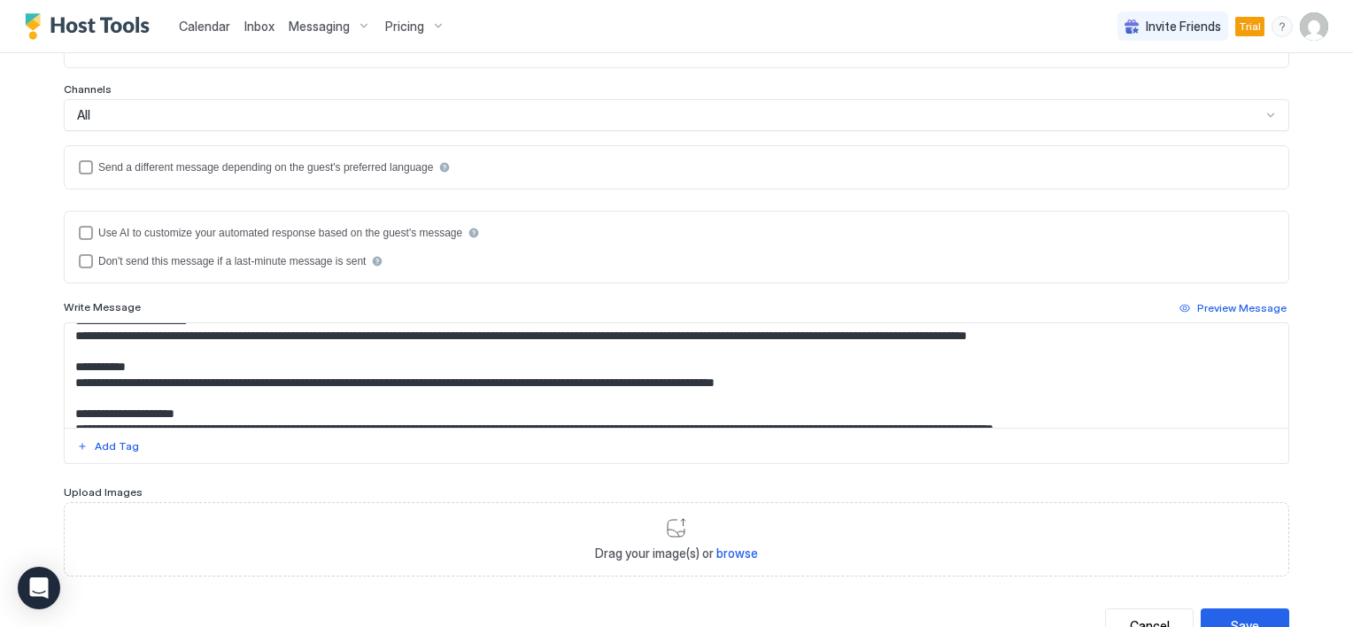
scroll to position [177, 0]
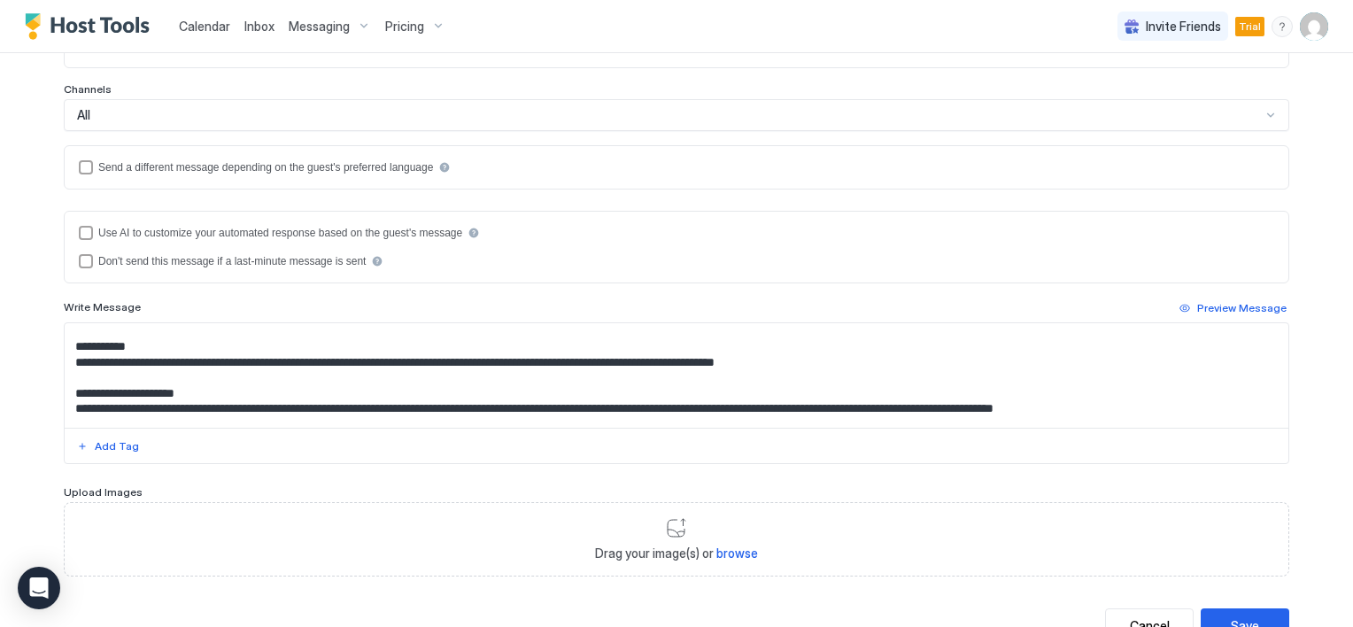
click at [754, 366] on textarea "Input Field" at bounding box center [677, 375] width 1224 height 104
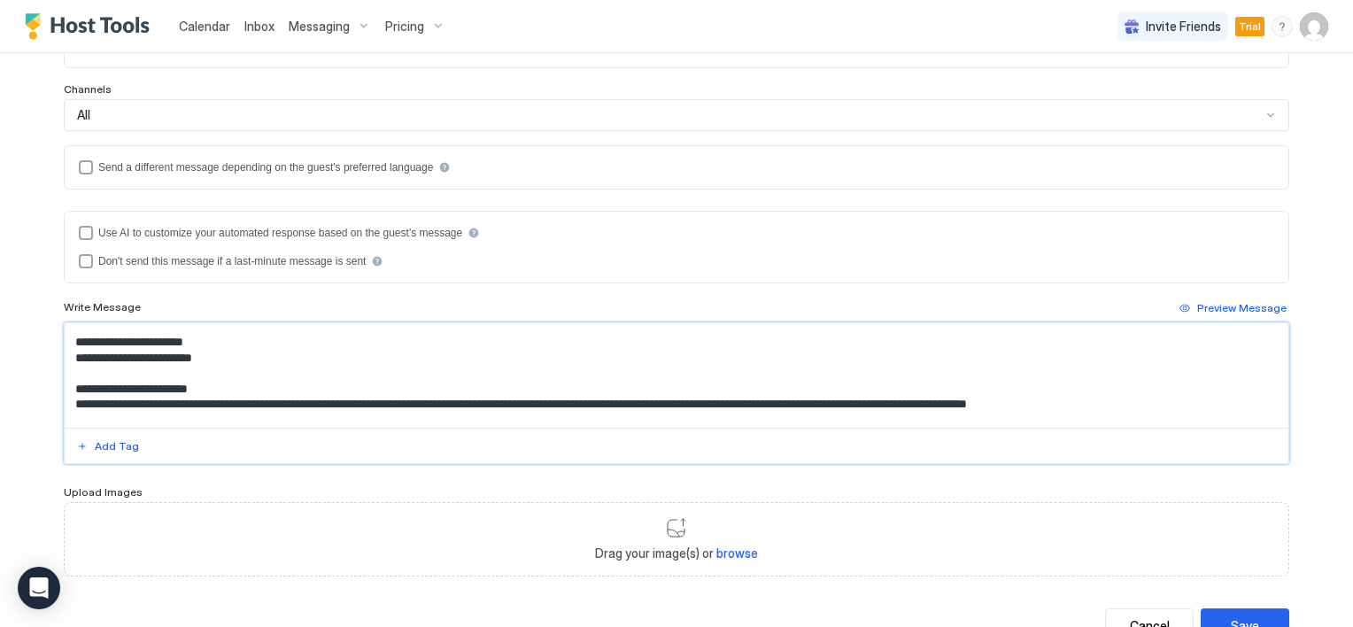
drag, startPoint x: 823, startPoint y: 364, endPoint x: 71, endPoint y: 382, distance: 752.8
click at [71, 382] on textarea "Input Field" at bounding box center [677, 375] width 1224 height 104
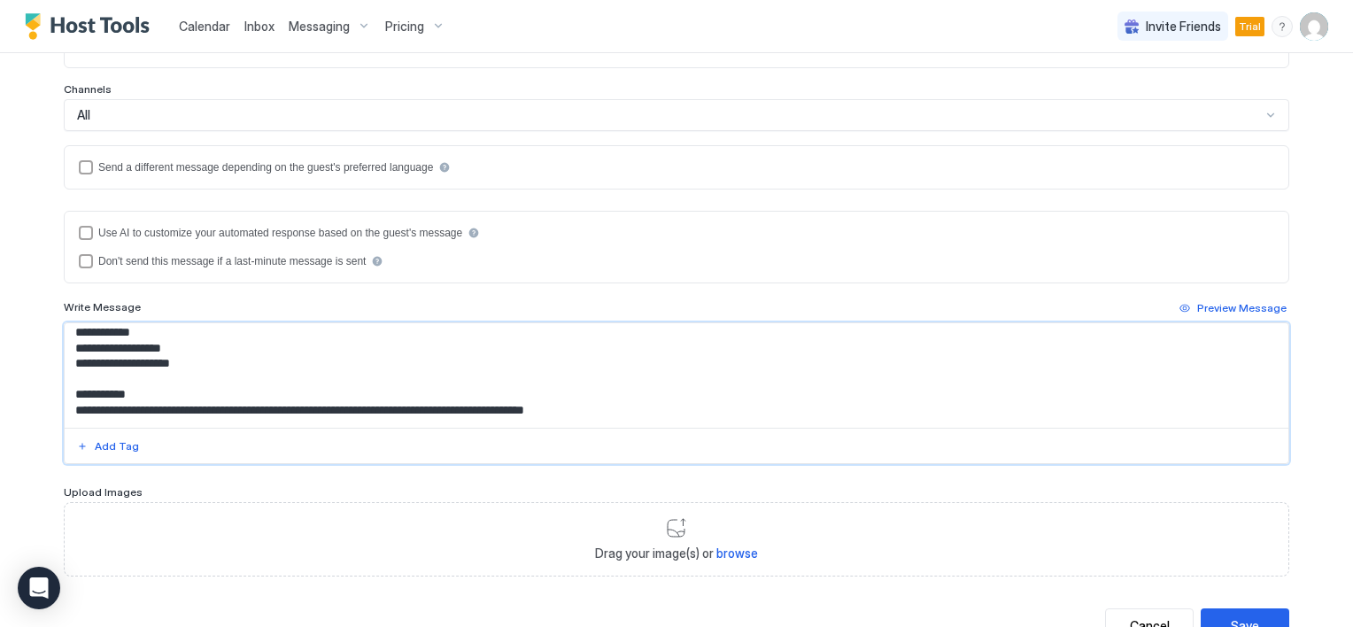
scroll to position [403, 0]
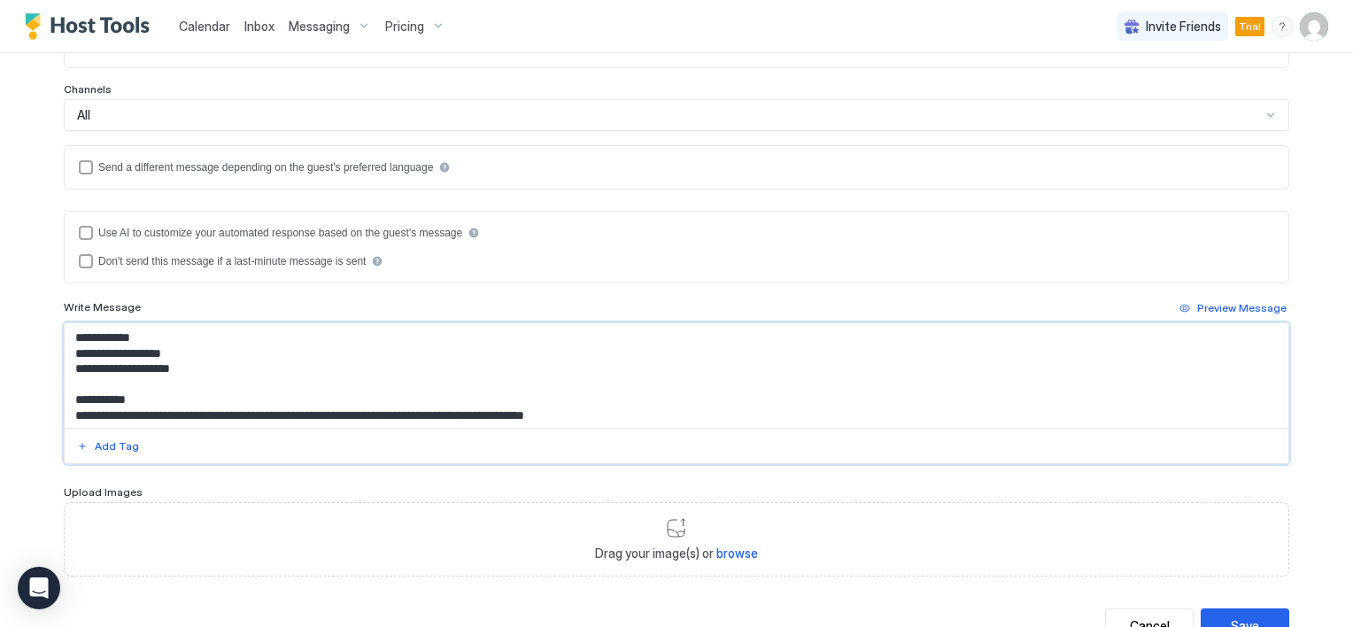
drag, startPoint x: 195, startPoint y: 340, endPoint x: 66, endPoint y: 347, distance: 128.6
click at [66, 347] on textarea "Input Field" at bounding box center [677, 375] width 1224 height 104
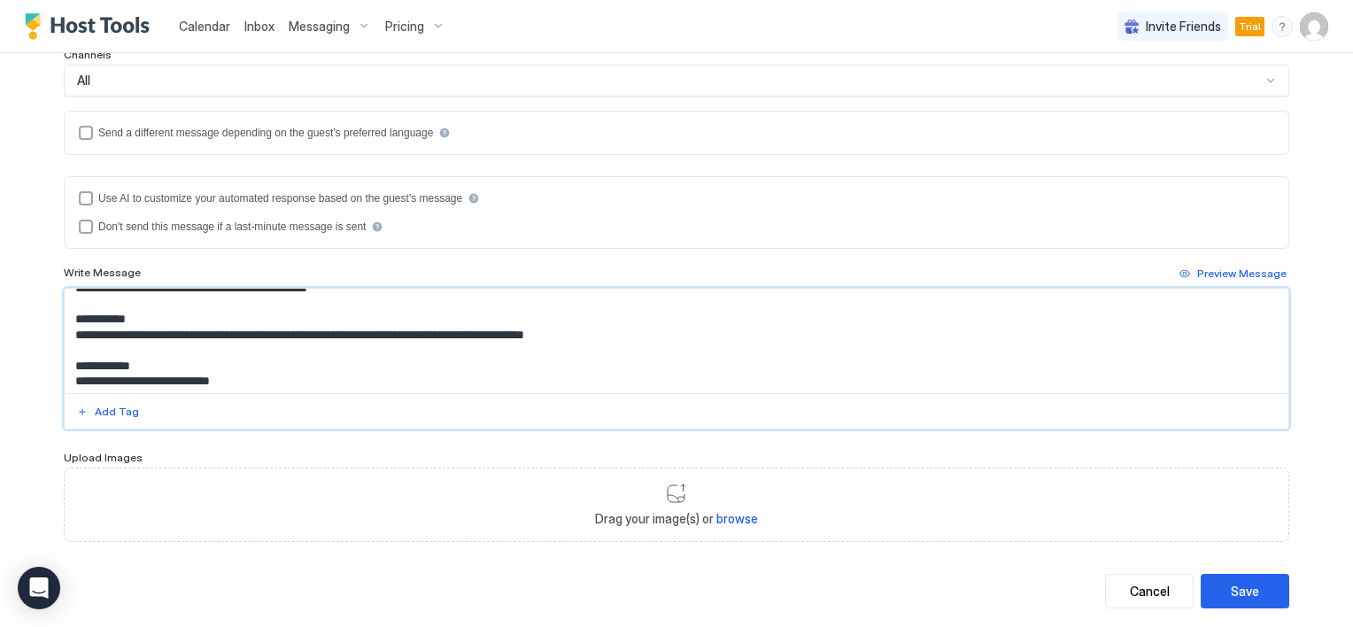
scroll to position [385, 0]
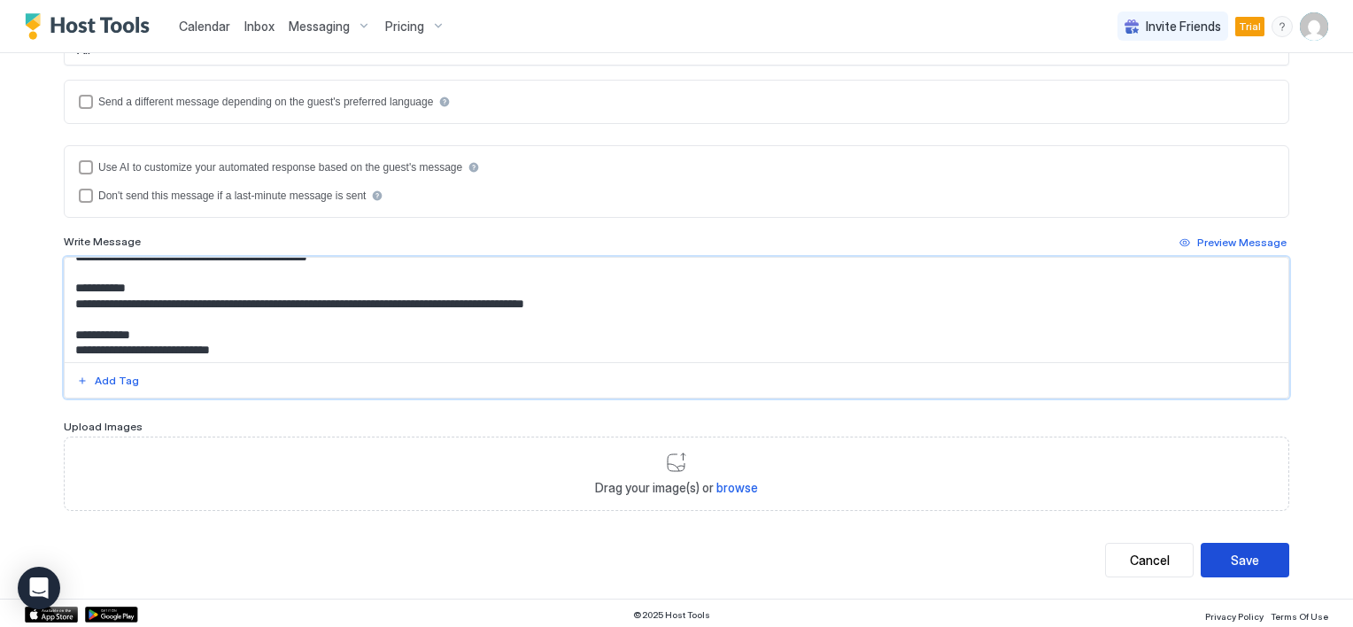
type textarea "**********"
click at [1248, 558] on div "Save" at bounding box center [1245, 560] width 28 height 19
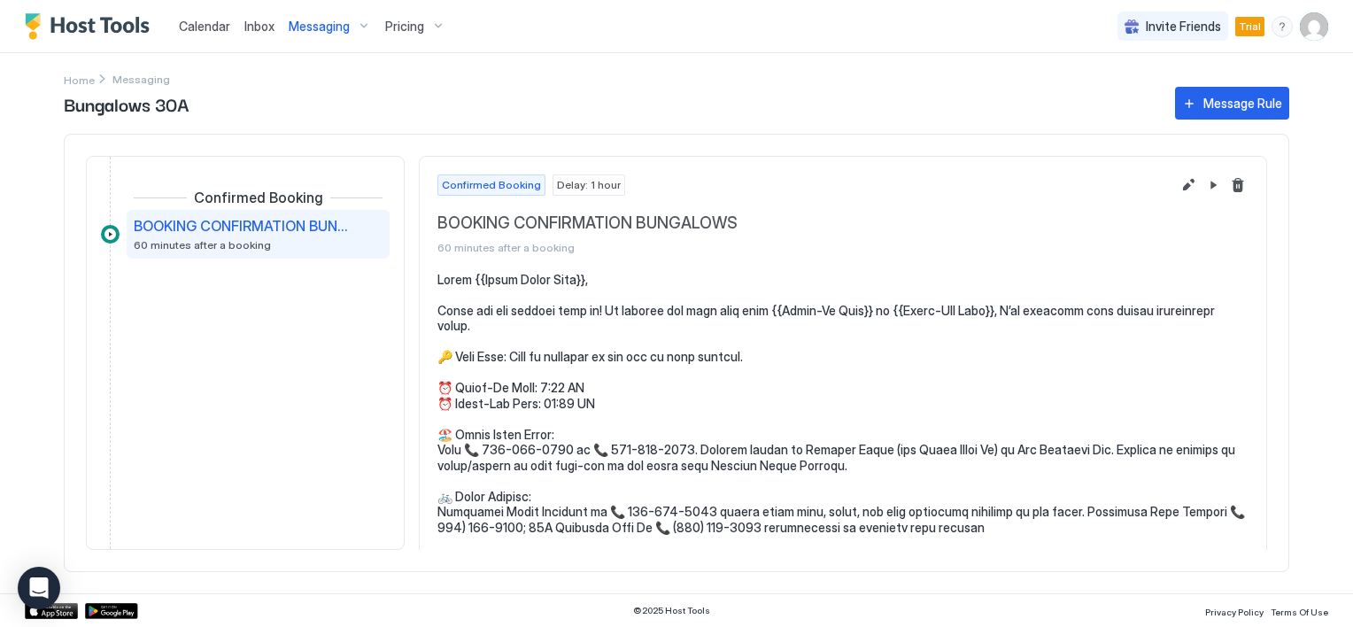
click at [297, 27] on span "Messaging" at bounding box center [319, 27] width 61 height 16
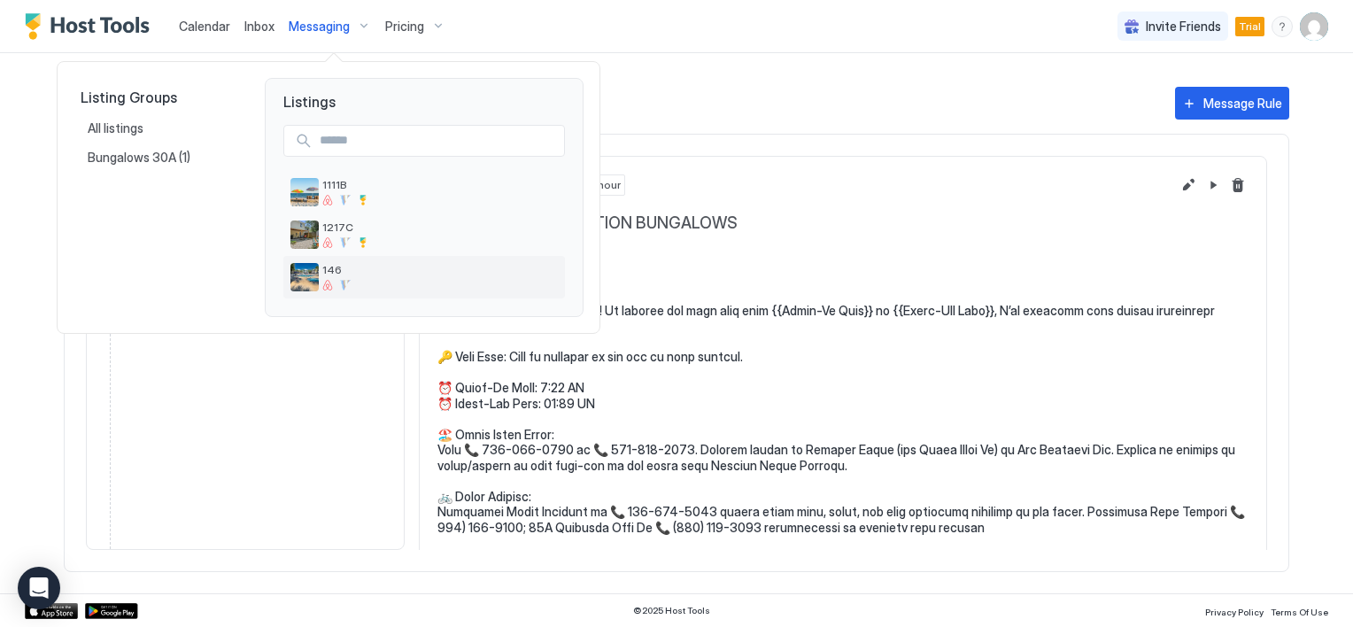
click at [306, 279] on img "listing image" at bounding box center [304, 277] width 28 height 28
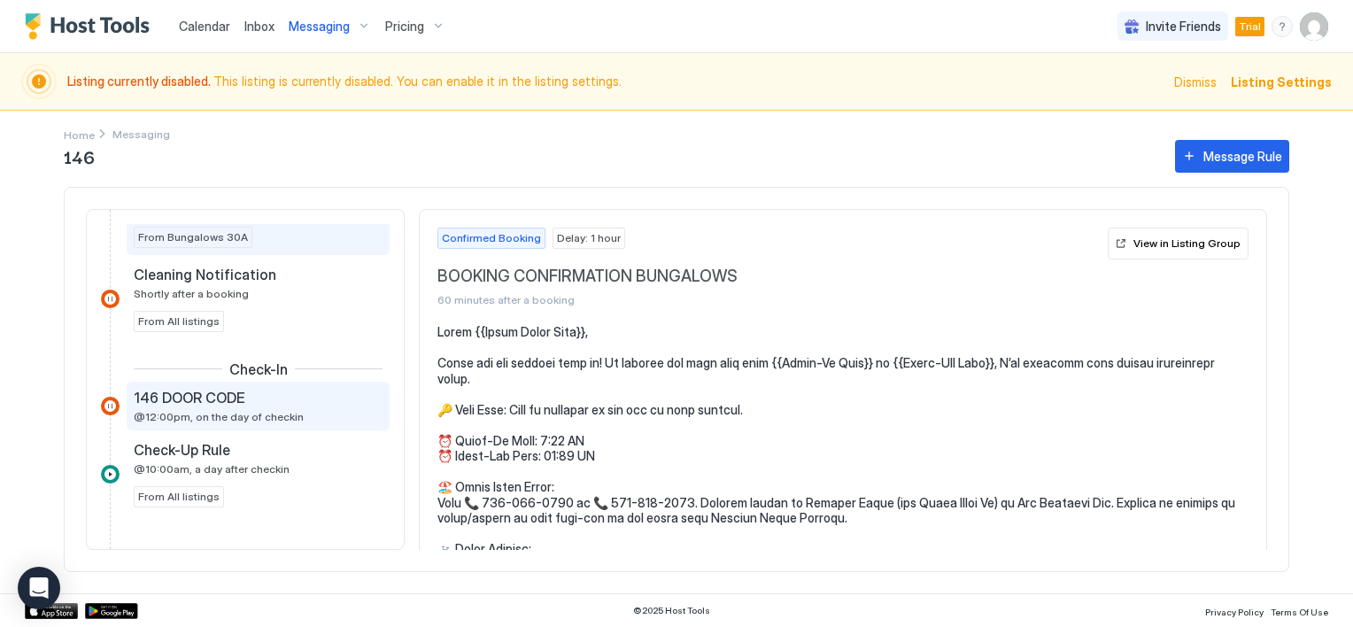
scroll to position [708, 0]
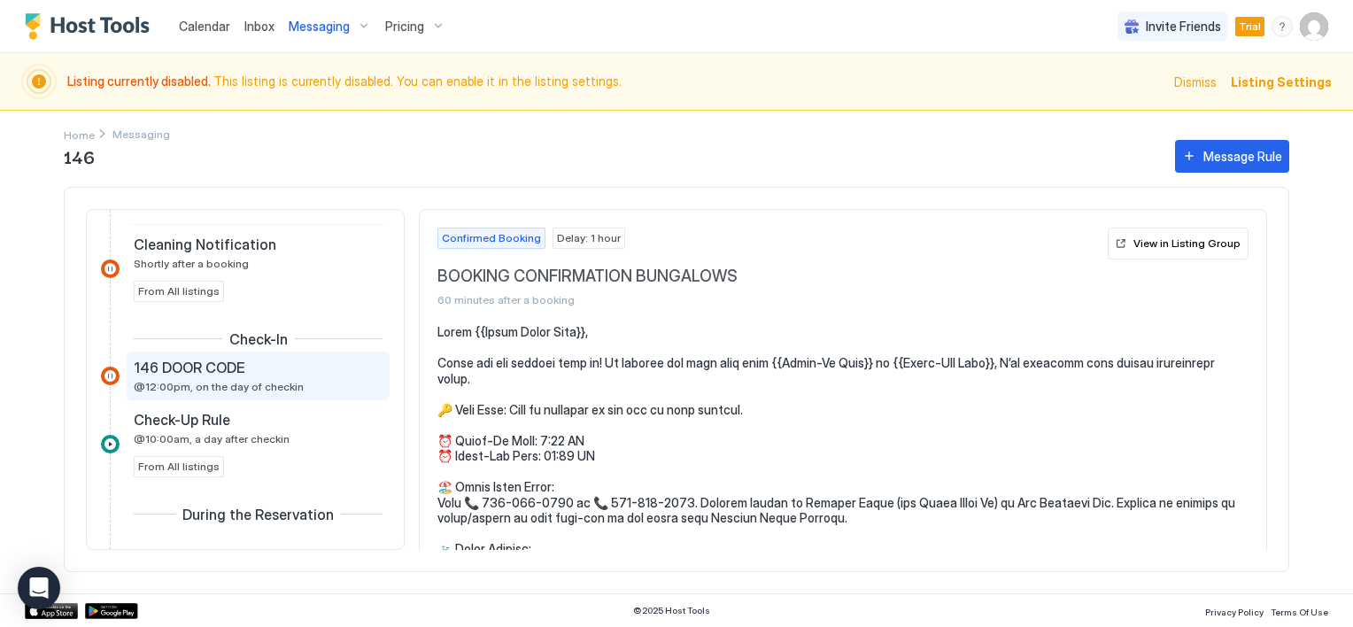
click at [216, 372] on span "146 DOOR CODE" at bounding box center [190, 368] width 112 height 18
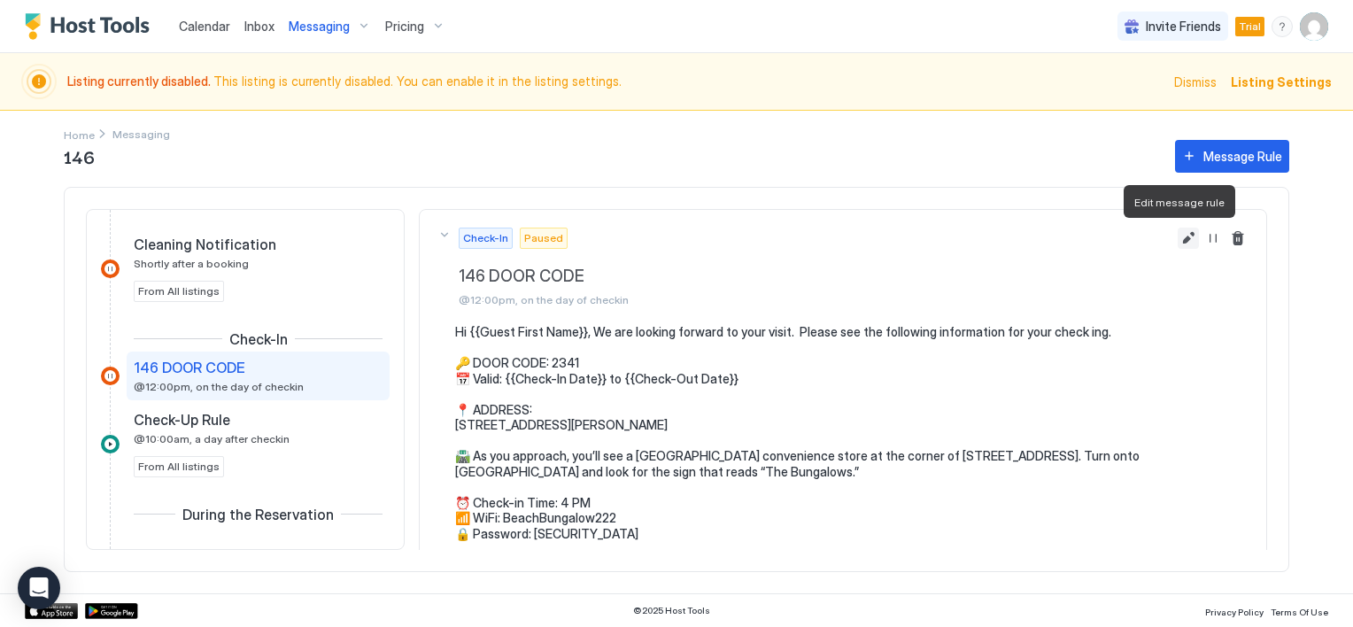
click at [1177, 237] on button "Edit message rule" at bounding box center [1187, 238] width 21 height 21
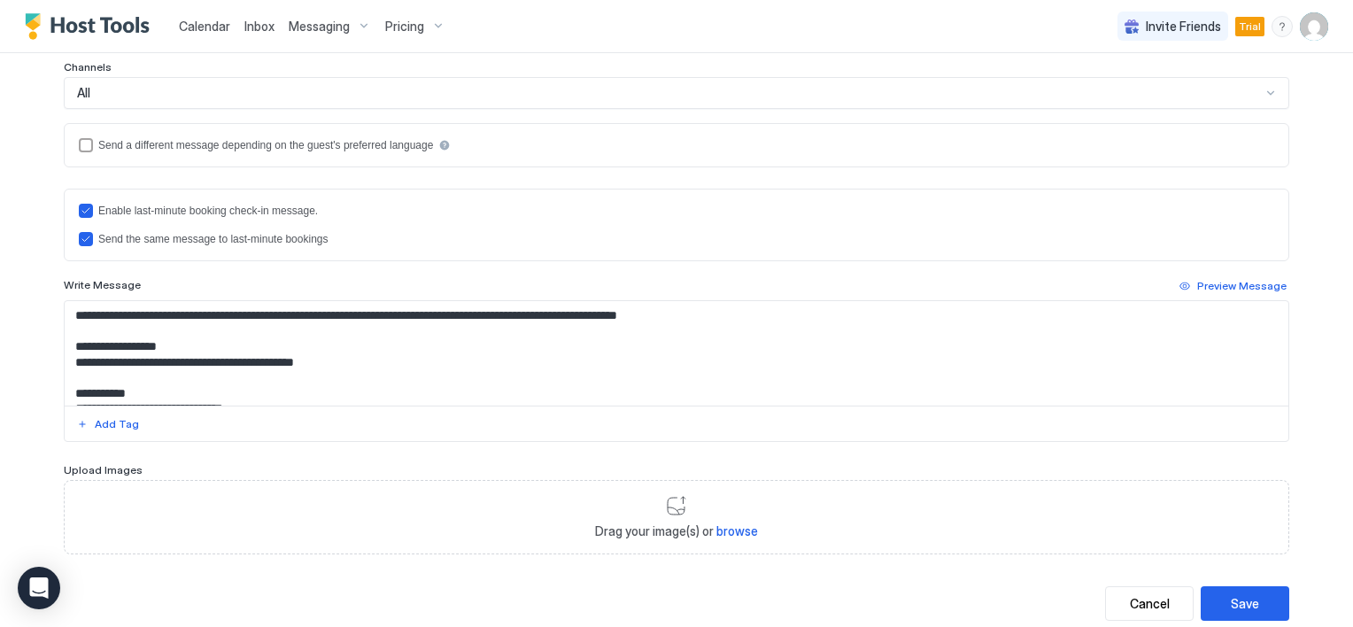
scroll to position [442, 0]
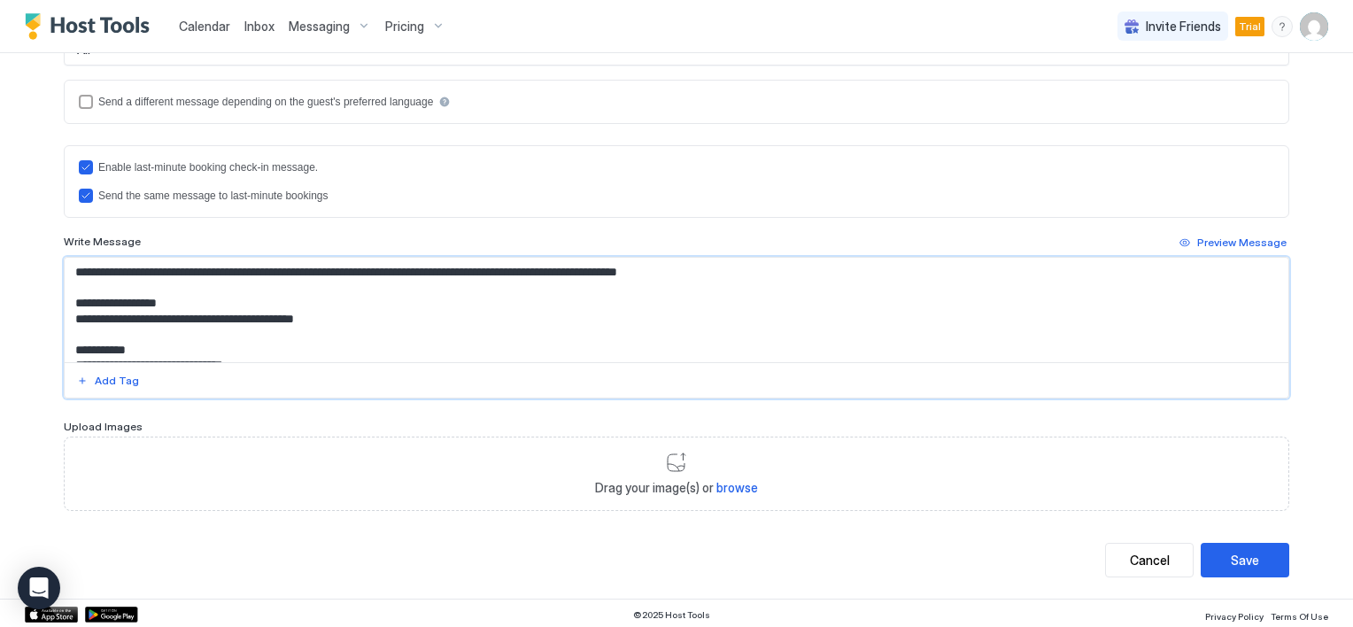
click at [318, 345] on textarea "**********" at bounding box center [677, 310] width 1224 height 104
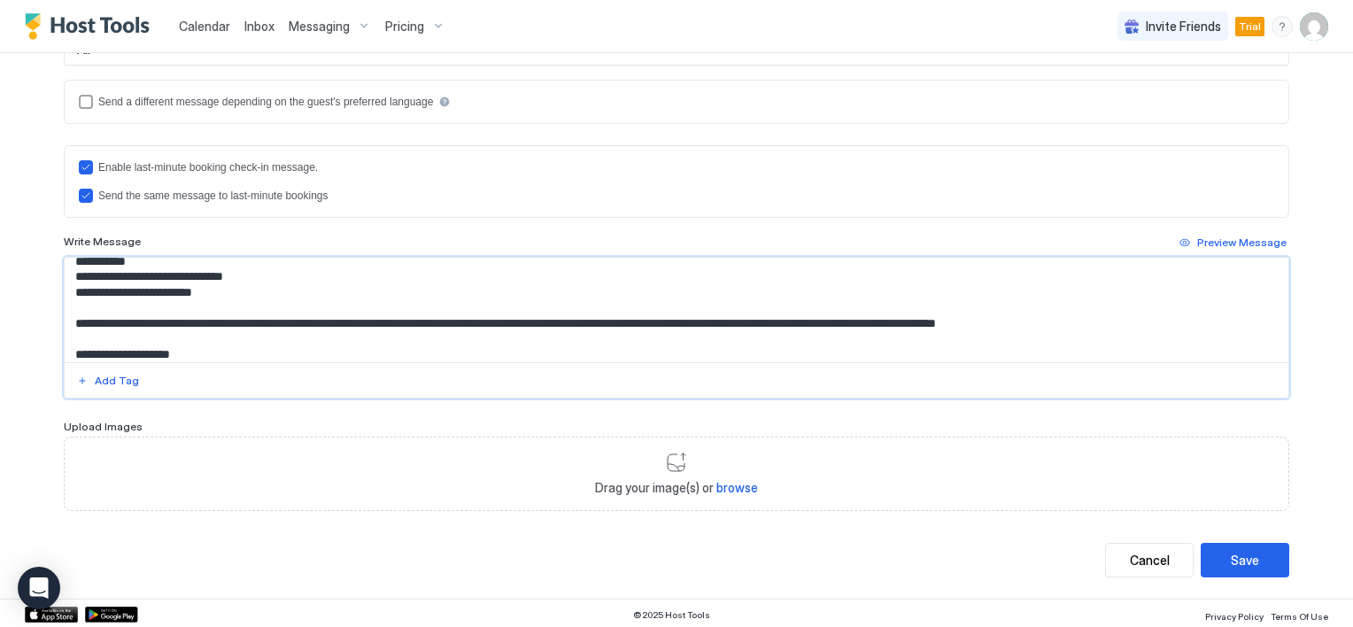
click at [1158, 323] on textarea "**********" at bounding box center [677, 310] width 1224 height 104
paste textarea "**********"
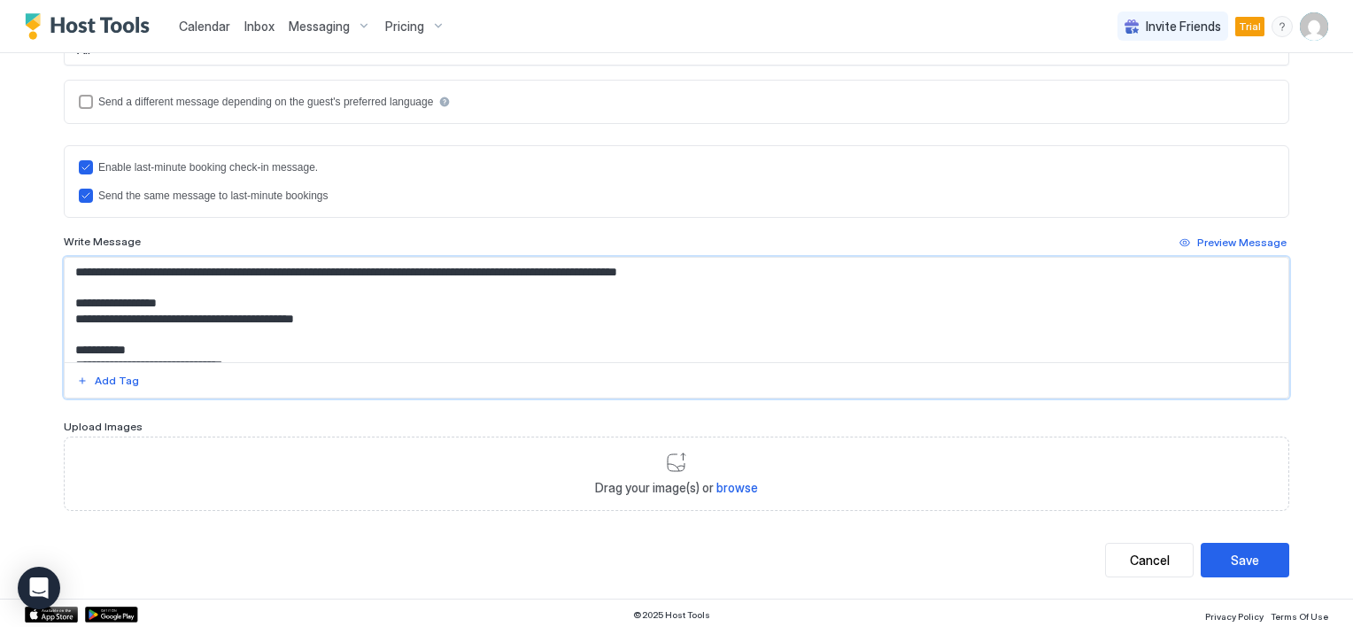
scroll to position [0, 0]
drag, startPoint x: 248, startPoint y: 259, endPoint x: 290, endPoint y: 285, distance: 50.1
click at [290, 285] on textarea "Input Field" at bounding box center [677, 310] width 1224 height 104
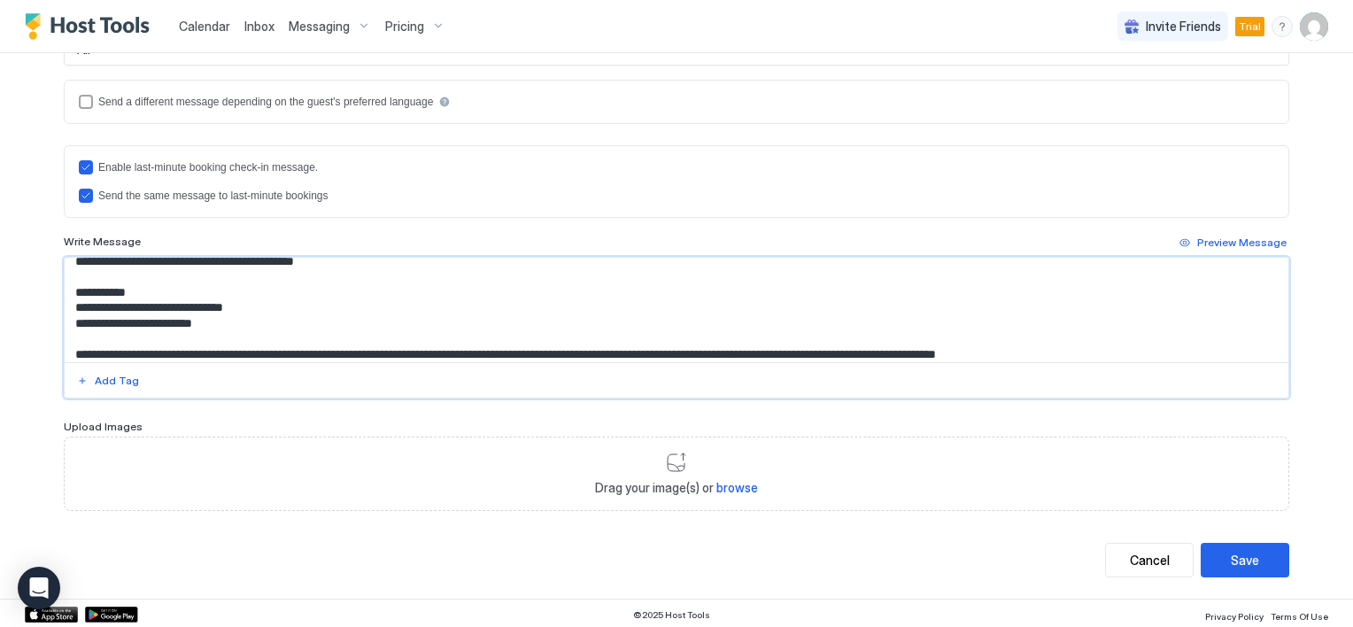
scroll to position [89, 0]
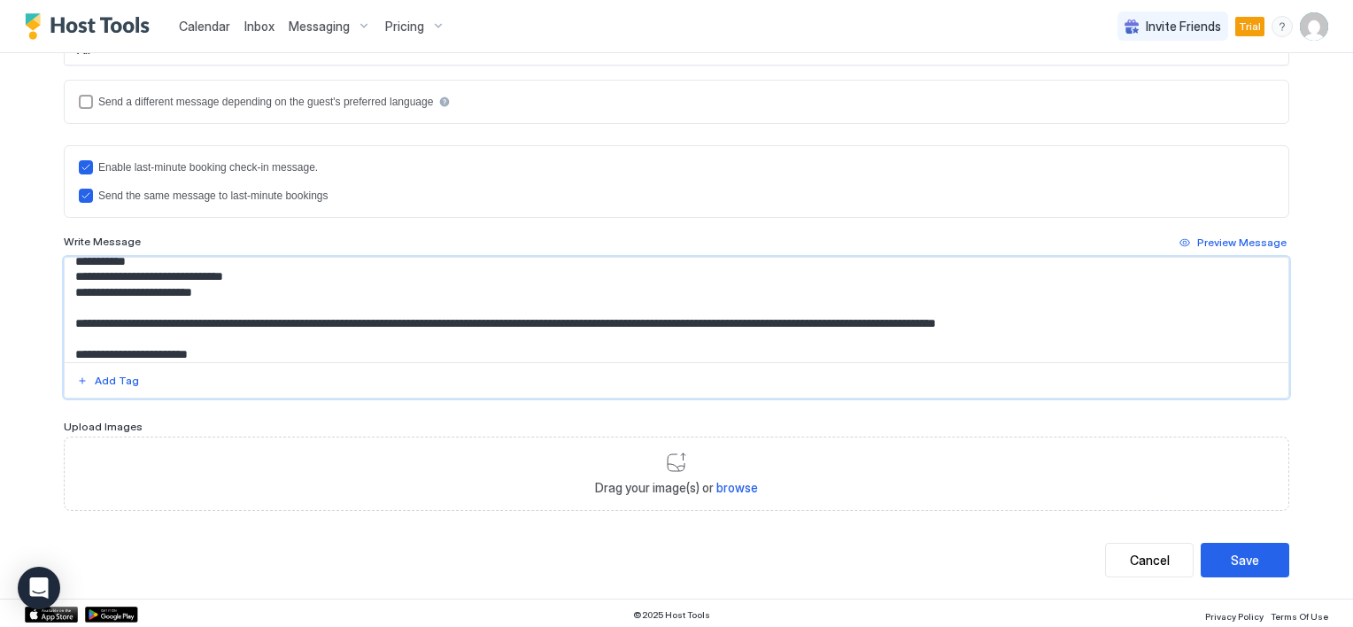
click at [307, 332] on textarea "Input Field" at bounding box center [677, 310] width 1224 height 104
drag, startPoint x: 248, startPoint y: 320, endPoint x: 705, endPoint y: 323, distance: 456.8
click at [705, 323] on textarea "Input Field" at bounding box center [677, 310] width 1224 height 104
click at [368, 328] on textarea "Input Field" at bounding box center [677, 310] width 1224 height 104
drag, startPoint x: 248, startPoint y: 322, endPoint x: 451, endPoint y: 327, distance: 202.8
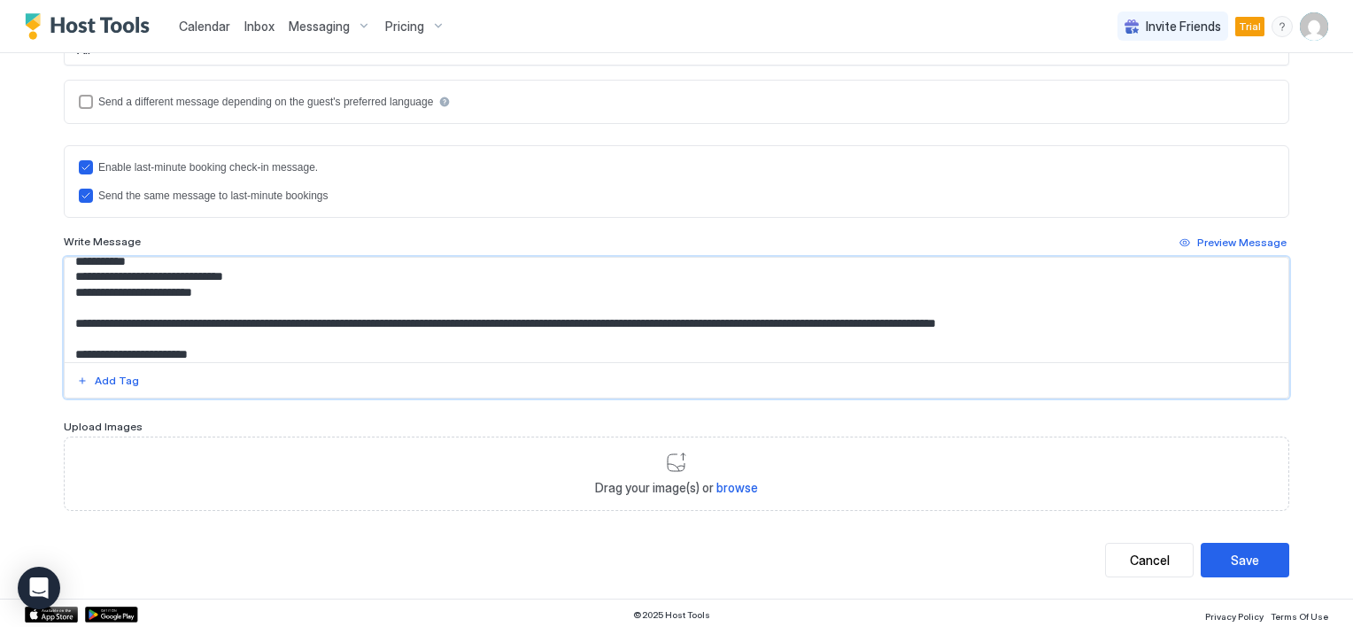
click at [451, 327] on textarea "Input Field" at bounding box center [677, 310] width 1224 height 104
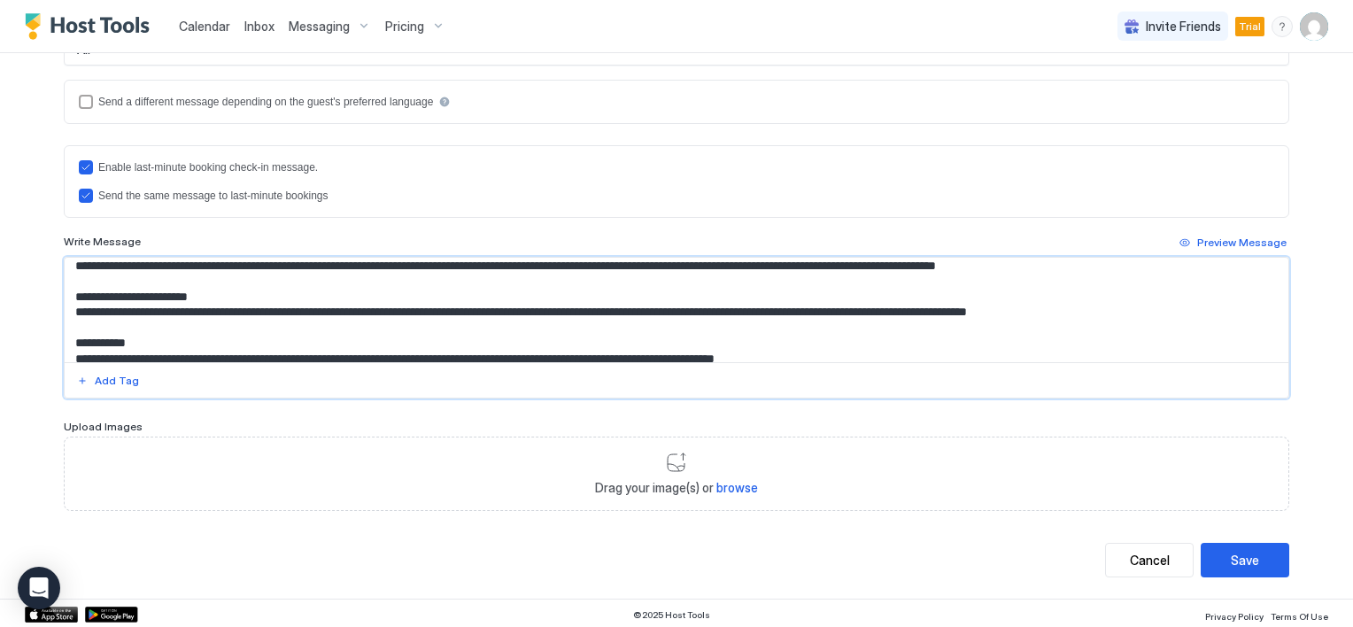
scroll to position [177, 0]
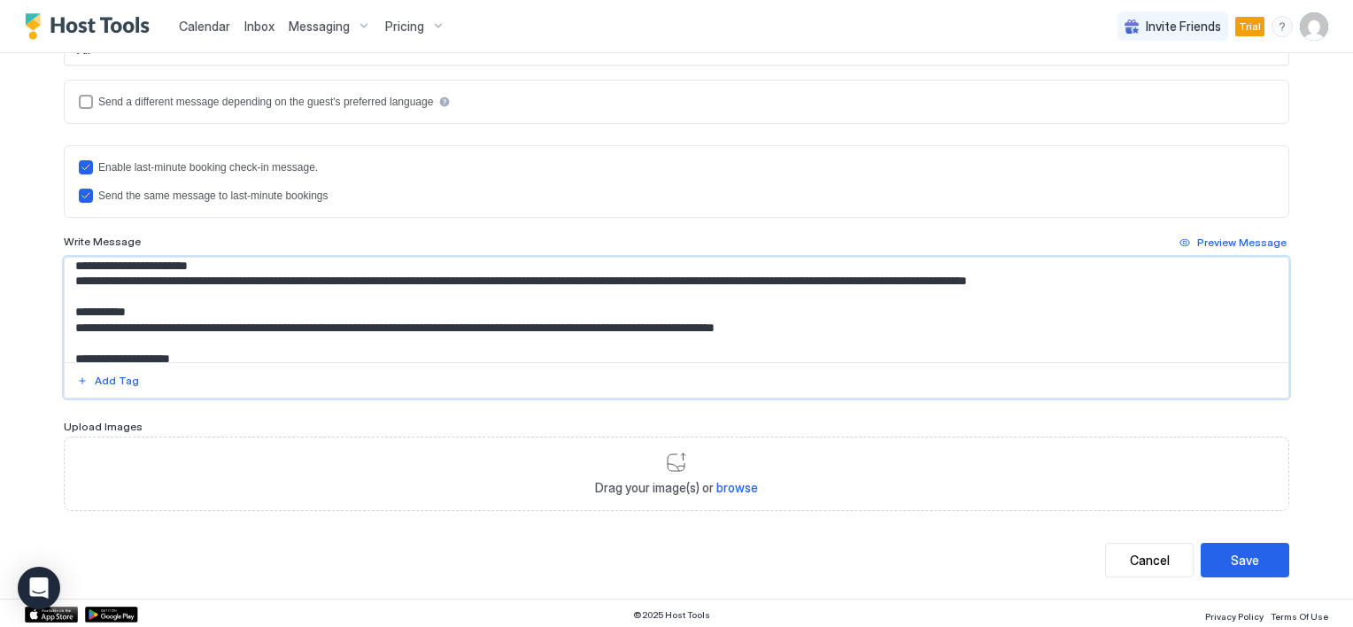
drag, startPoint x: 287, startPoint y: 278, endPoint x: 356, endPoint y: 274, distance: 69.1
click at [356, 274] on textarea "Input Field" at bounding box center [677, 310] width 1224 height 104
click at [327, 276] on textarea "Input Field" at bounding box center [677, 310] width 1224 height 104
click at [284, 276] on textarea "Input Field" at bounding box center [677, 310] width 1224 height 104
drag, startPoint x: 283, startPoint y: 277, endPoint x: 470, endPoint y: 280, distance: 186.8
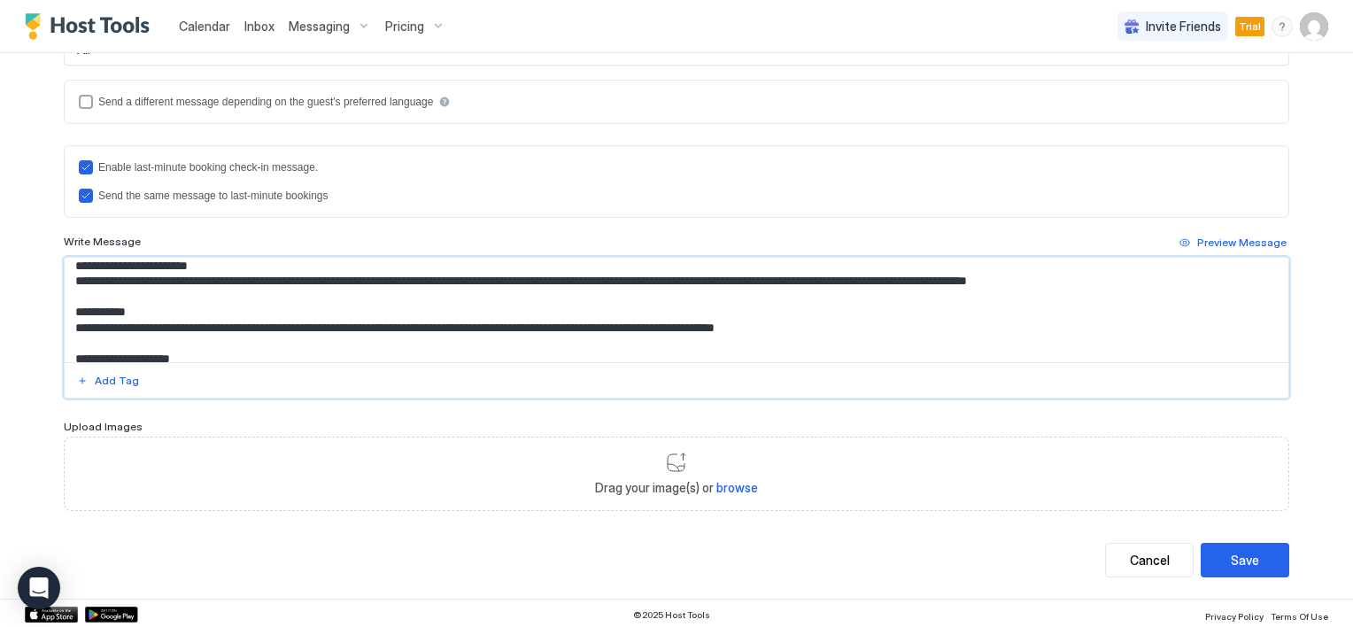
click at [470, 280] on textarea "Input Field" at bounding box center [677, 310] width 1224 height 104
paste textarea "***"
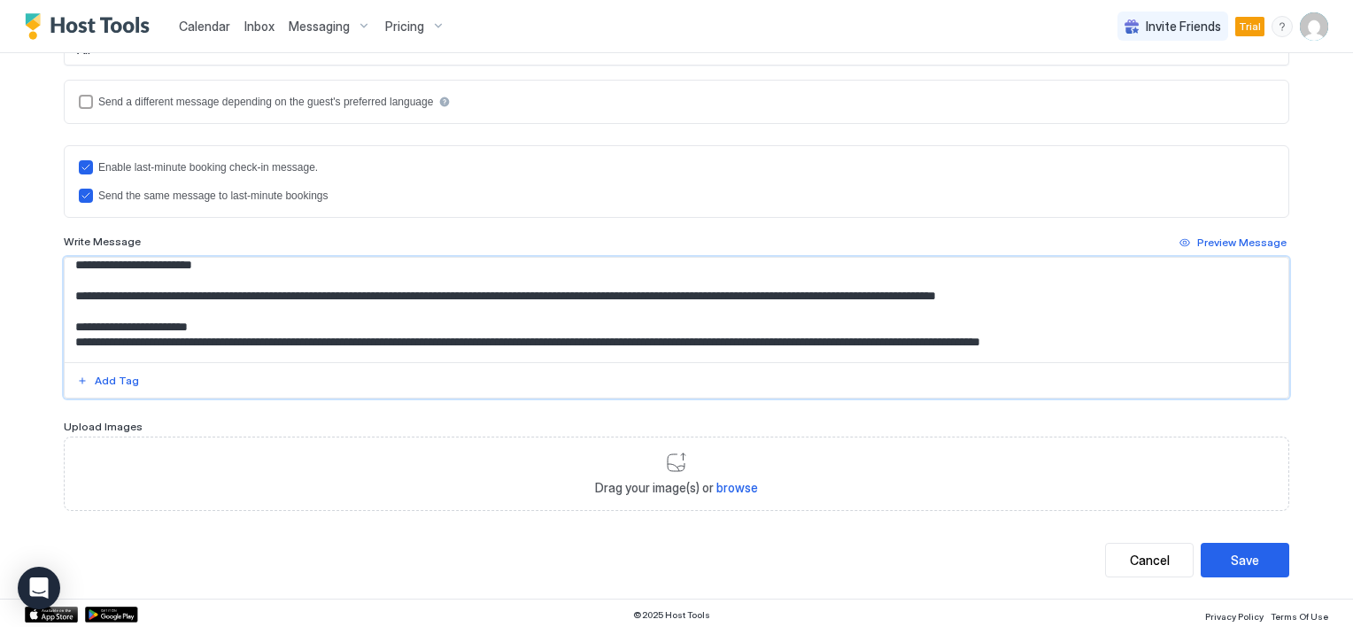
scroll to position [89, 0]
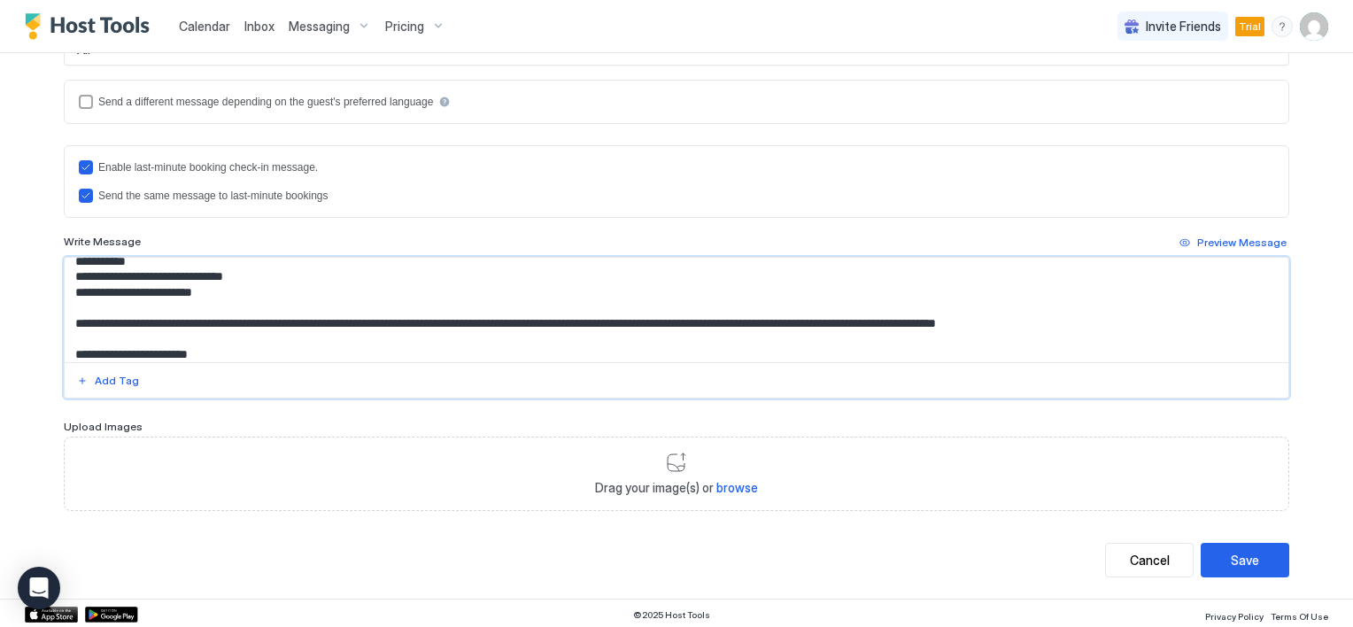
drag, startPoint x: 71, startPoint y: 319, endPoint x: 783, endPoint y: 336, distance: 712.0
click at [783, 336] on textarea "Input Field" at bounding box center [677, 310] width 1224 height 104
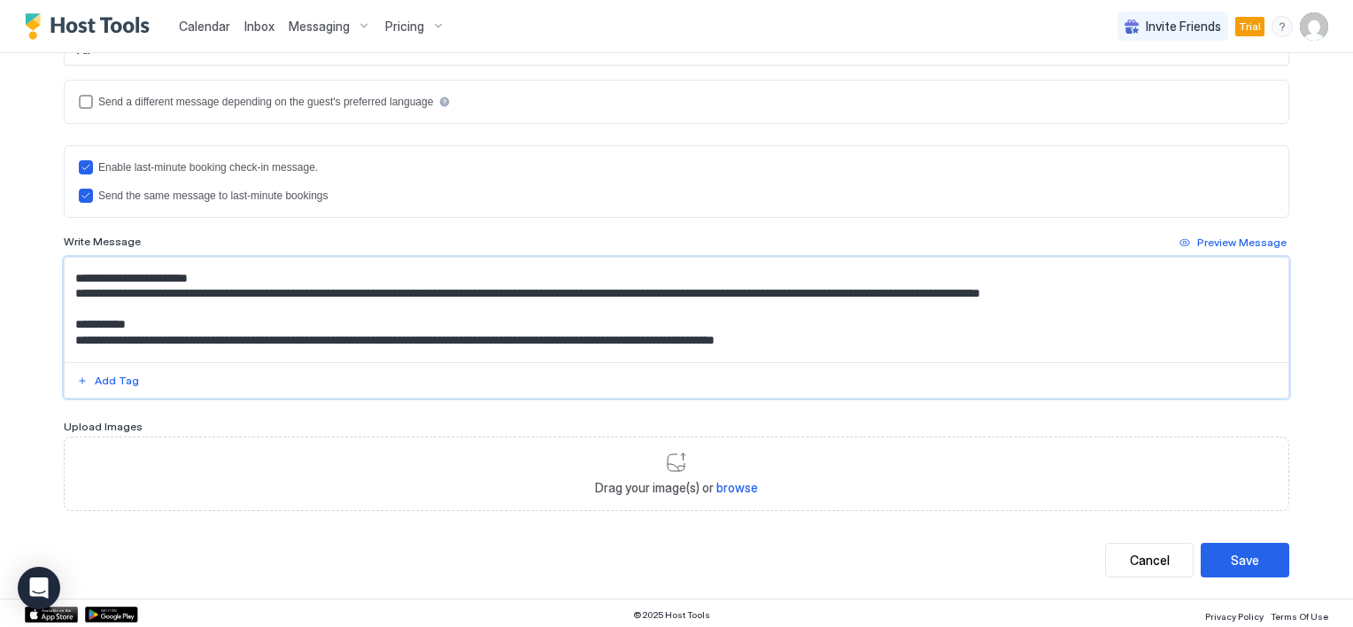
scroll to position [149, 0]
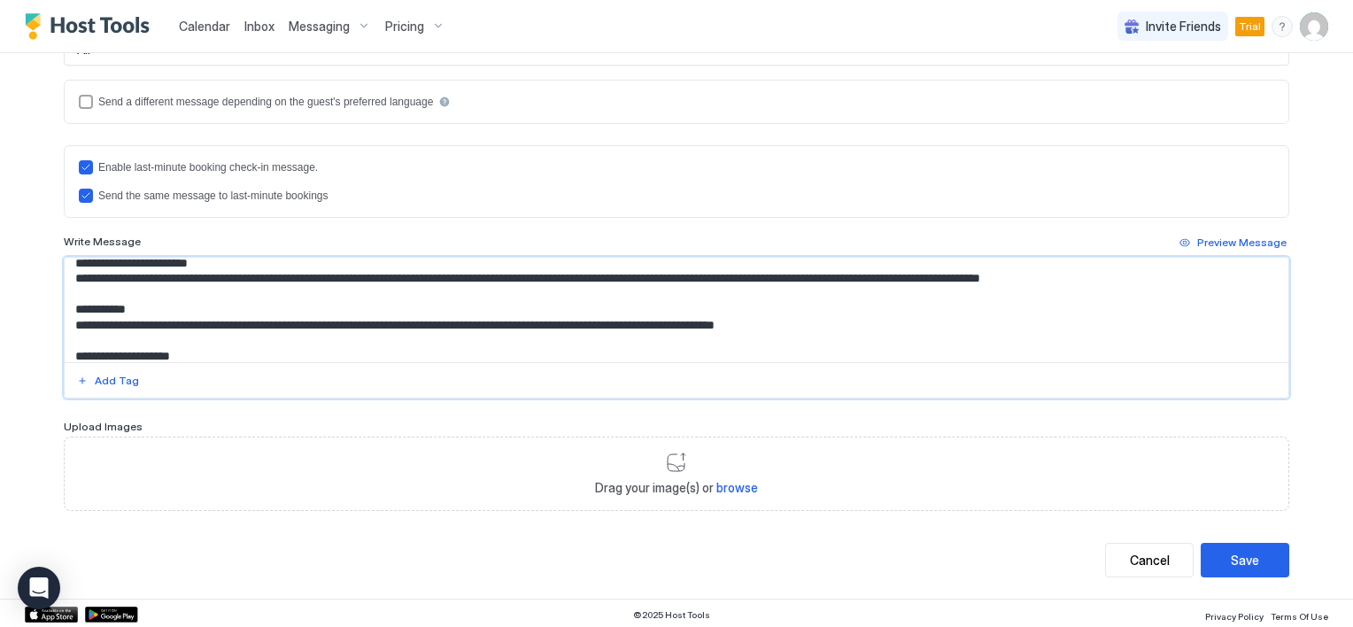
click at [825, 322] on textarea "**********" at bounding box center [677, 310] width 1224 height 104
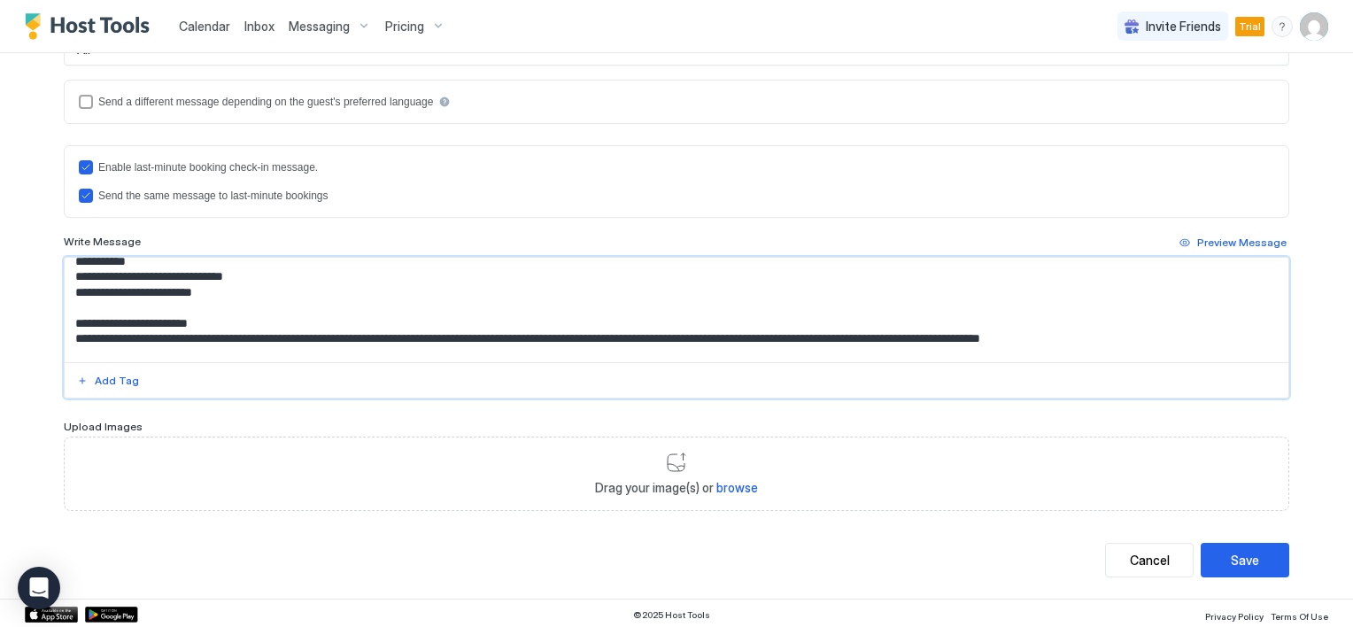
scroll to position [177, 0]
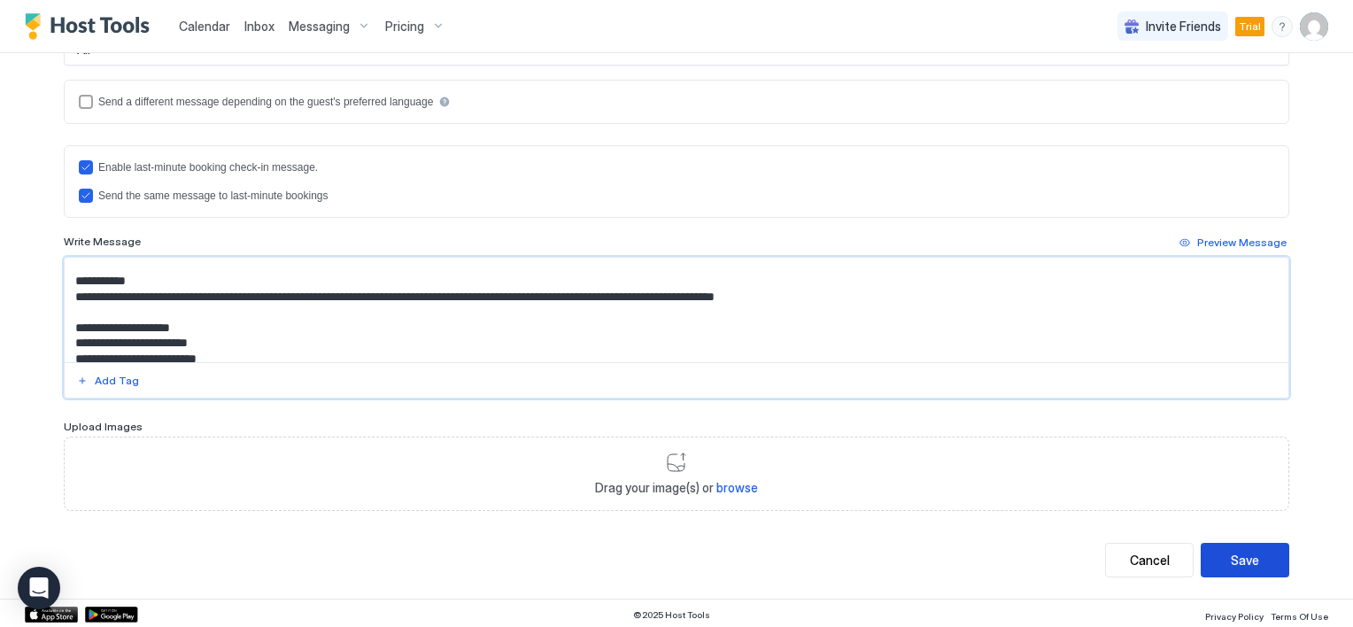
type textarea "**********"
click at [1218, 560] on button "Save" at bounding box center [1245, 560] width 89 height 35
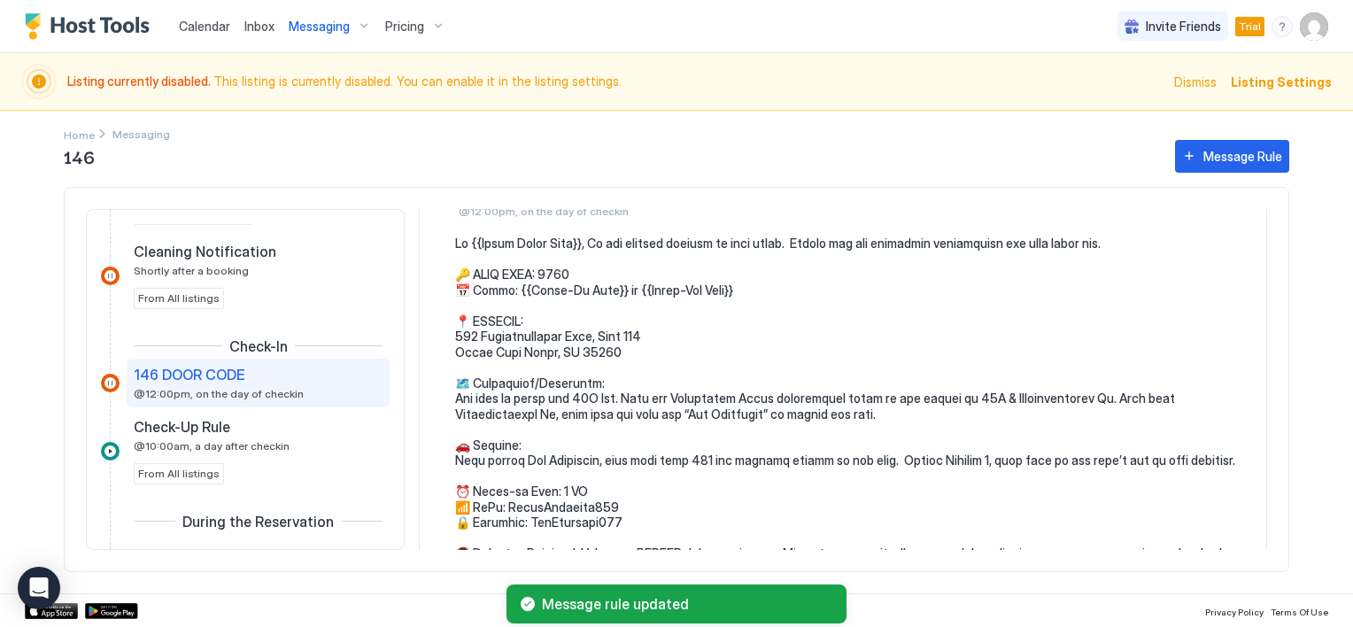
scroll to position [177, 0]
